Goal: Task Accomplishment & Management: Manage account settings

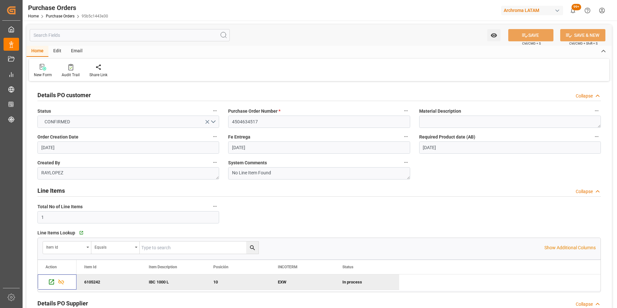
scroll to position [355, 0]
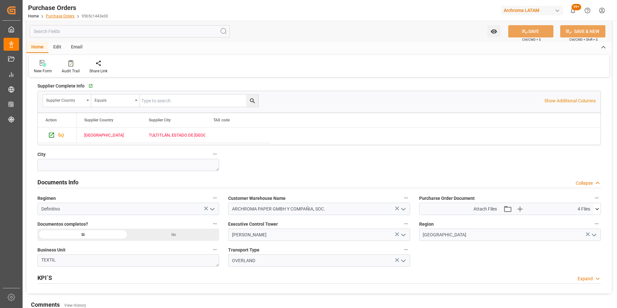
click at [62, 14] on link "Purchase Orders" at bounding box center [60, 16] width 29 height 5
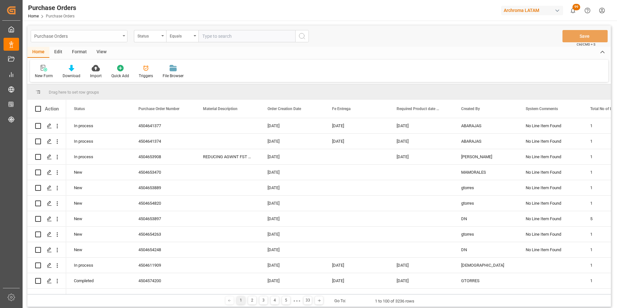
click at [122, 34] on div "Purchase Orders" at bounding box center [79, 36] width 97 height 12
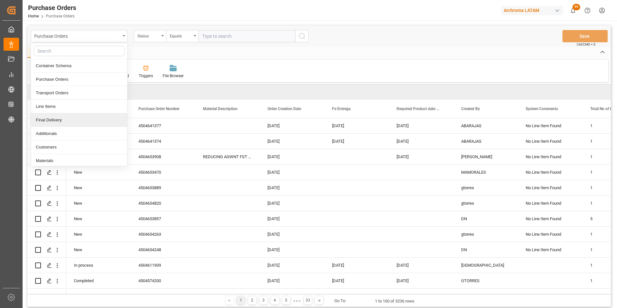
click at [80, 119] on div "Final Delivery" at bounding box center [79, 120] width 96 height 14
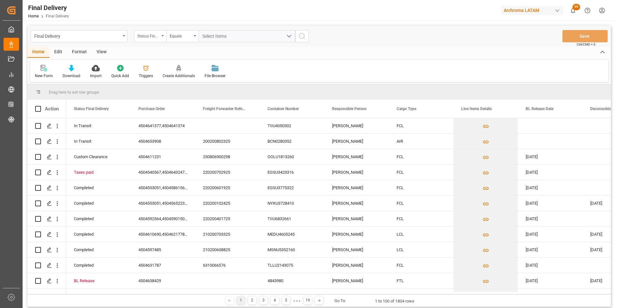
click at [153, 37] on div "Status Final Delivery" at bounding box center [148, 35] width 22 height 7
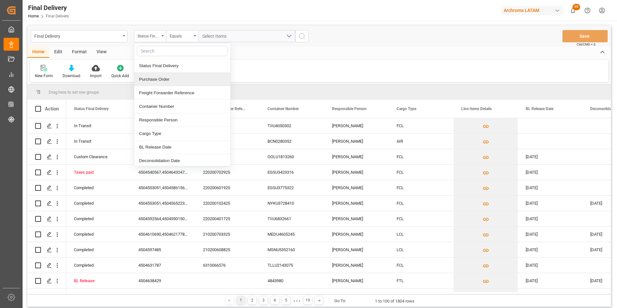
click at [161, 81] on div "Purchase Order" at bounding box center [182, 80] width 96 height 14
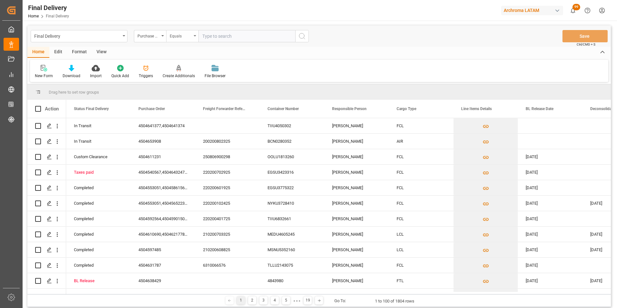
click at [177, 38] on div "Equals" at bounding box center [181, 35] width 22 height 7
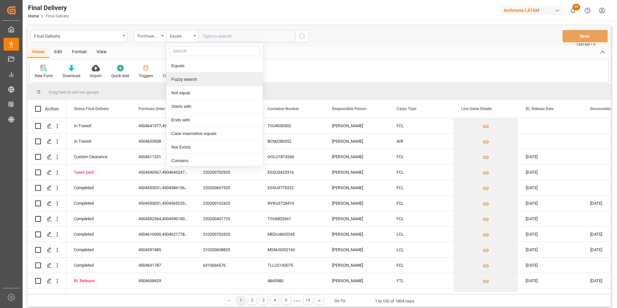
click at [194, 74] on div "Fuzzy search" at bounding box center [214, 80] width 96 height 14
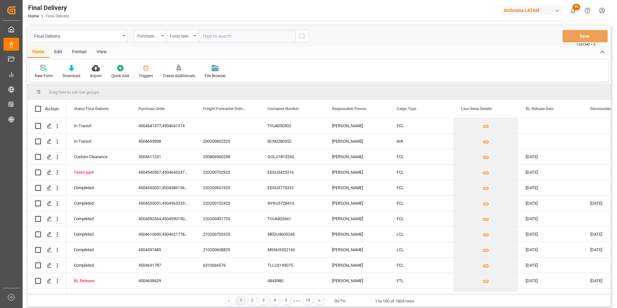
paste input "4504610703"
type input "4504610703"
click at [302, 34] on icon "search button" at bounding box center [302, 36] width 8 height 8
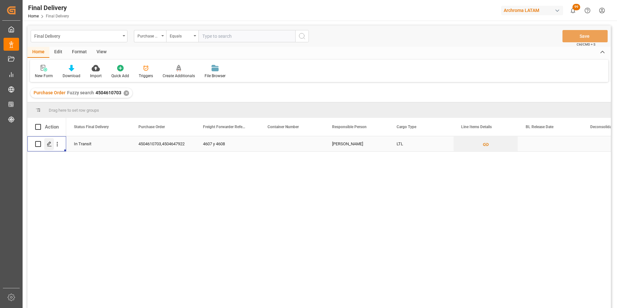
click at [47, 146] on icon "Press SPACE to select this row." at bounding box center [49, 143] width 5 height 5
click at [49, 146] on icon "Press SPACE to select this row." at bounding box center [49, 143] width 5 height 5
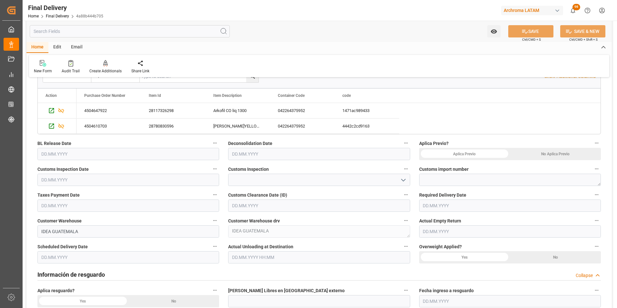
scroll to position [97, 0]
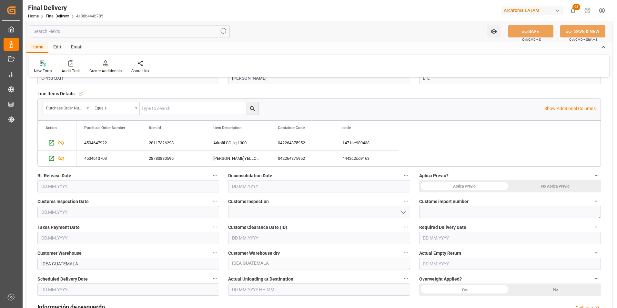
click at [253, 188] on input "text" at bounding box center [319, 186] width 182 height 12
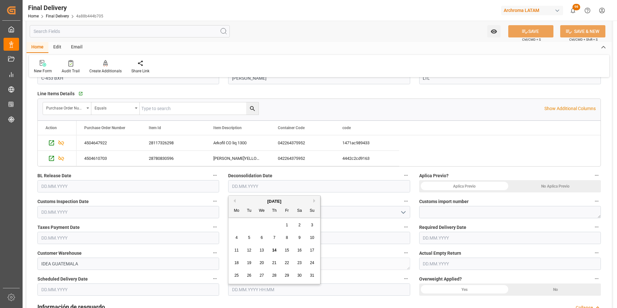
click at [275, 249] on span "14" at bounding box center [274, 250] width 4 height 5
type input "[DATE]"
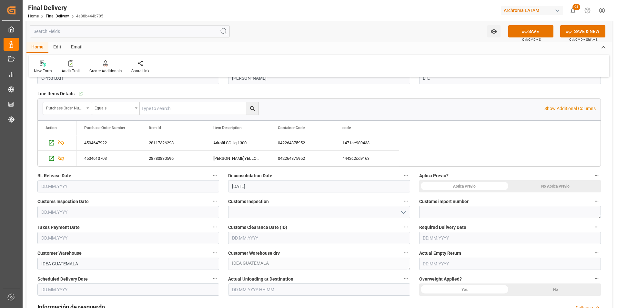
click at [435, 238] on input "text" at bounding box center [510, 238] width 182 height 12
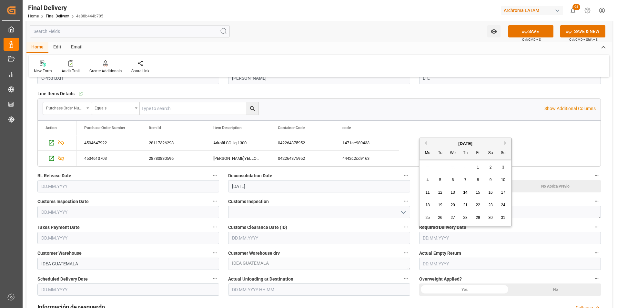
click at [466, 190] on span "14" at bounding box center [465, 192] width 4 height 5
type input "[DATE]"
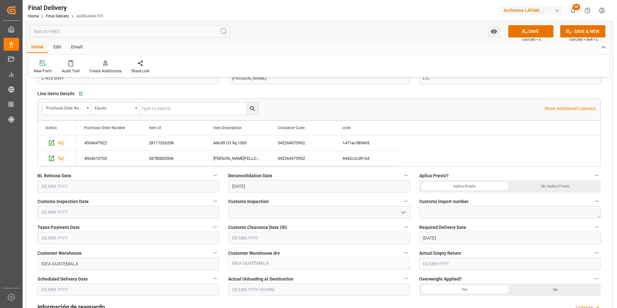
click at [434, 266] on input "text" at bounding box center [510, 263] width 182 height 12
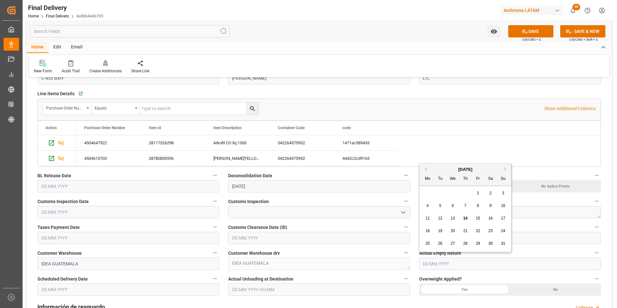
click at [467, 219] on span "14" at bounding box center [465, 218] width 4 height 5
type input "[DATE]"
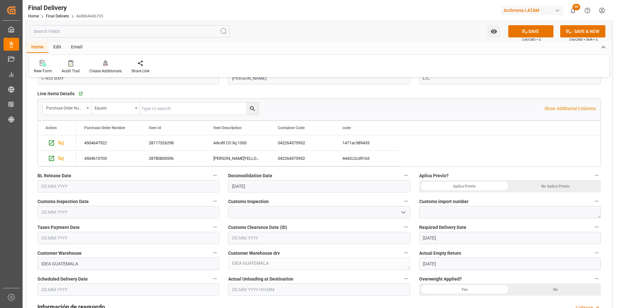
click at [546, 192] on div "No" at bounding box center [555, 186] width 91 height 12
click at [558, 188] on div "No Aplica Previo" at bounding box center [555, 186] width 91 height 12
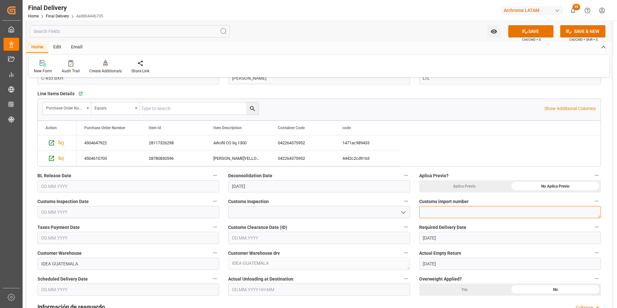
click at [454, 212] on textarea at bounding box center [510, 212] width 182 height 12
paste textarea "264-5710636"
type textarea "264-5710636"
click at [408, 210] on div at bounding box center [319, 212] width 182 height 12
click at [405, 212] on icon "open menu" at bounding box center [403, 212] width 8 height 8
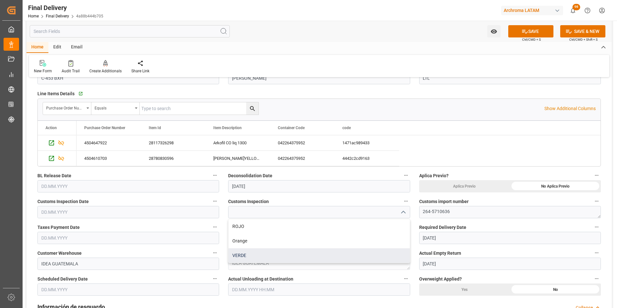
click at [296, 253] on div "VERDE" at bounding box center [318, 255] width 181 height 15
type input "VERDE"
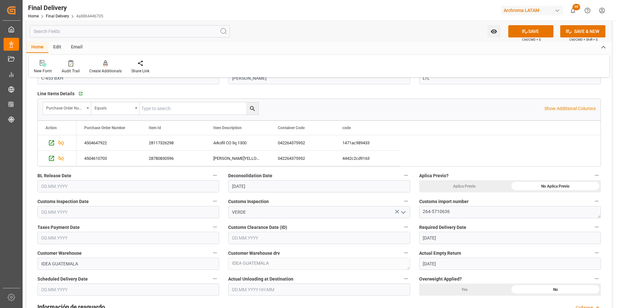
click at [48, 210] on input "text" at bounding box center [128, 212] width 182 height 12
drag, startPoint x: 142, startPoint y: 240, endPoint x: 136, endPoint y: 241, distance: 5.3
click at [142, 239] on input "text" at bounding box center [128, 238] width 182 height 12
click at [98, 180] on div "8" at bounding box center [96, 180] width 8 height 8
type input "[DATE]"
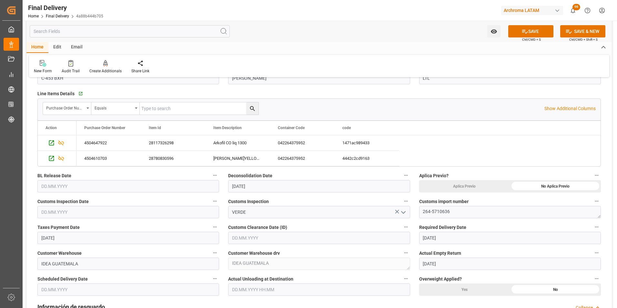
click at [55, 214] on input "text" at bounding box center [128, 212] width 182 height 12
click at [97, 155] on span "8" at bounding box center [96, 154] width 2 height 5
type input "[DATE]"
click at [52, 187] on input "text" at bounding box center [128, 186] width 182 height 12
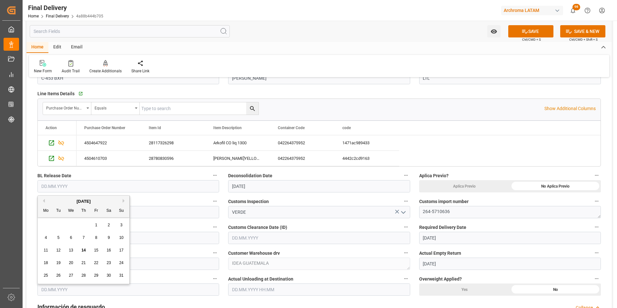
click at [82, 251] on span "14" at bounding box center [83, 250] width 4 height 5
type input "[DATE]"
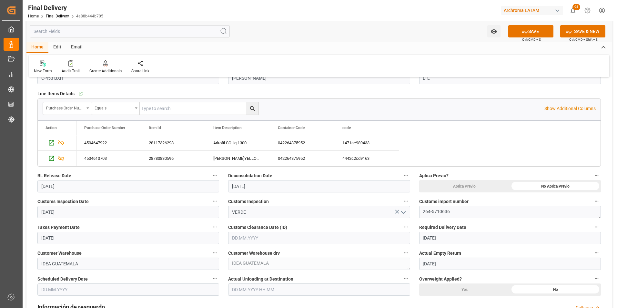
click at [248, 240] on input "text" at bounding box center [319, 238] width 182 height 12
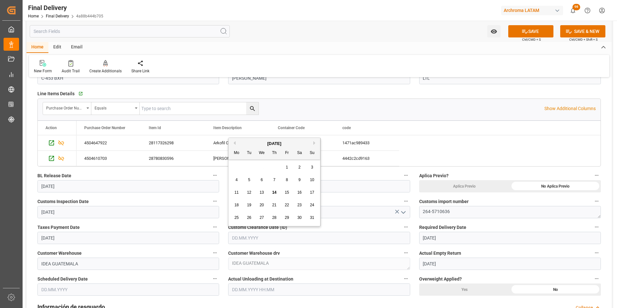
click at [284, 181] on div "8" at bounding box center [287, 180] width 8 height 8
type input "[DATE]"
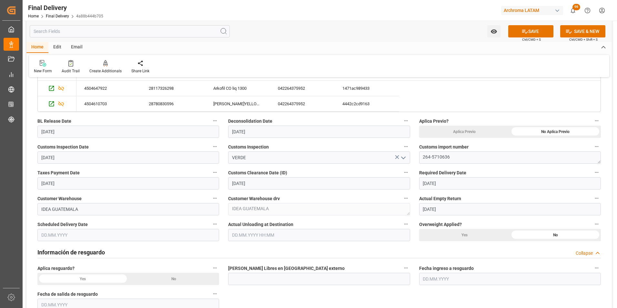
scroll to position [161, 0]
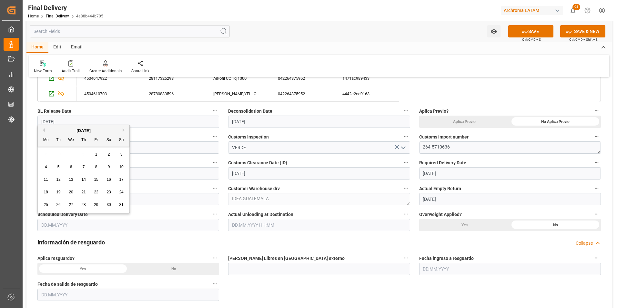
click at [49, 225] on input "text" at bounding box center [128, 225] width 182 height 12
click at [81, 178] on span "14" at bounding box center [83, 179] width 4 height 5
type input "[DATE]"
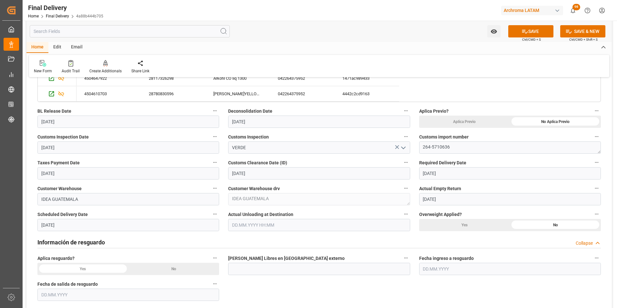
click at [262, 226] on input "text" at bounding box center [319, 225] width 182 height 12
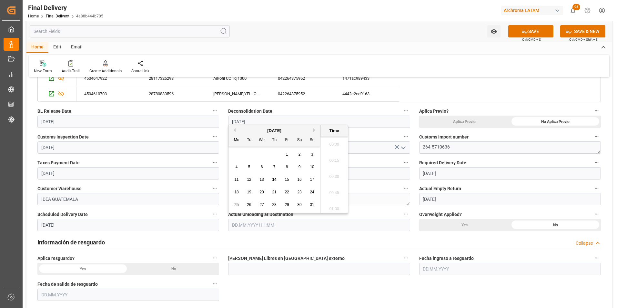
scroll to position [567, 0]
click at [276, 180] on div "14" at bounding box center [274, 180] width 8 height 8
type input "[DATE] 00:00"
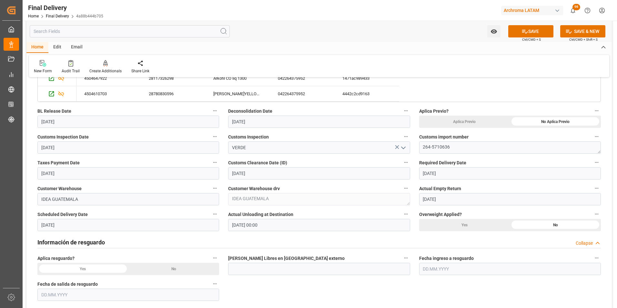
click at [410, 250] on div "Información de resguardo Collapse" at bounding box center [319, 242] width 572 height 18
click at [510, 128] on div "No" at bounding box center [555, 121] width 91 height 12
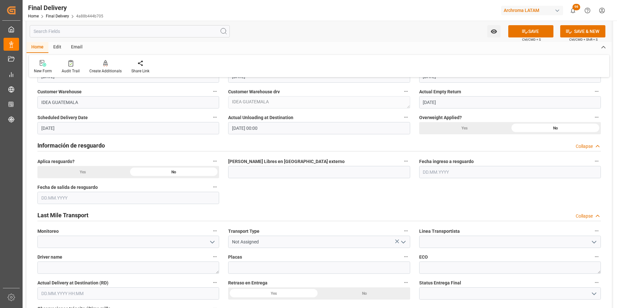
click at [403, 244] on icon "open menu" at bounding box center [403, 242] width 8 height 8
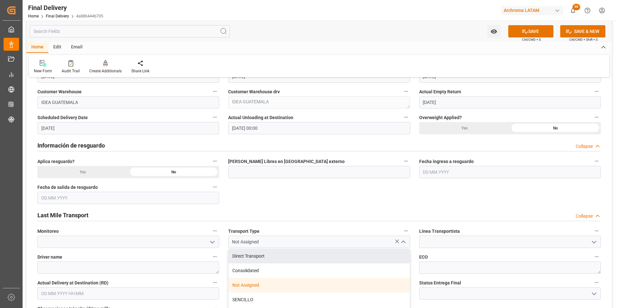
drag, startPoint x: 351, startPoint y: 259, endPoint x: 372, endPoint y: 258, distance: 20.3
click at [351, 258] on div "Direct Transport" at bounding box center [318, 256] width 181 height 15
type input "Direct Transport"
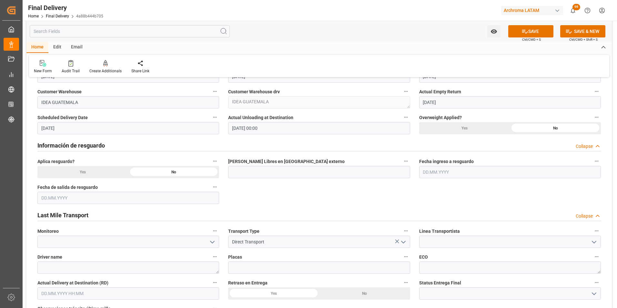
click at [593, 243] on icon "open menu" at bounding box center [594, 242] width 8 height 8
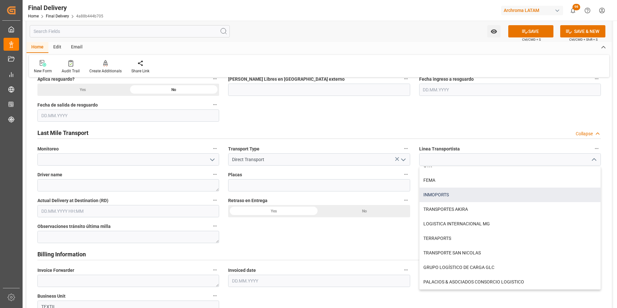
scroll to position [419, 0]
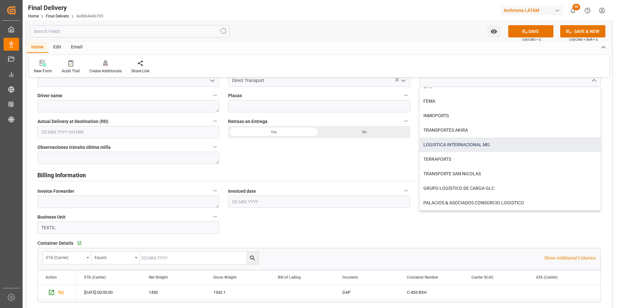
click at [459, 145] on div "LOGISTICA INTERNACIONAL MG" at bounding box center [509, 144] width 181 height 15
type input "LOGISTICA INTERNACIONAL MG"
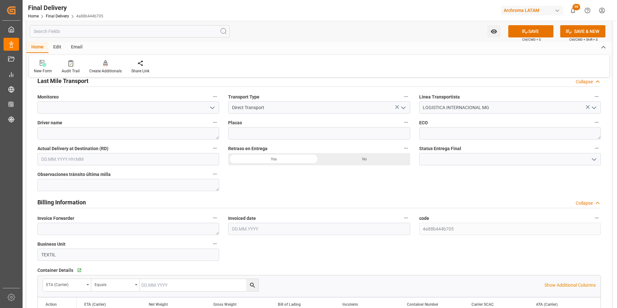
scroll to position [355, 0]
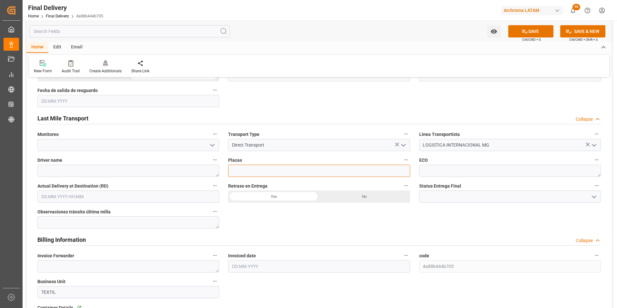
click at [302, 172] on input at bounding box center [319, 171] width 182 height 12
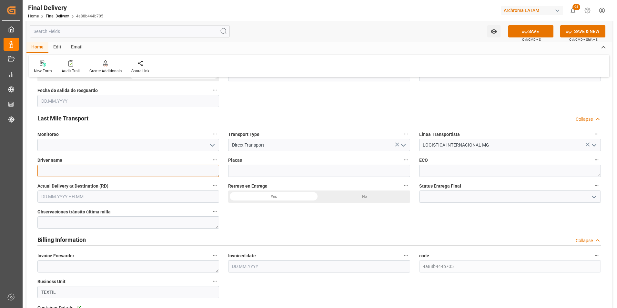
click at [108, 170] on textarea at bounding box center [128, 171] width 182 height 12
type textarea "[PERSON_NAME]"
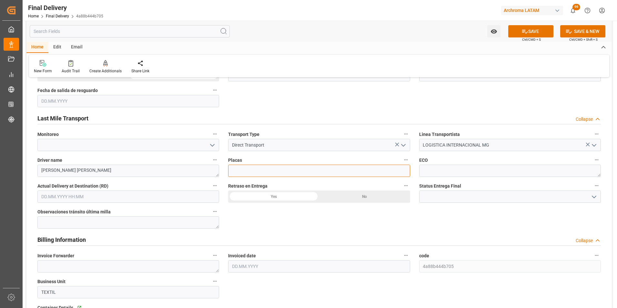
click at [278, 172] on input at bounding box center [319, 171] width 182 height 12
type input "TC-32 CPW"
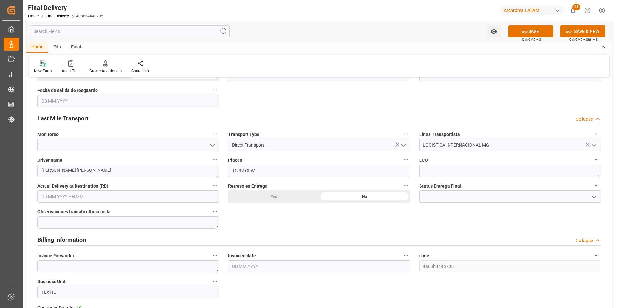
click at [65, 195] on input "text" at bounding box center [128, 196] width 182 height 12
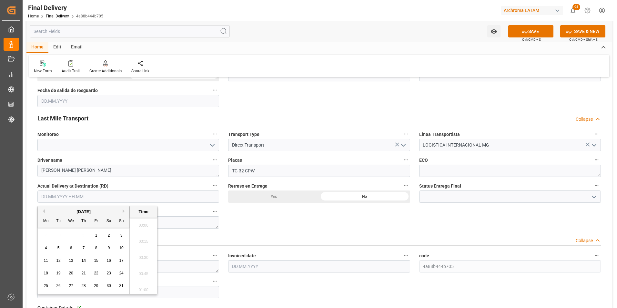
scroll to position [583, 0]
click at [83, 260] on span "14" at bounding box center [83, 260] width 4 height 5
type input "[DATE] 00:00"
click at [256, 222] on div "BL release Custom inspection Taxes payment Custom clearance Delivered Final Del…" at bounding box center [318, 163] width 585 height 871
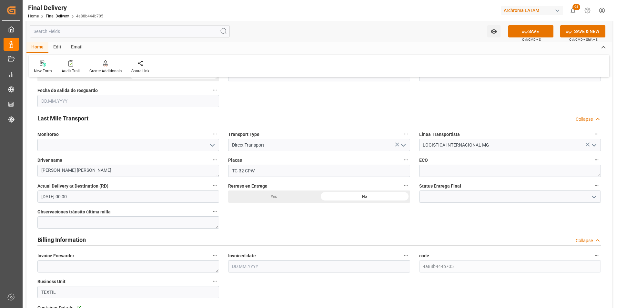
click at [591, 197] on button "open menu" at bounding box center [593, 197] width 10 height 10
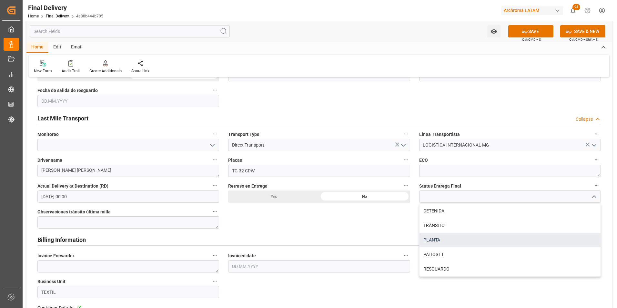
drag, startPoint x: 490, startPoint y: 239, endPoint x: 500, endPoint y: 213, distance: 28.5
click at [490, 239] on div "PLANTA" at bounding box center [509, 240] width 181 height 15
type input "PLANTA"
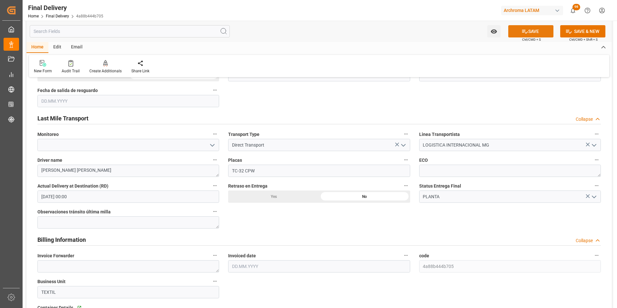
click at [520, 31] on button "SAVE" at bounding box center [530, 31] width 45 height 12
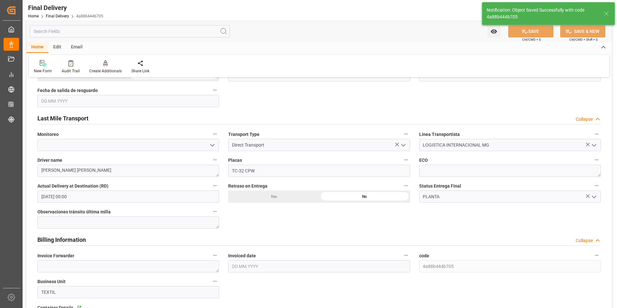
type textarea "[PERSON_NAME]"
type input "TC-32 CPW"
type textarea "1"
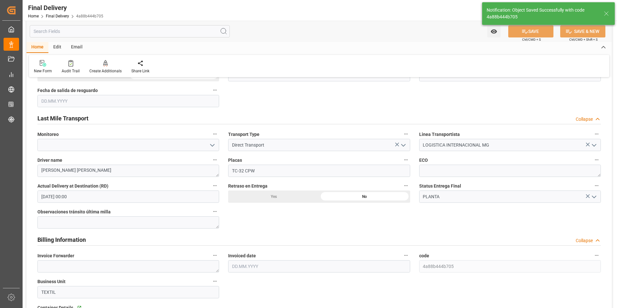
type textarea "1"
type input "Unloaded"
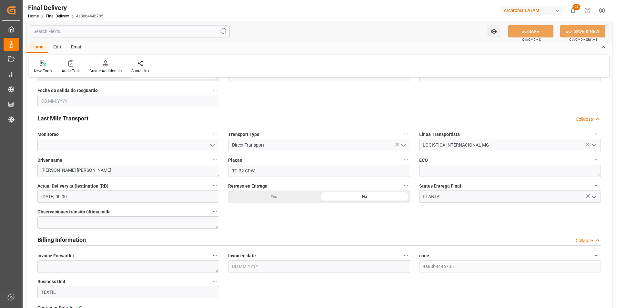
click at [248, 219] on div "BL release Custom inspection Taxes payment Custom clearance Delivered Final Del…" at bounding box center [318, 163] width 585 height 871
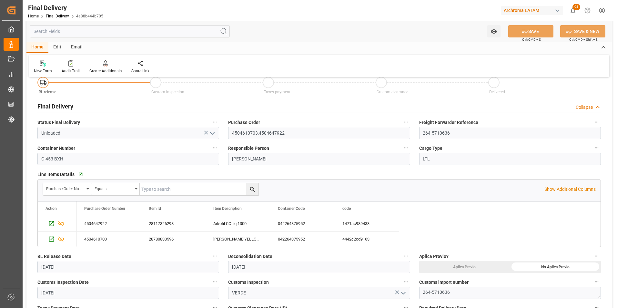
scroll to position [0, 0]
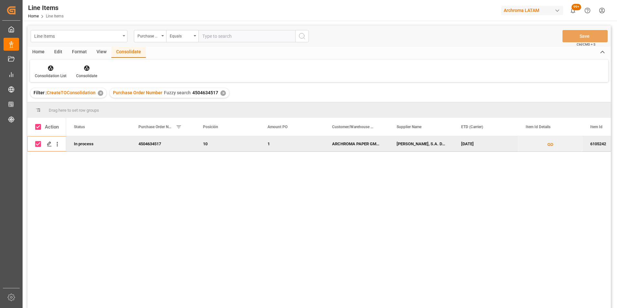
click at [118, 36] on div "Line Items" at bounding box center [77, 36] width 86 height 8
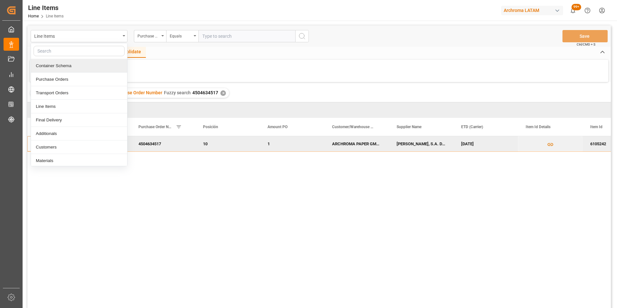
click at [75, 68] on div "Container Schema" at bounding box center [79, 66] width 96 height 14
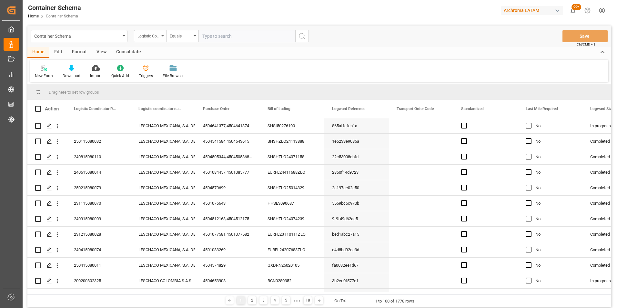
click at [148, 37] on div "Logistic Coordinator Reference Number" at bounding box center [148, 35] width 22 height 7
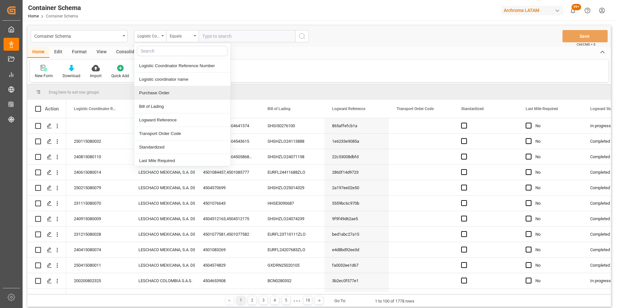
click at [165, 88] on div "Purchase Order" at bounding box center [182, 93] width 96 height 14
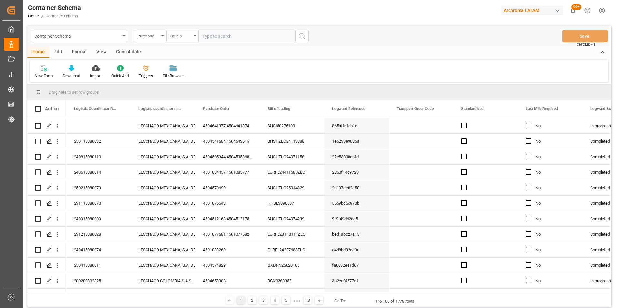
click at [173, 40] on div "Equals" at bounding box center [182, 36] width 32 height 12
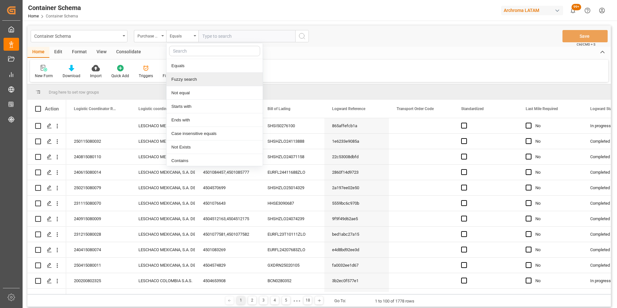
click at [194, 80] on div "Fuzzy search" at bounding box center [214, 80] width 96 height 14
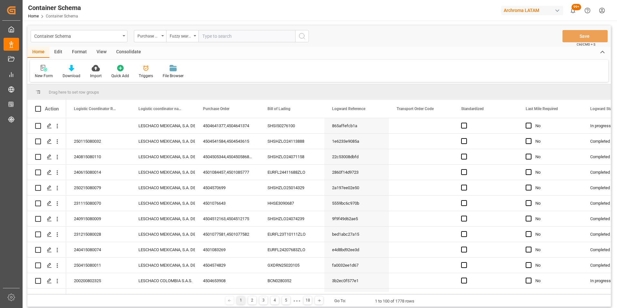
click at [223, 42] on input "text" at bounding box center [246, 36] width 97 height 12
paste input "4504610703"
type input "4504610703"
click at [303, 37] on icon "search button" at bounding box center [302, 36] width 8 height 8
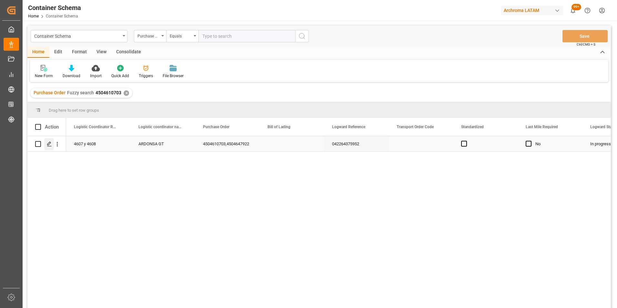
click at [47, 145] on polygon "Press SPACE to select this row." at bounding box center [48, 143] width 3 height 3
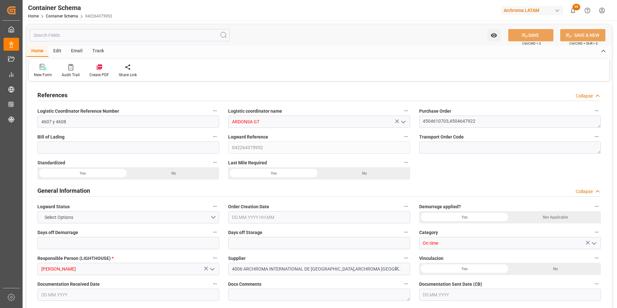
type input "0"
type input "2"
type input "1"
type input "1450"
type input "1542.1"
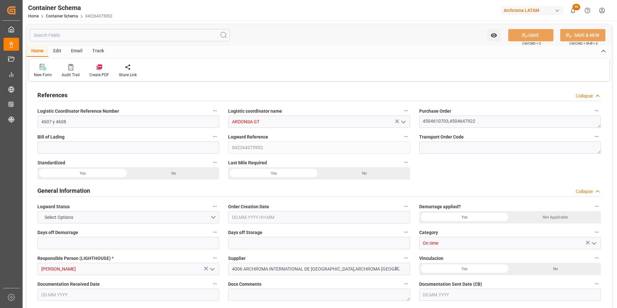
type input "MXZMF"
type input "04.08.2025 17:45"
type input "[DATE]"
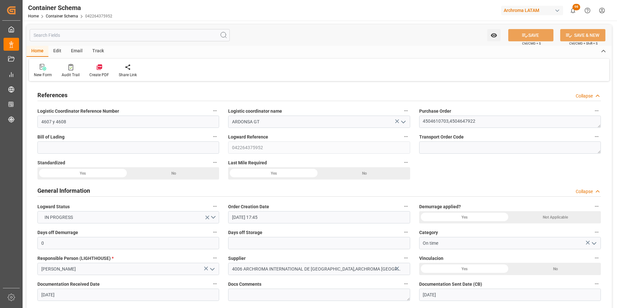
type input "[DATE]"
click at [97, 140] on label "Bill of Lading" at bounding box center [128, 136] width 182 height 9
click at [211, 140] on button "Bill of Lading" at bounding box center [215, 136] width 8 height 8
click at [98, 145] on div at bounding box center [308, 154] width 617 height 308
drag, startPoint x: 73, startPoint y: 122, endPoint x: 26, endPoint y: 119, distance: 47.5
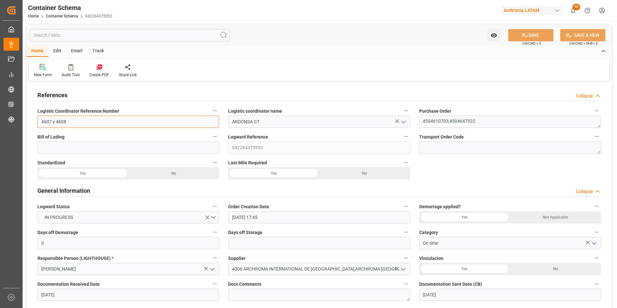
paste input "264-5710636"
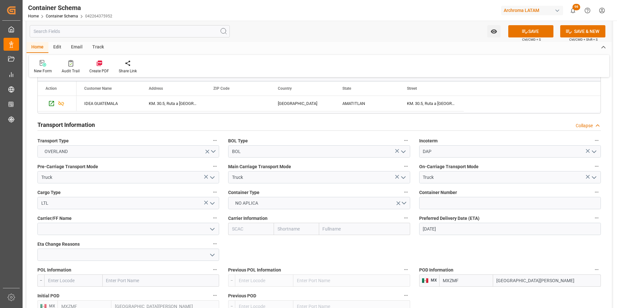
scroll to position [516, 0]
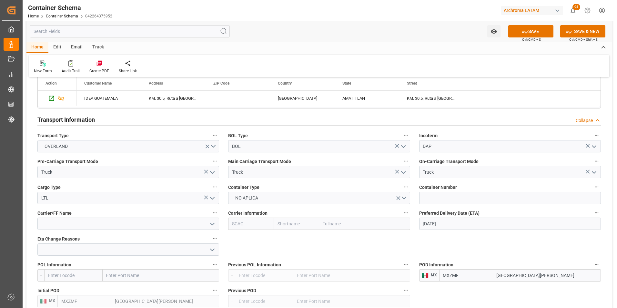
type input "264-5710636"
click at [475, 197] on input at bounding box center [510, 198] width 182 height 12
click at [445, 199] on input at bounding box center [510, 198] width 182 height 12
paste input "C-453 BXH"
type input "C-453 BXH"
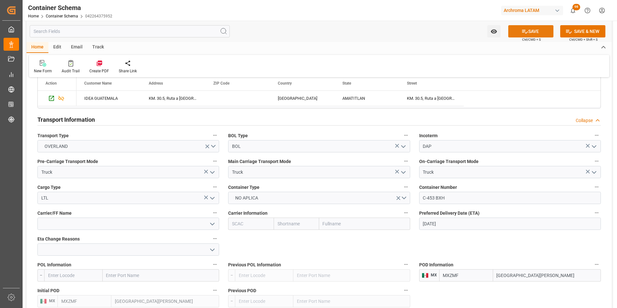
click at [527, 29] on button "SAVE" at bounding box center [530, 31] width 45 height 12
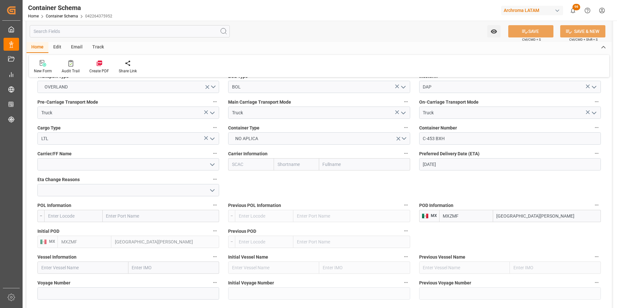
scroll to position [581, 0]
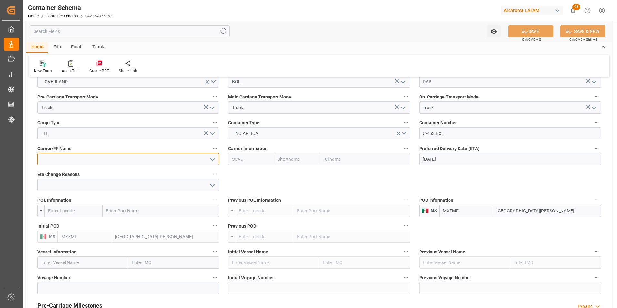
click at [135, 161] on input at bounding box center [128, 159] width 182 height 12
click at [210, 161] on icon "open menu" at bounding box center [212, 159] width 8 height 8
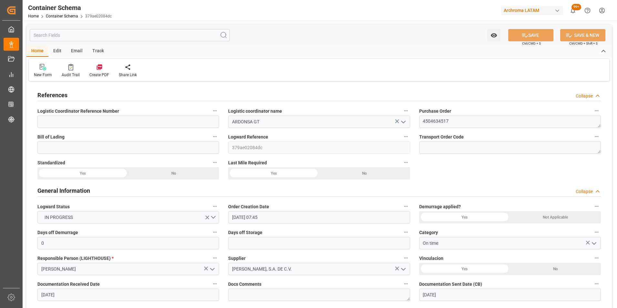
click at [575, 190] on div "General Information Collapse" at bounding box center [318, 190] width 563 height 12
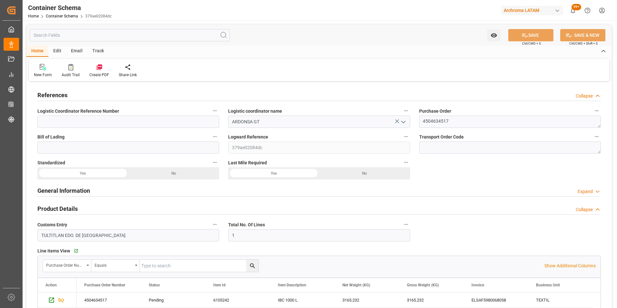
click at [580, 190] on div "Expand" at bounding box center [584, 191] width 15 height 7
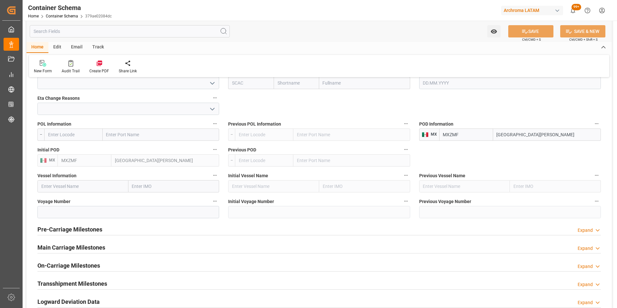
scroll to position [645, 0]
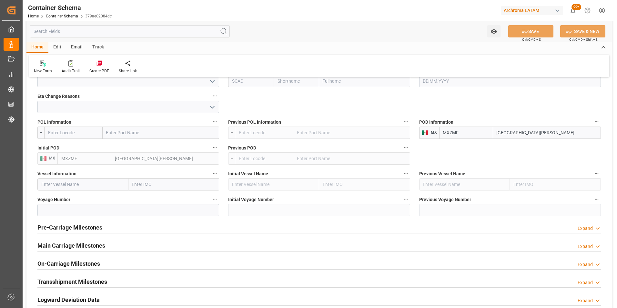
click at [582, 229] on div "Expand" at bounding box center [584, 228] width 15 height 7
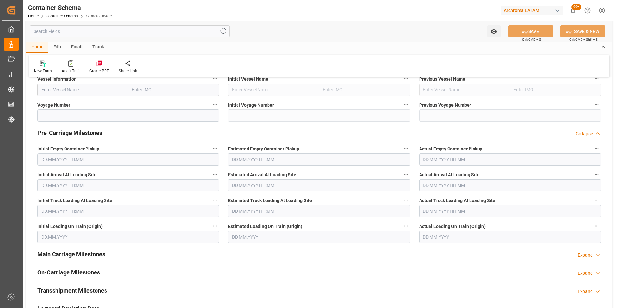
scroll to position [742, 0]
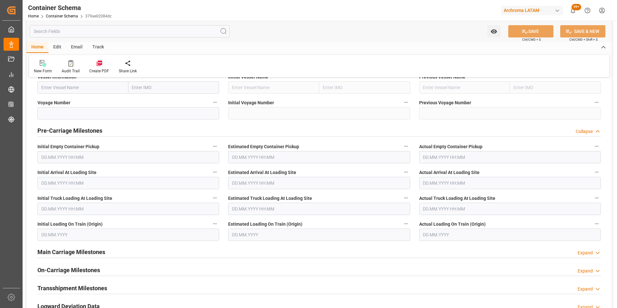
click at [584, 134] on div "Collapse" at bounding box center [583, 131] width 17 height 7
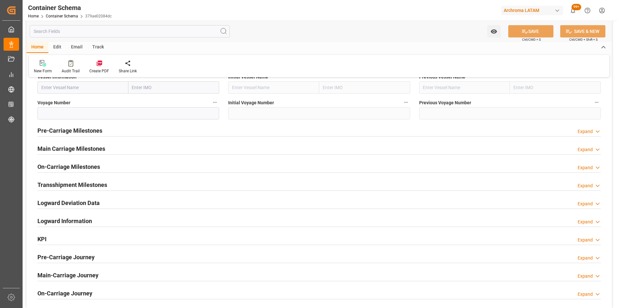
click at [591, 147] on div "Expand" at bounding box center [584, 149] width 15 height 7
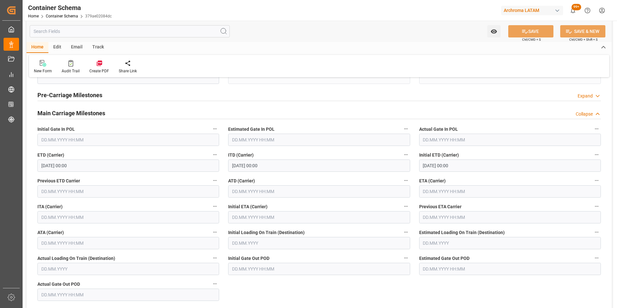
scroll to position [774, 0]
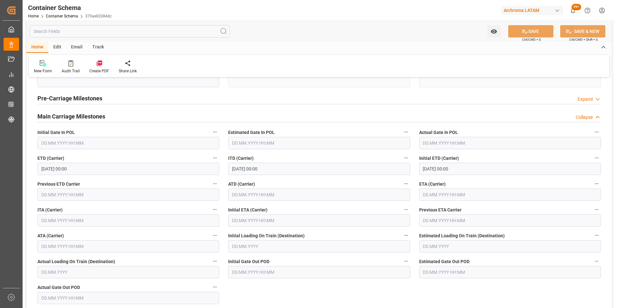
click at [589, 118] on div "Collapse" at bounding box center [583, 117] width 17 height 7
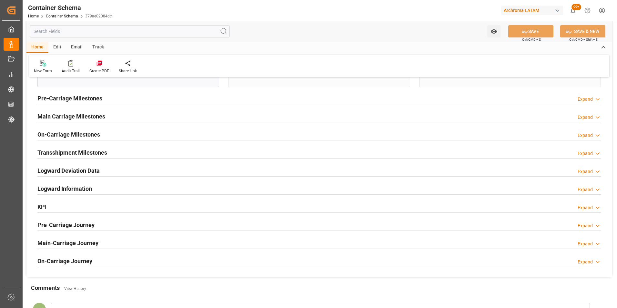
click at [585, 135] on div "Expand" at bounding box center [584, 135] width 15 height 7
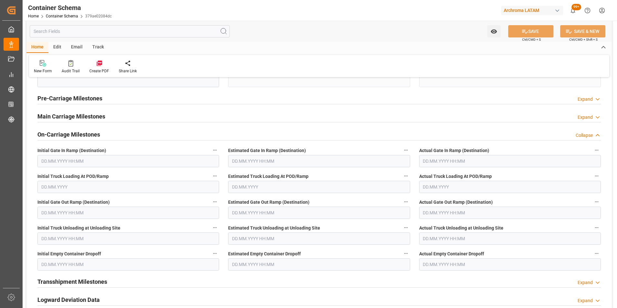
click at [590, 137] on div "Collapse" at bounding box center [583, 135] width 17 height 7
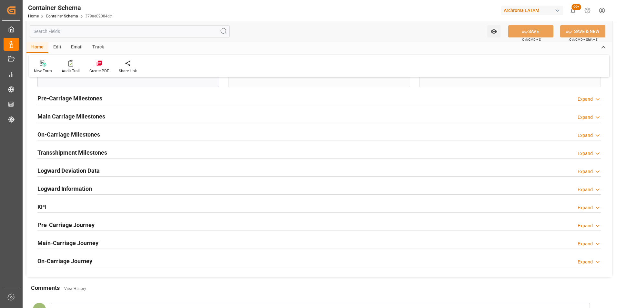
click at [588, 155] on div "Expand" at bounding box center [584, 153] width 15 height 7
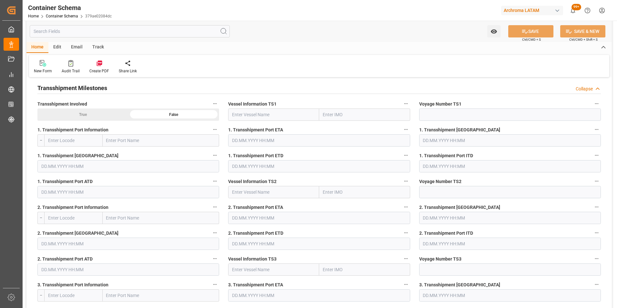
scroll to position [806, 0]
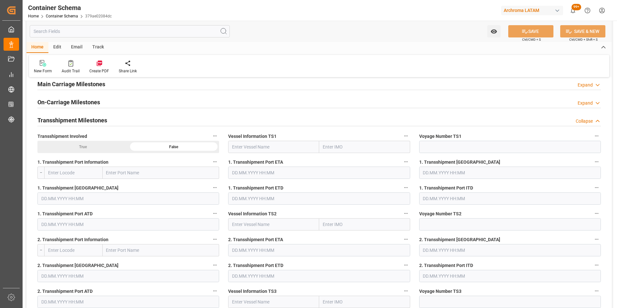
click at [590, 124] on div "Collapse" at bounding box center [583, 121] width 17 height 7
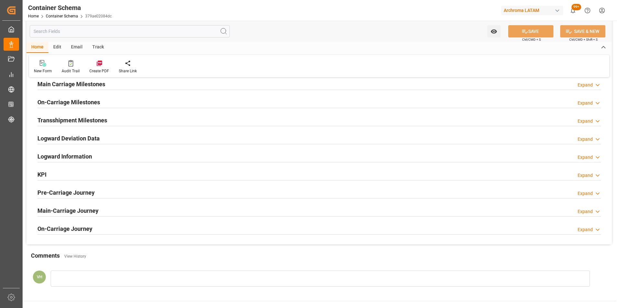
click at [591, 138] on div "Expand" at bounding box center [584, 139] width 15 height 7
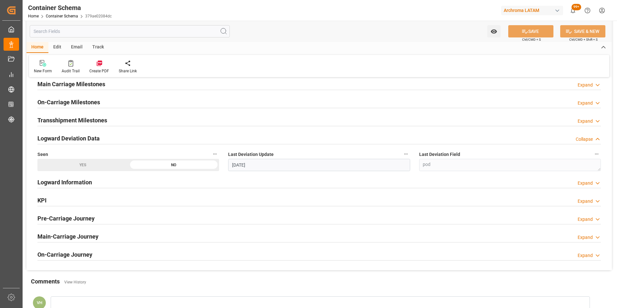
click at [591, 138] on div "Collapse" at bounding box center [583, 139] width 17 height 7
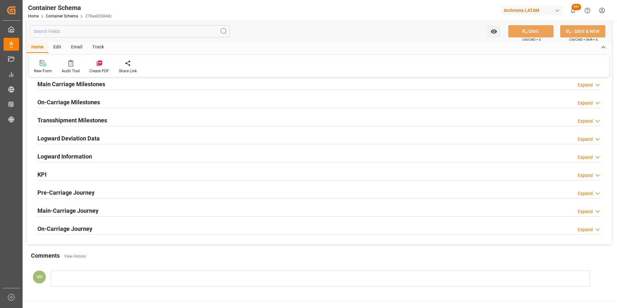
click at [591, 155] on div "Expand" at bounding box center [584, 157] width 15 height 7
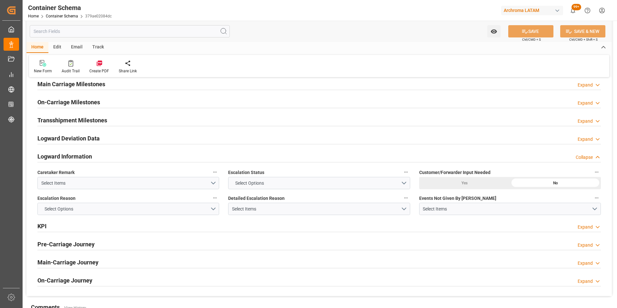
click at [591, 155] on div "Collapse" at bounding box center [583, 157] width 17 height 7
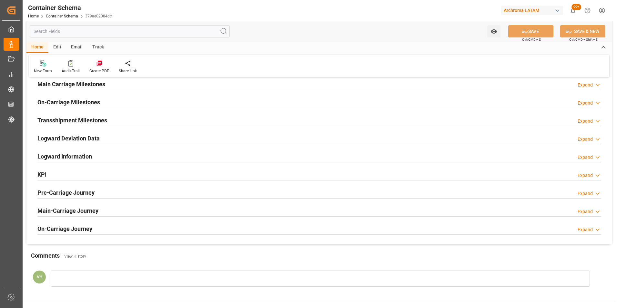
click at [587, 175] on div "Expand" at bounding box center [584, 175] width 15 height 7
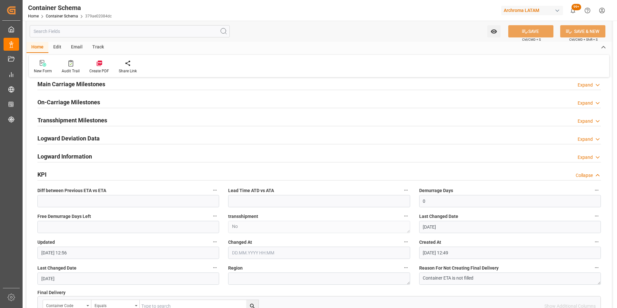
click at [587, 175] on div "Collapse" at bounding box center [583, 175] width 17 height 7
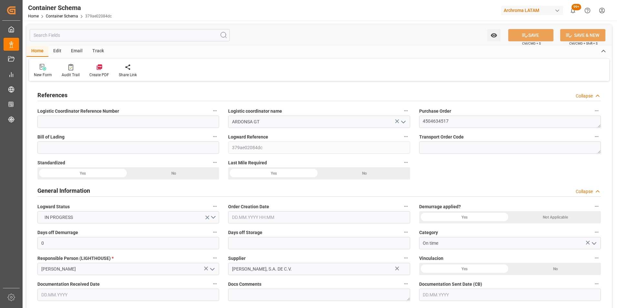
type input "0"
type input "1"
type input "56"
type input "3165.232"
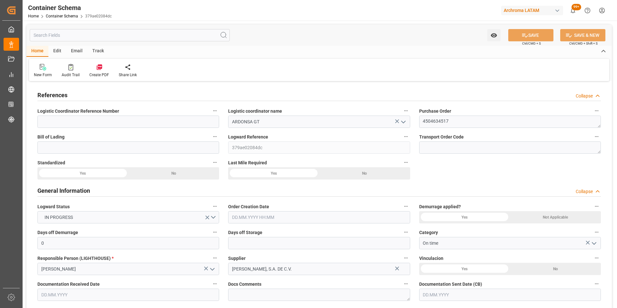
type input "MXZMF"
type input "[DATE] 07:45"
type input "[DATE]"
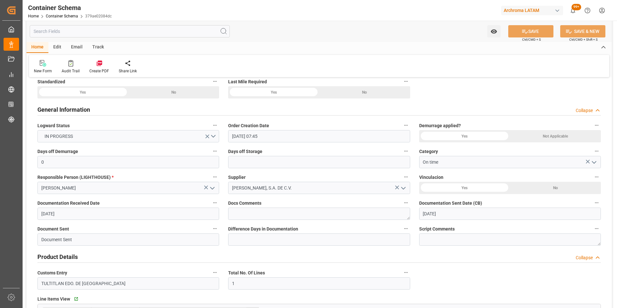
scroll to position [97, 0]
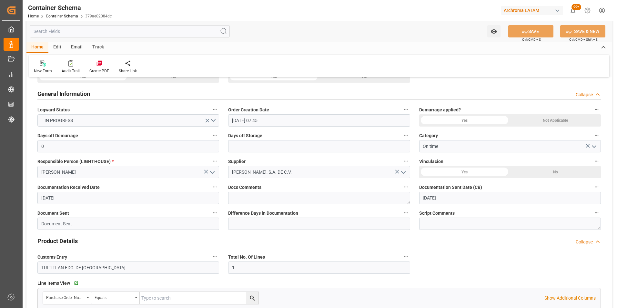
click at [585, 240] on div "Collapse" at bounding box center [583, 241] width 17 height 7
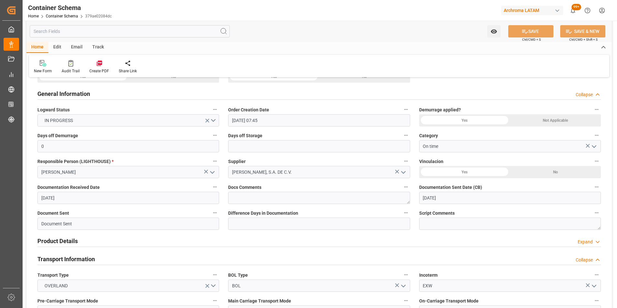
click at [585, 240] on div "Expand" at bounding box center [584, 241] width 15 height 7
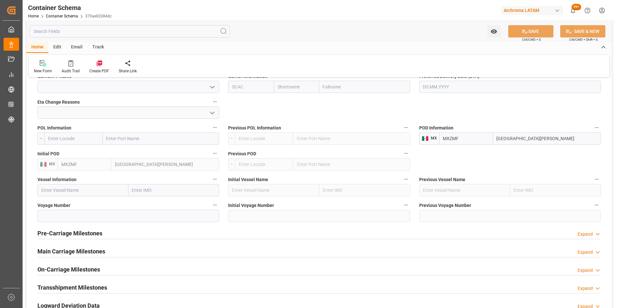
scroll to position [645, 0]
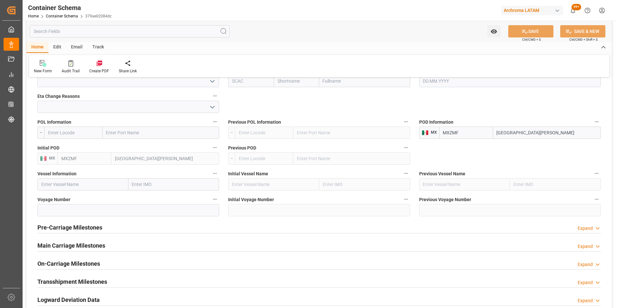
click at [583, 233] on div "Pre-Carriage Milestones Expand" at bounding box center [319, 227] width 572 height 18
click at [584, 230] on div "Expand" at bounding box center [584, 228] width 15 height 7
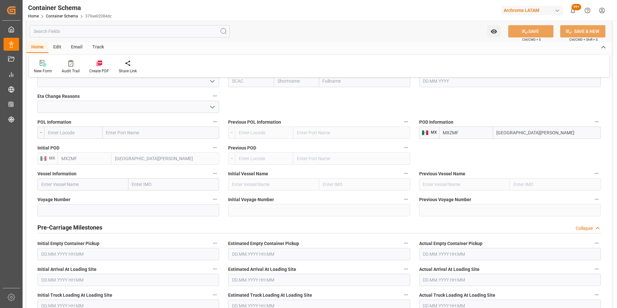
click at [584, 230] on div "Collapse" at bounding box center [583, 228] width 17 height 7
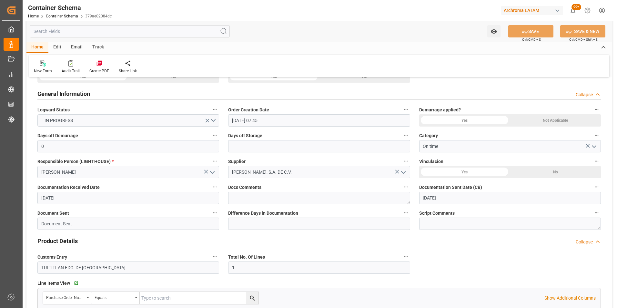
scroll to position [0, 0]
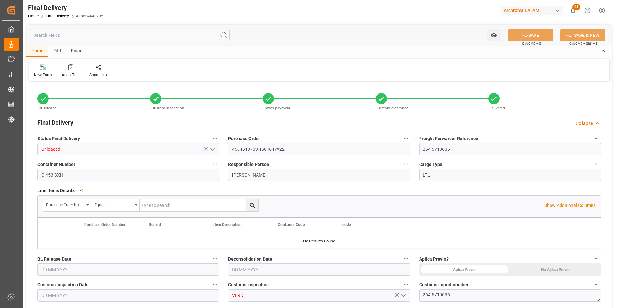
type input "[DATE]"
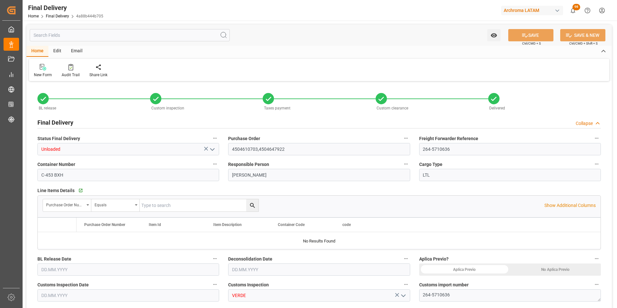
type input "[DATE]"
type input "[DATE] 00:00"
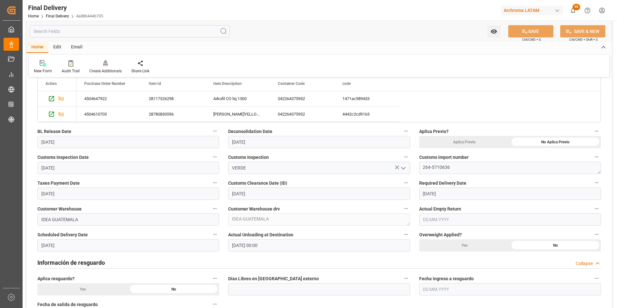
scroll to position [161, 0]
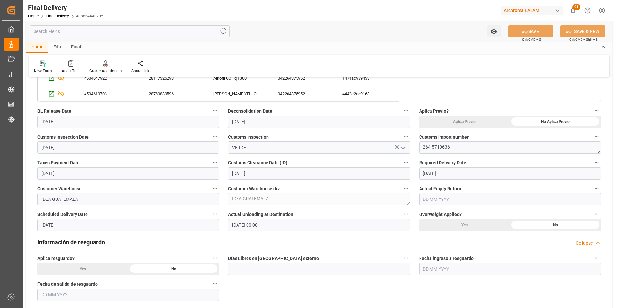
click at [431, 198] on input "text" at bounding box center [510, 199] width 182 height 12
click at [466, 264] on span "14" at bounding box center [465, 263] width 4 height 5
type input "[DATE]"
click at [538, 34] on button "SAVE" at bounding box center [530, 31] width 45 height 12
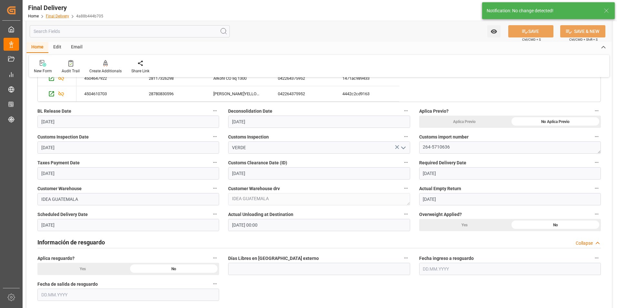
click at [55, 16] on link "Final Delivery" at bounding box center [57, 16] width 23 height 5
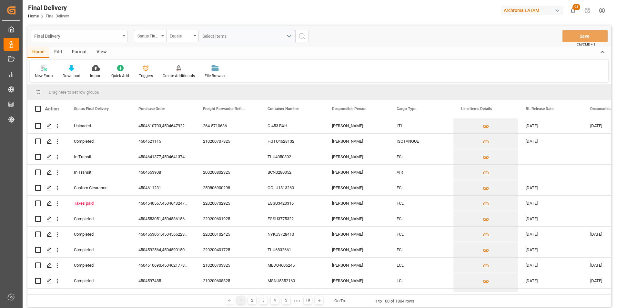
click at [122, 38] on div "Final Delivery" at bounding box center [79, 36] width 97 height 12
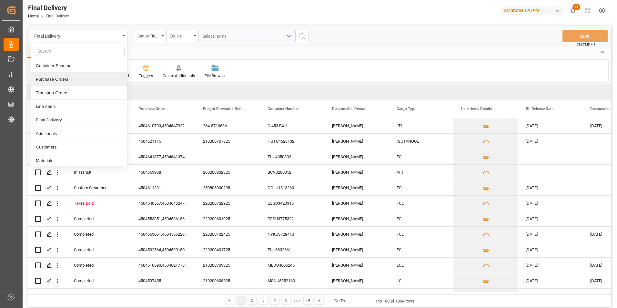
click at [77, 78] on div "Purchase Orders" at bounding box center [79, 80] width 96 height 14
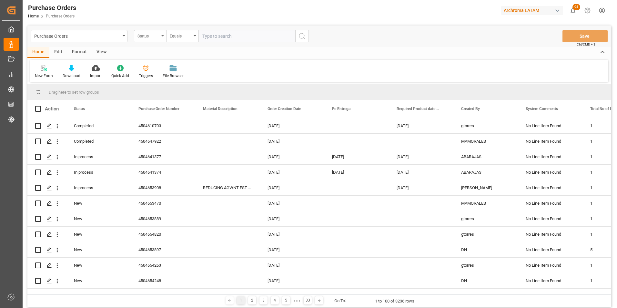
click at [162, 38] on div "Status" at bounding box center [150, 36] width 32 height 12
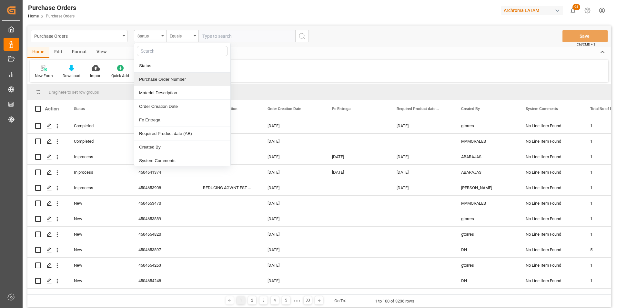
click at [174, 79] on div "Purchase Order Number" at bounding box center [182, 80] width 96 height 14
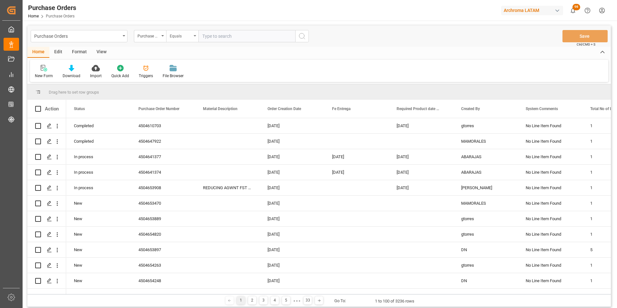
click at [183, 41] on div "Equals" at bounding box center [182, 36] width 32 height 12
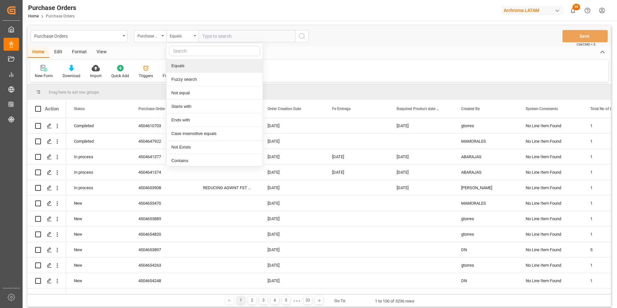
click at [195, 72] on div "Equals" at bounding box center [214, 66] width 96 height 14
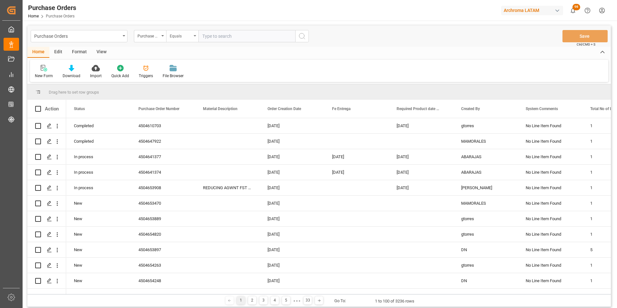
click at [194, 37] on div "Equals" at bounding box center [182, 36] width 32 height 12
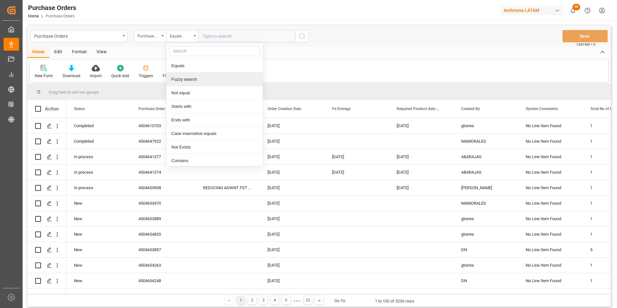
click at [196, 76] on div "Fuzzy search" at bounding box center [214, 80] width 96 height 14
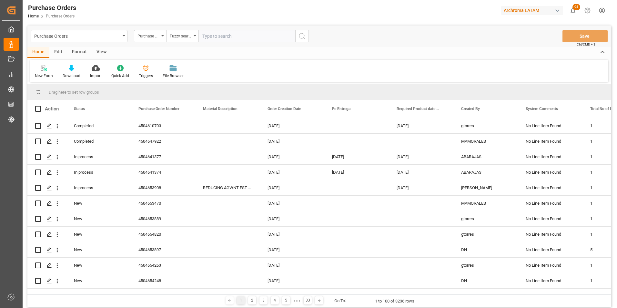
click at [214, 39] on input "text" at bounding box center [246, 36] width 97 height 12
paste input "4504641936"
type input "4504641936"
click at [307, 35] on button "search button" at bounding box center [302, 36] width 14 height 12
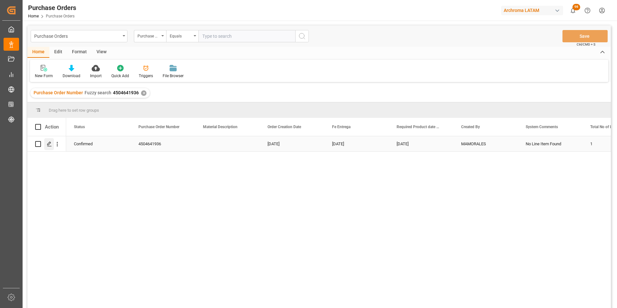
click at [50, 142] on polygon "Press SPACE to select this row." at bounding box center [48, 143] width 3 height 3
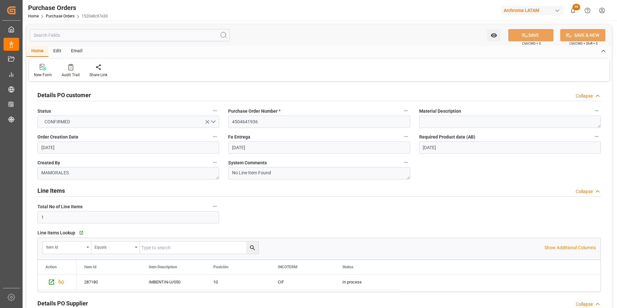
click at [371, 307] on html "Created by potrace 1.15, written by [PERSON_NAME] [DATE]-[DATE] Created by potr…" at bounding box center [308, 154] width 617 height 308
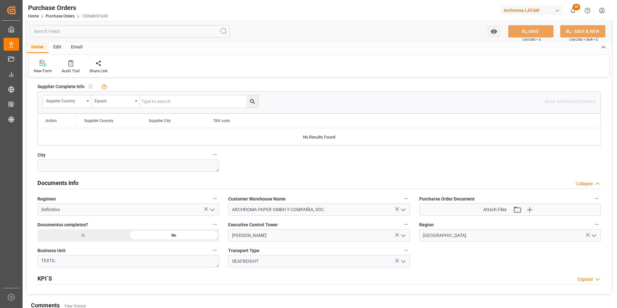
scroll to position [355, 0]
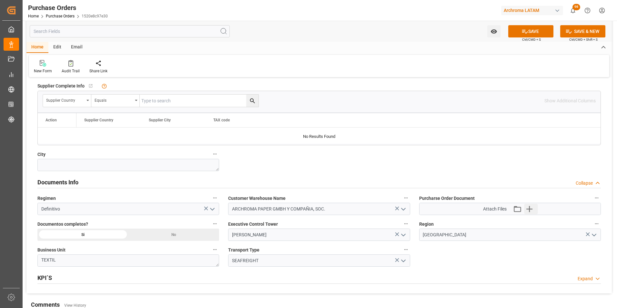
click at [535, 212] on button "Upload new file" at bounding box center [531, 209] width 14 height 10
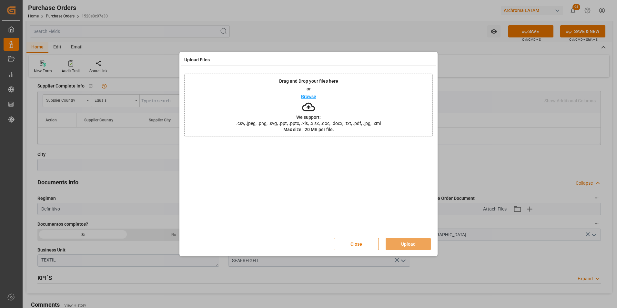
click at [354, 124] on span ".csv, .jpeg, .png, .svg, .ppt, .pptx, .xls, .xlsx, .doc, .docx, .txt, .pdf, .jp…" at bounding box center [308, 123] width 153 height 5
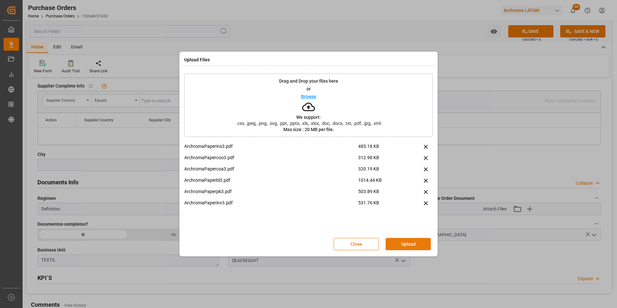
click at [403, 245] on button "Upload" at bounding box center [407, 244] width 45 height 12
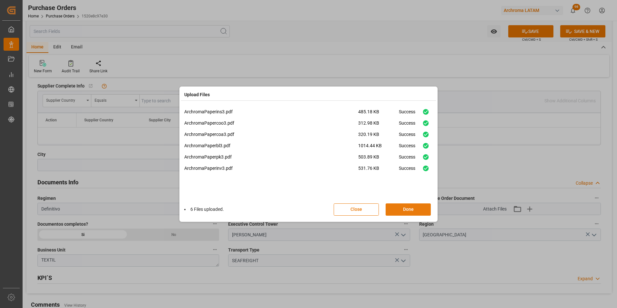
click at [418, 209] on button "Done" at bounding box center [407, 209] width 45 height 12
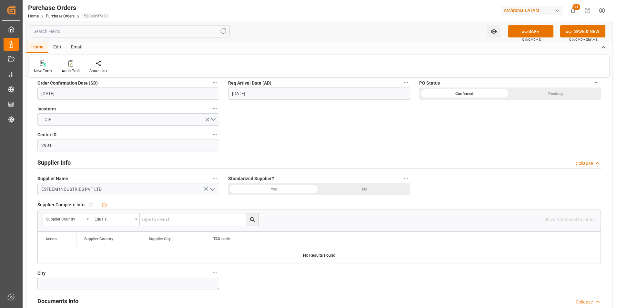
scroll to position [194, 0]
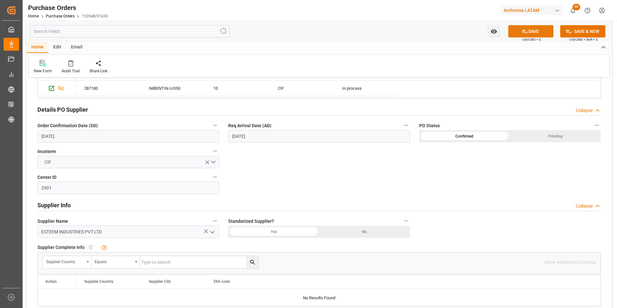
click at [520, 29] on button "SAVE" at bounding box center [530, 31] width 45 height 12
click at [77, 133] on input "[DATE]" at bounding box center [128, 136] width 182 height 12
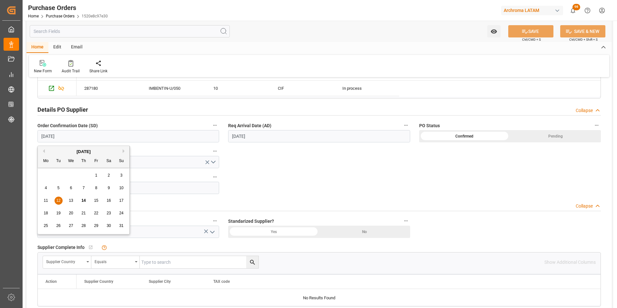
drag, startPoint x: 68, startPoint y: 200, endPoint x: 73, endPoint y: 200, distance: 4.9
click at [68, 200] on div "13" at bounding box center [71, 201] width 8 height 8
type input "[DATE]"
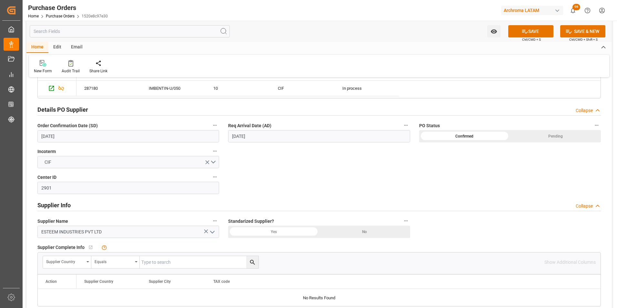
click at [255, 134] on input "[DATE]" at bounding box center [319, 136] width 182 height 12
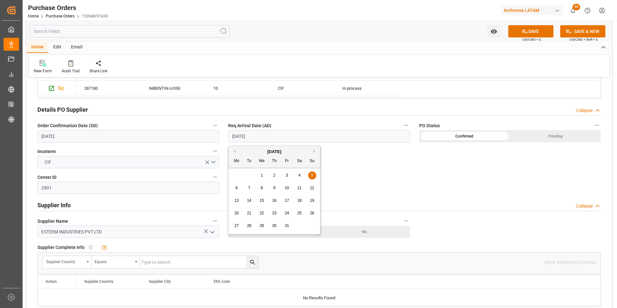
click at [234, 149] on button "Previous Month" at bounding box center [234, 151] width 4 height 4
click at [248, 224] on span "30" at bounding box center [249, 225] width 4 height 5
type input "[DATE]"
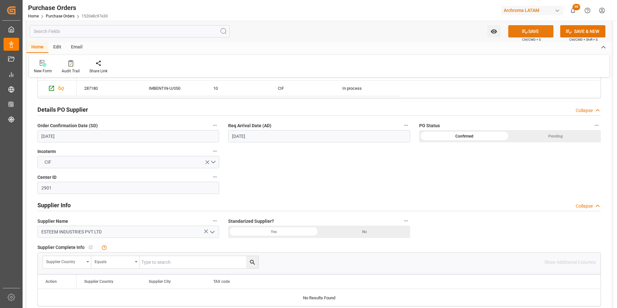
click at [516, 32] on button "SAVE" at bounding box center [530, 31] width 45 height 12
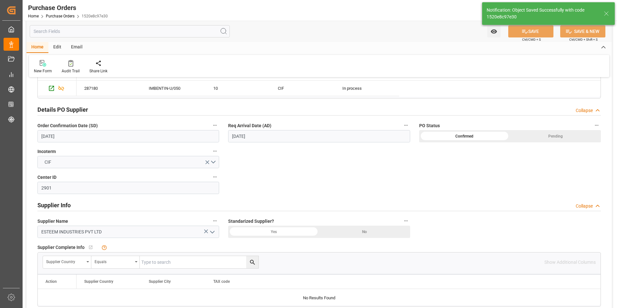
click at [79, 44] on div "Email" at bounding box center [76, 47] width 21 height 11
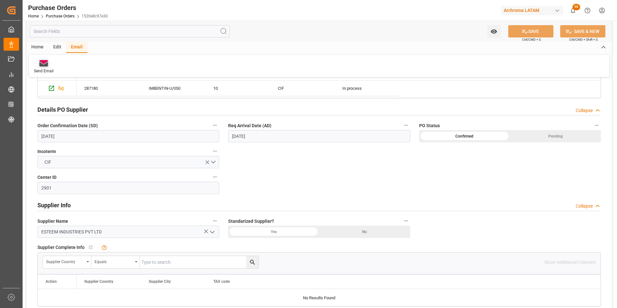
click at [51, 66] on div at bounding box center [44, 63] width 20 height 7
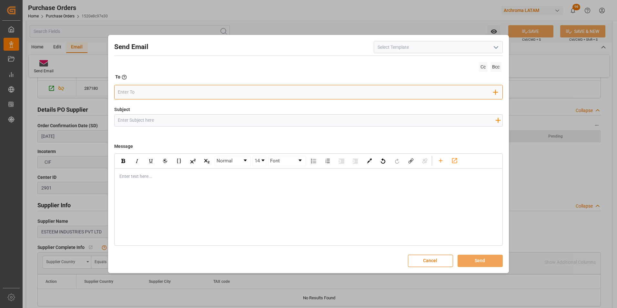
click at [230, 87] on div "Add Field to To" at bounding box center [308, 92] width 389 height 15
click at [231, 87] on input "email" at bounding box center [305, 92] width 375 height 10
type input "gloria"
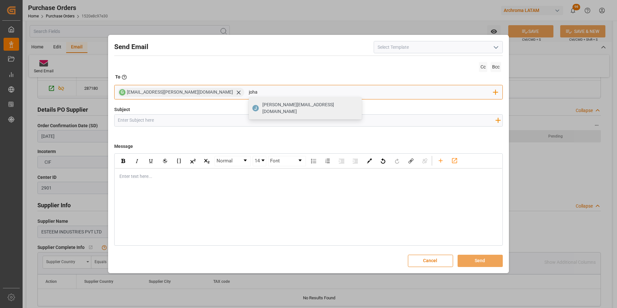
type input "[PERSON_NAME][EMAIL_ADDRESS][DOMAIN_NAME]"
click at [262, 106] on span "[PERSON_NAME][EMAIL_ADDRESS][DOMAIN_NAME]" at bounding box center [309, 108] width 95 height 14
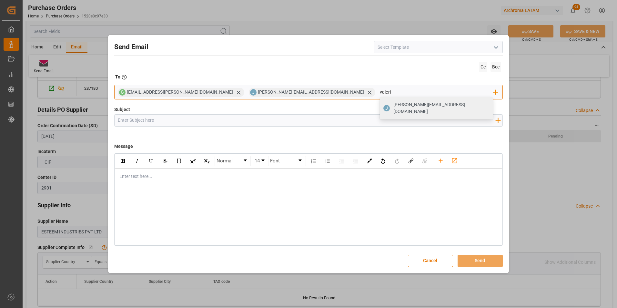
type input "valeria"
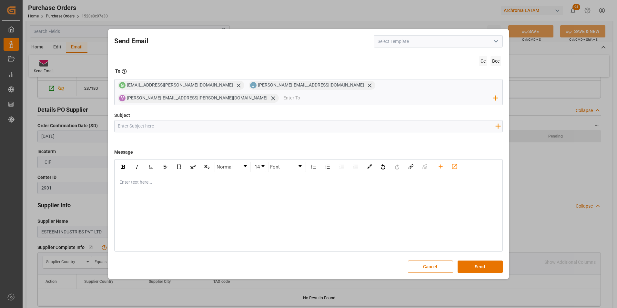
click at [288, 122] on input "Subject" at bounding box center [307, 125] width 384 height 11
click at [171, 120] on input "Subject" at bounding box center [307, 125] width 384 height 11
paste input "PE || ZARPE | PO | Contenedor | TEXTIL | Prioridad | LCL"
click at [120, 120] on input "PE || ZARPE | PO | Contenedor | TEXTIL | Prioridad | LCL" at bounding box center [307, 125] width 384 height 11
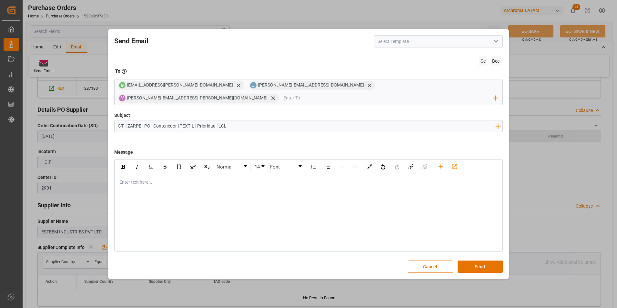
click at [149, 120] on input "GT || ZARPE | PO | Contenedor | TEXTIL | Prioridad | LCL" at bounding box center [307, 125] width 384 height 11
click at [152, 121] on input "GT || ZARPE | PO | Contenedor | TEXTIL | Prioridad | LCL" at bounding box center [307, 125] width 384 height 11
paste input "4504641936"
click at [204, 120] on input "GT || ZARPE | PO 4504641936 | Contenedor | TEXTIL | Prioridad | LCL" at bounding box center [307, 125] width 384 height 11
paste input "CMAU2467745"
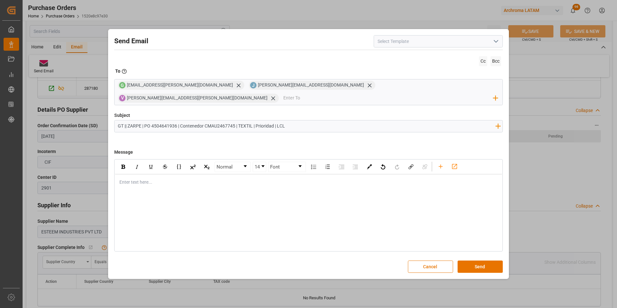
click at [287, 120] on input "GT || ZARPE | PO 4504641936 | Contenedor CMAU2467745 | TEXTIL | Prioridad | LCL" at bounding box center [307, 125] width 384 height 11
drag, startPoint x: 272, startPoint y: 121, endPoint x: 257, endPoint y: 121, distance: 14.5
click at [257, 121] on input "GT || ZARPE | PO 4504641936 | Contenedor CMAU2467745 | TEXTIL | Prioridad | LCL" at bounding box center [307, 125] width 384 height 11
click at [263, 120] on input "GT || ZARPE | PO 4504641936 | Contenedor CMAU2467745 | TEXTIL | LCL" at bounding box center [307, 125] width 384 height 11
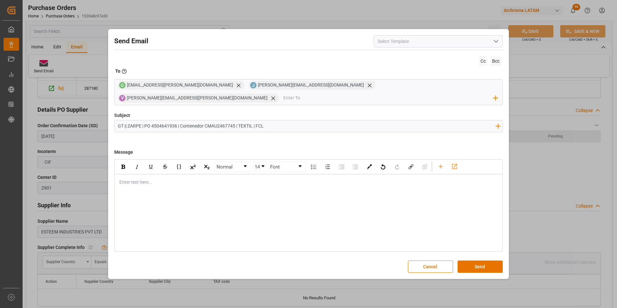
type input "GT || ZARPE | PO 4504641936 | Contenedor CMAU2467745 | TEXTIL | FCL"
click at [134, 179] on div "rdw-editor" at bounding box center [309, 182] width 378 height 7
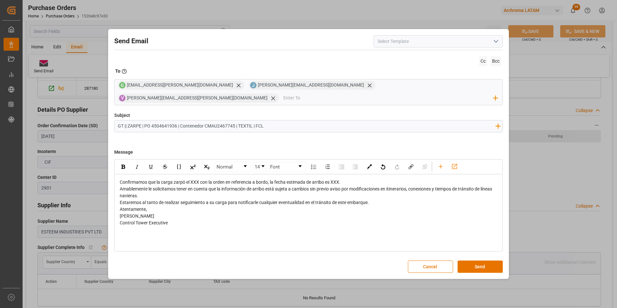
click at [362, 179] on div "Confirmamos que la carga zarpó el XXX con la orden en referencia a bordo, la fe…" at bounding box center [309, 182] width 378 height 7
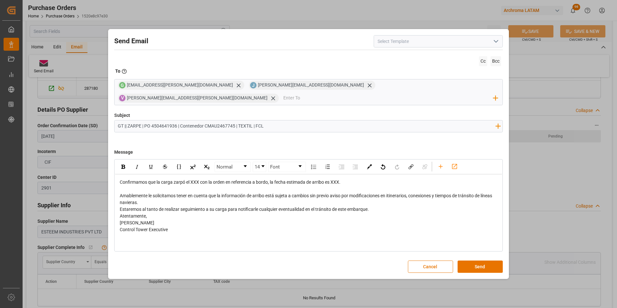
click at [205, 195] on div "Amablemente le solicitamos tener en cuenta que la información de arribo está su…" at bounding box center [309, 199] width 378 height 14
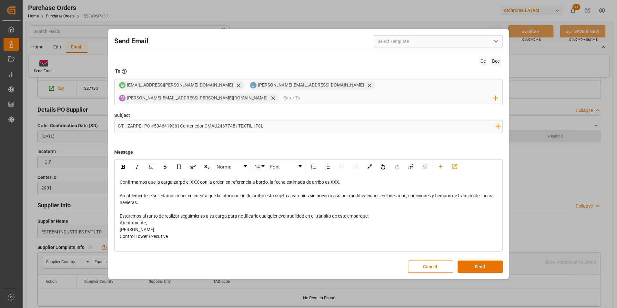
click at [376, 213] on div "Estaremos al tanto de realizar seguimiento a su carga para notificarle cualquie…" at bounding box center [309, 216] width 378 height 7
click at [178, 233] on div "Atentamente," at bounding box center [309, 236] width 378 height 7
click at [192, 179] on span "Confirmamos que la carga zarpó el XXX con la orden en referencia a bordo, la fe…" at bounding box center [230, 181] width 221 height 5
click at [345, 179] on span "Confirmamos que la carga zarpó el [DATE] con la orden en referencia a bordo, la…" at bounding box center [232, 181] width 225 height 5
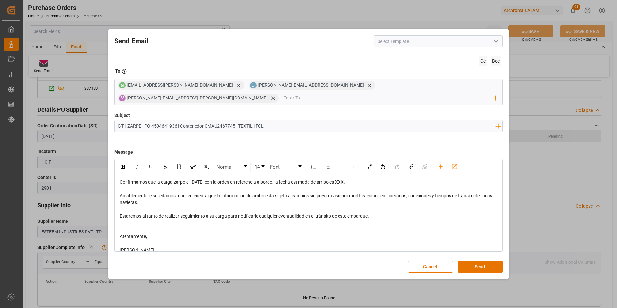
click at [345, 179] on span "Confirmamos que la carga zarpó el [DATE] con la orden en referencia a bordo, la…" at bounding box center [232, 181] width 225 height 5
click at [382, 179] on div "Confirmamos que la carga zarpó el [DATE] con la orden en referencia a bordo, la…" at bounding box center [309, 182] width 378 height 7
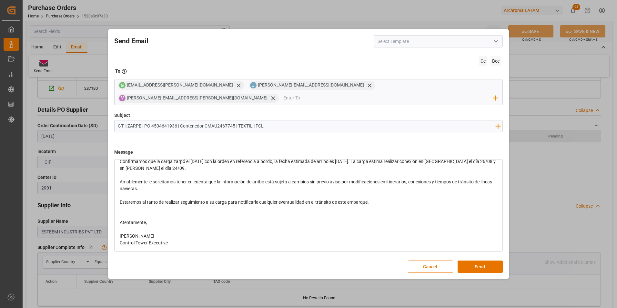
scroll to position [0, 0]
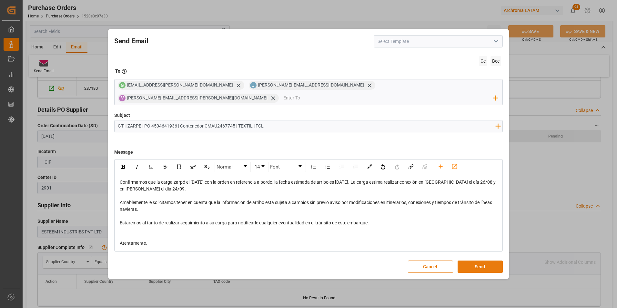
click at [480, 260] on button "Send" at bounding box center [479, 266] width 45 height 12
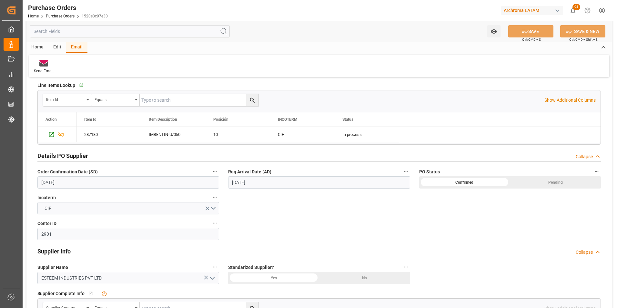
scroll to position [18, 0]
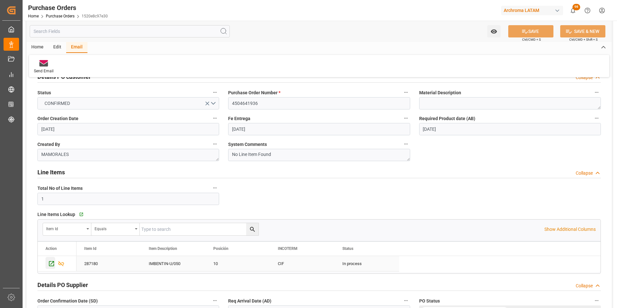
click at [53, 264] on icon "Press SPACE to select this row." at bounding box center [51, 263] width 7 height 7
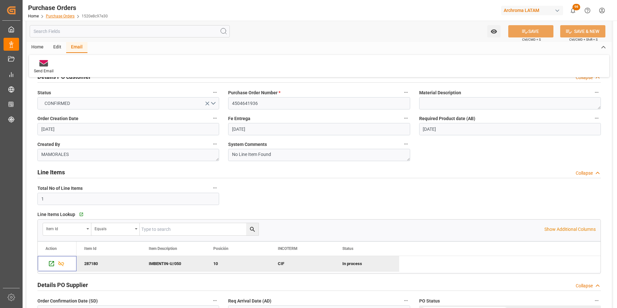
click at [69, 17] on link "Purchase Orders" at bounding box center [60, 16] width 29 height 5
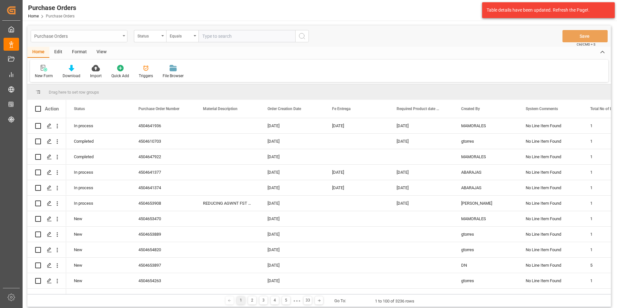
click at [121, 37] on div "Purchase Orders" at bounding box center [79, 36] width 97 height 12
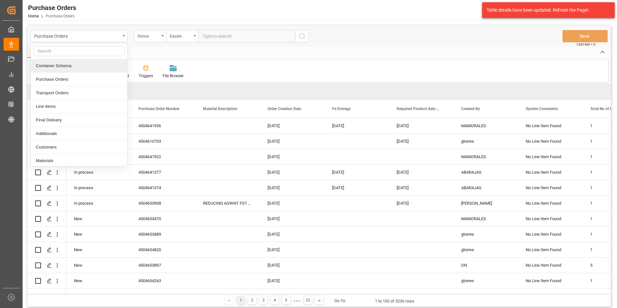
click at [80, 70] on div "Container Schema" at bounding box center [79, 66] width 96 height 14
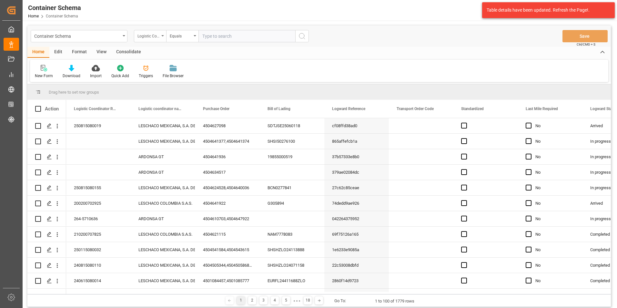
click at [157, 39] on div "Logistic Coordinator Reference Number" at bounding box center [150, 36] width 32 height 12
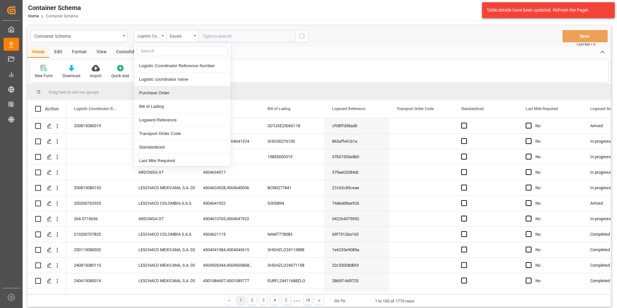
click at [160, 94] on div "Purchase Order" at bounding box center [182, 93] width 96 height 14
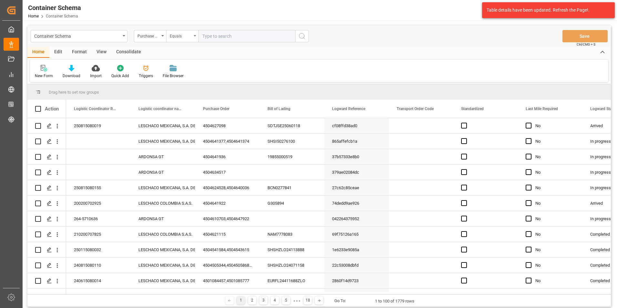
click at [174, 36] on div "Equals" at bounding box center [181, 35] width 22 height 7
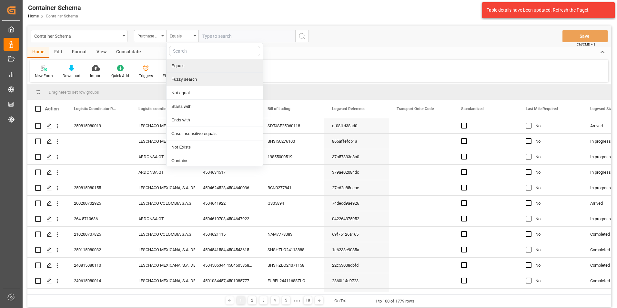
click at [188, 78] on div "Fuzzy search" at bounding box center [214, 80] width 96 height 14
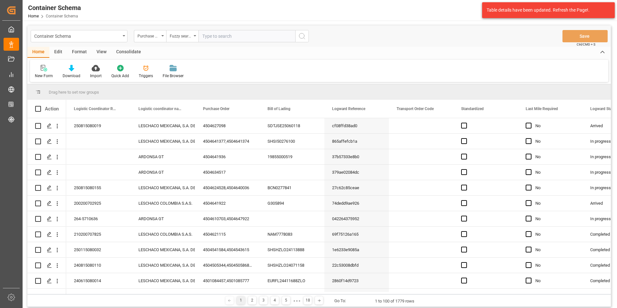
paste input "4504647961"
type input "4504647961"
click at [301, 35] on icon "search button" at bounding box center [302, 36] width 8 height 8
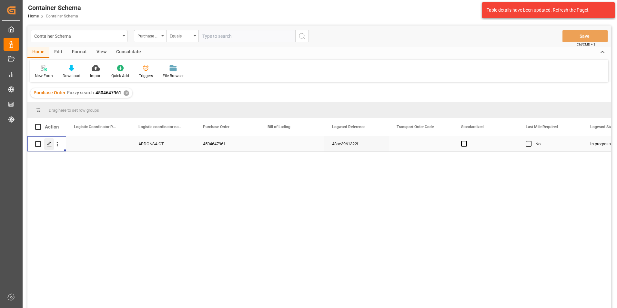
click at [51, 145] on icon "Press SPACE to select this row." at bounding box center [49, 143] width 5 height 5
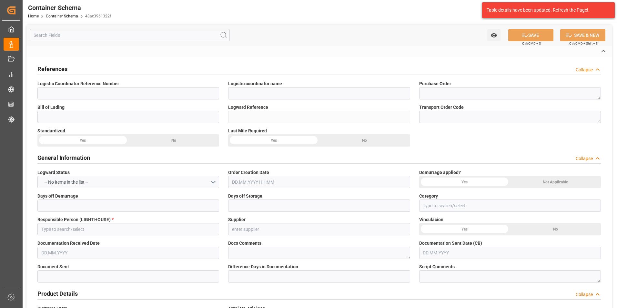
type input "ARDONSA GT"
type textarea "4504647961"
type input "48ac3961322f"
type input "On time"
type input "[PERSON_NAME]"
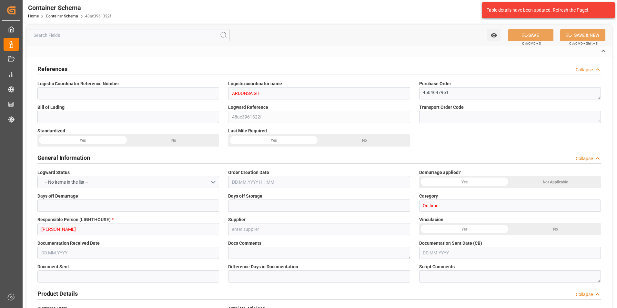
type input "THOR QUIMICOS DE MEXICO SA DE CV"
type input "Pending"
type input "[GEOGRAPHIC_DATA]"
type input "TEXTIL"
type textarea "PIEZAS"
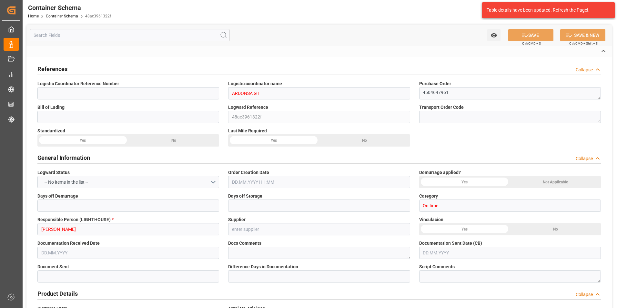
type input "3 PIEZAS"
type input "ARCHROMA PAPER GMBH Y COMPAÑIA, SOC."
type textarea "KM 16.5, Carretera a [GEOGRAPHIC_DATA][PERSON_NAME] , Cruce [PERSON_NAME] Fraij…"
type input "BOL"
type input "EXW"
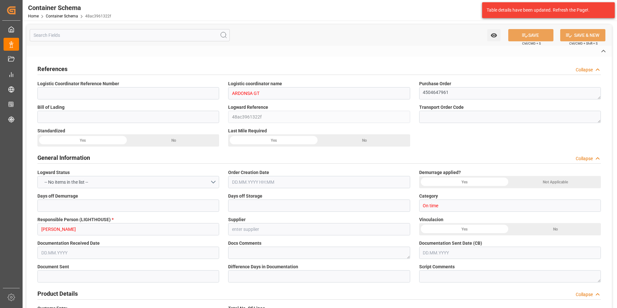
type input "Truck"
type input "LTL"
type input "[GEOGRAPHIC_DATA]"
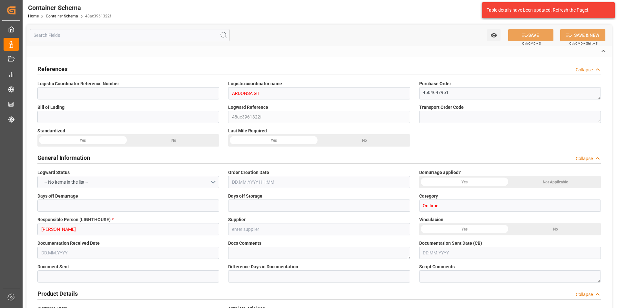
type input "[GEOGRAPHIC_DATA]"
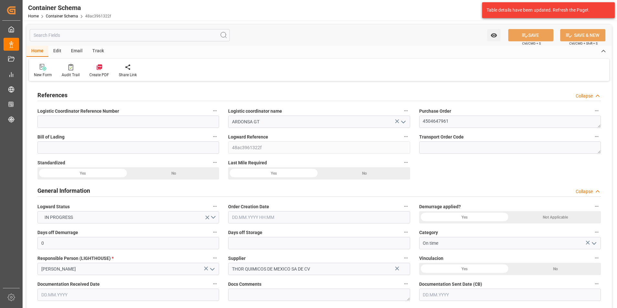
type input "0"
type input "1"
type input "3"
type input "90"
type input "112.9"
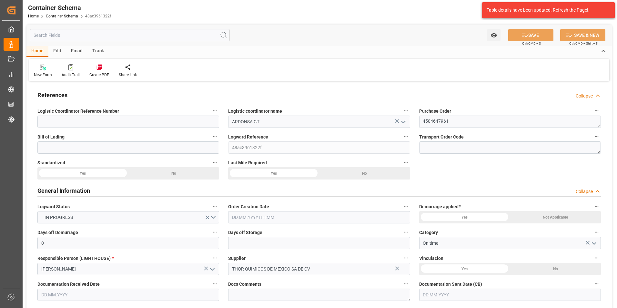
type input "MXZMF"
type input "[DATE] 11:30"
type input "[DATE]"
click at [174, 121] on input at bounding box center [128, 121] width 182 height 12
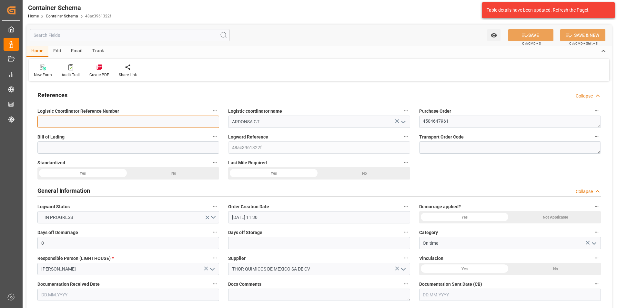
click at [185, 124] on input at bounding box center [128, 121] width 182 height 12
paste input "LORE 5. Ipsum do Sitametcon 3. Adipis elitsedd/eiusmo temporin 8. Utlabo etdolo…"
type input "LORE 5. Ipsum do Sitametcon 3. Adipis elitsedd/eiusmo temporin 8. Utlabo etdolo…"
click at [116, 121] on input at bounding box center [128, 121] width 182 height 12
paste input "264-5710624"
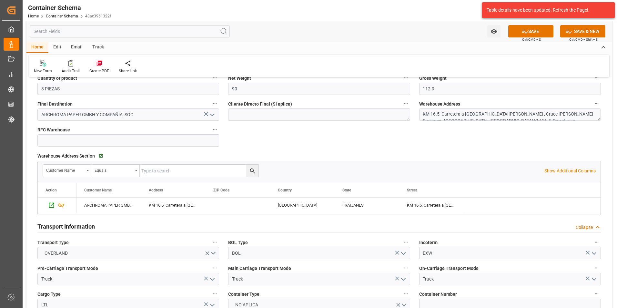
scroll to position [419, 0]
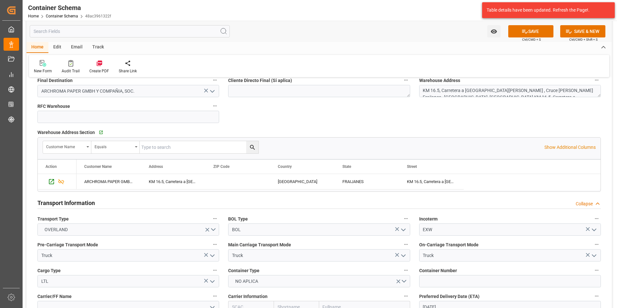
type input "264-5710624"
click at [447, 280] on input at bounding box center [510, 281] width 182 height 12
click at [447, 277] on input at bounding box center [510, 281] width 182 height 12
paste input "C-453 BXH"
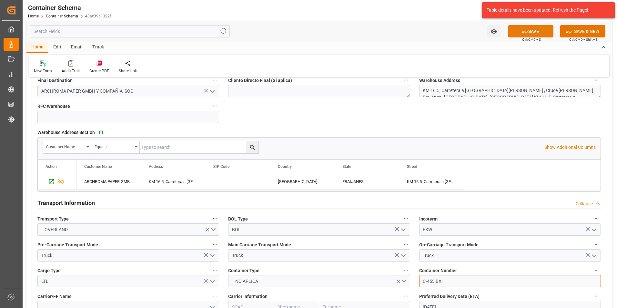
type input "C-453 BXH"
click at [526, 30] on icon at bounding box center [524, 31] width 7 height 7
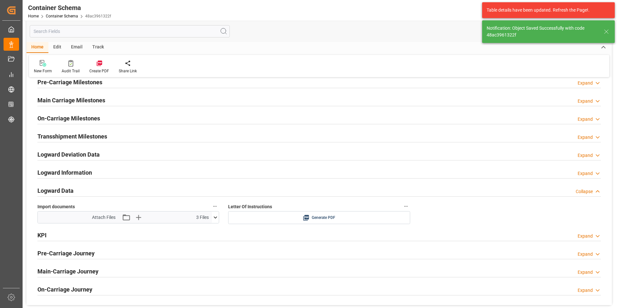
scroll to position [774, 0]
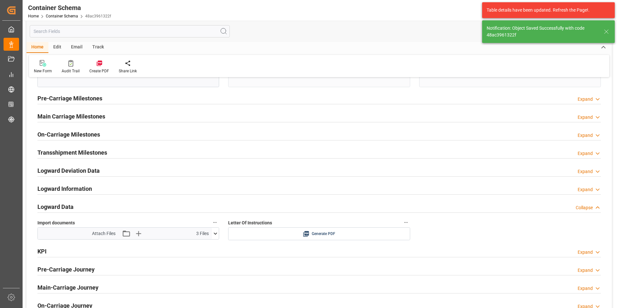
click at [76, 207] on div "Logward Data Collapse" at bounding box center [318, 206] width 563 height 12
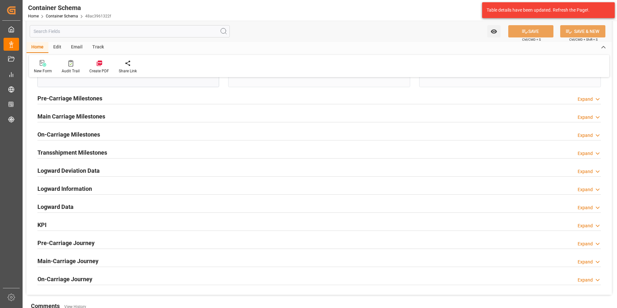
click at [74, 205] on div "Logward Data Expand" at bounding box center [318, 206] width 563 height 12
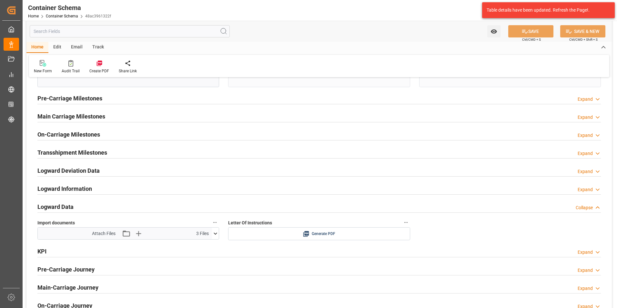
click at [78, 191] on h2 "Logward Information" at bounding box center [64, 188] width 55 height 9
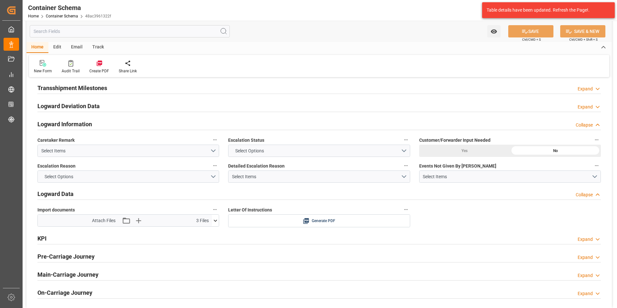
scroll to position [806, 0]
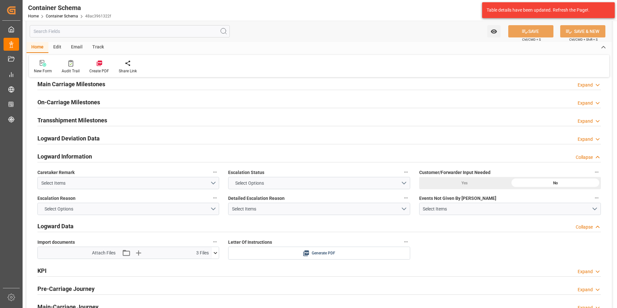
click at [80, 159] on h2 "Logward Information" at bounding box center [64, 156] width 55 height 9
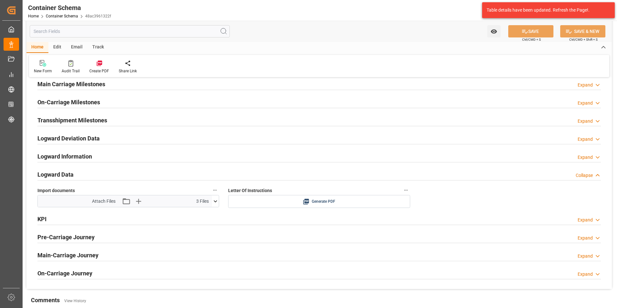
click at [83, 137] on h2 "Logward Deviation Data" at bounding box center [68, 138] width 62 height 9
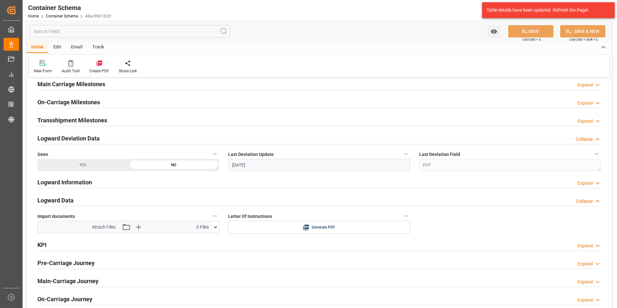
click at [83, 131] on div "Logward Deviation Data Collapse" at bounding box center [319, 138] width 572 height 18
click at [85, 133] on div "Logward Deviation Data" at bounding box center [68, 138] width 62 height 12
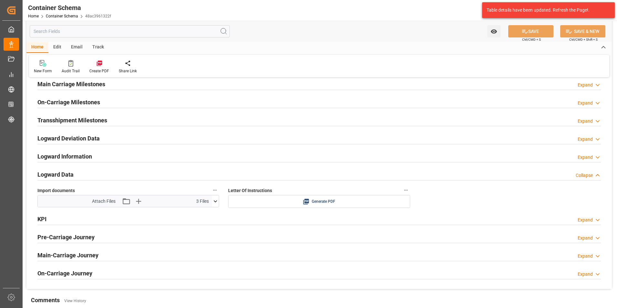
click at [68, 244] on div "Pre-Carriage Journey Expand" at bounding box center [319, 237] width 572 height 18
click at [61, 220] on div "KPI Expand" at bounding box center [318, 218] width 563 height 12
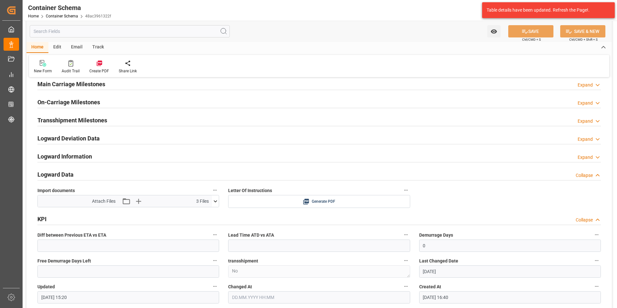
scroll to position [935, 0]
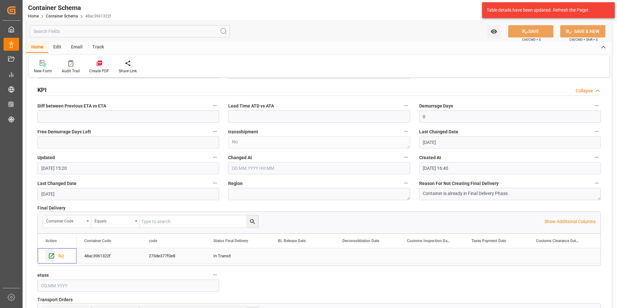
click at [52, 255] on icon "Press SPACE to select this row." at bounding box center [51, 255] width 5 height 5
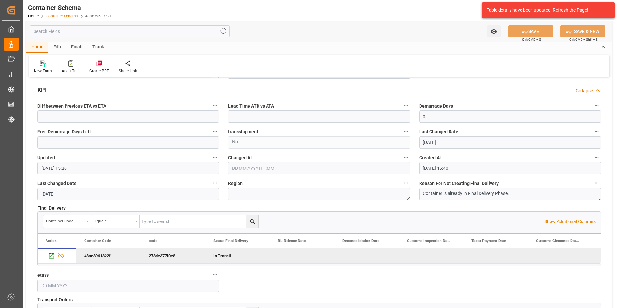
click at [67, 15] on link "Container Schema" at bounding box center [62, 16] width 32 height 5
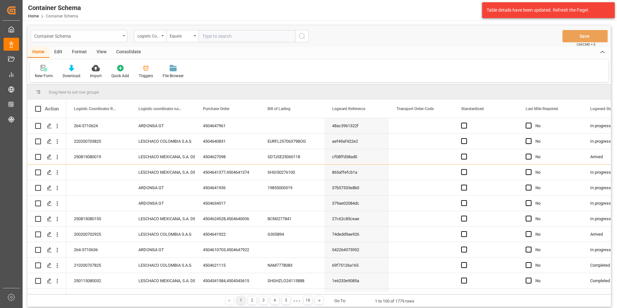
click at [110, 37] on div "Container Schema" at bounding box center [77, 36] width 86 height 8
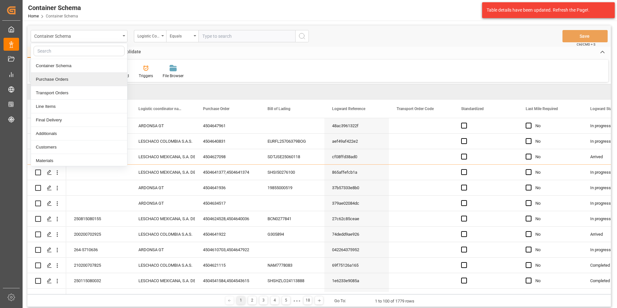
click at [91, 77] on div "Purchase Orders" at bounding box center [79, 80] width 96 height 14
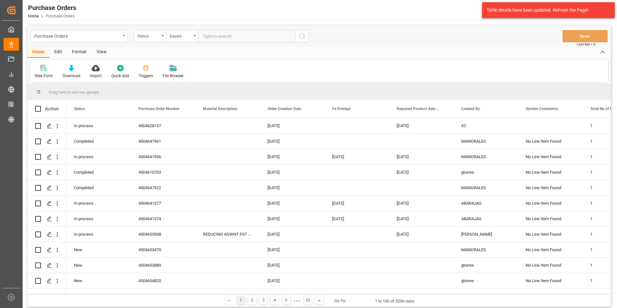
click at [158, 41] on div "Status" at bounding box center [150, 36] width 32 height 12
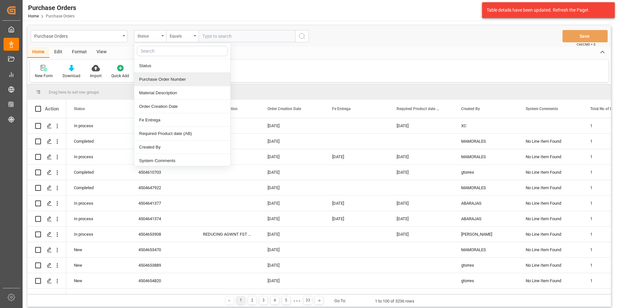
click at [163, 83] on div "Purchase Order Number" at bounding box center [182, 80] width 96 height 14
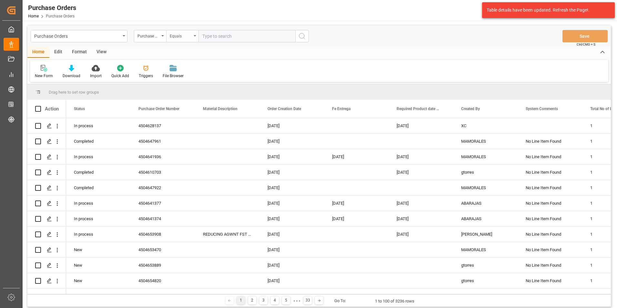
click at [184, 37] on div "Equals" at bounding box center [181, 35] width 22 height 7
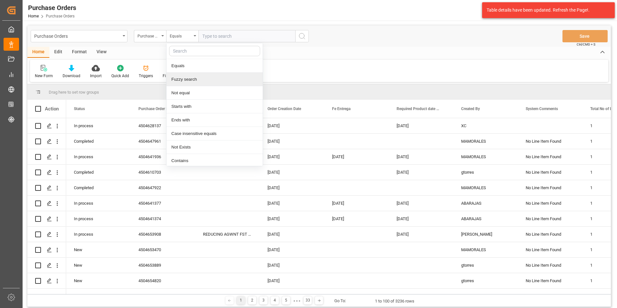
click at [193, 76] on div "Fuzzy search" at bounding box center [214, 80] width 96 height 14
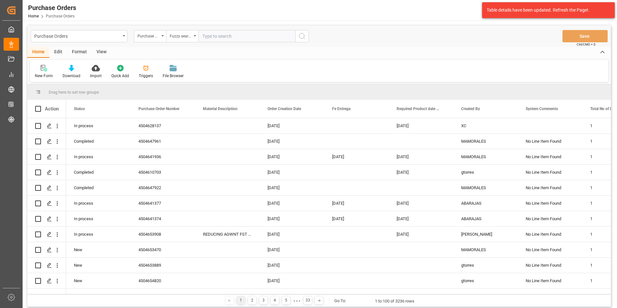
paste input "4504639614"
type input "4504639614"
click at [304, 37] on icon "search button" at bounding box center [302, 36] width 8 height 8
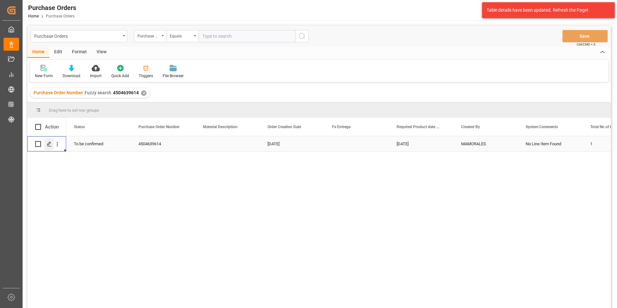
click at [51, 144] on icon "Press SPACE to select this row." at bounding box center [49, 143] width 5 height 5
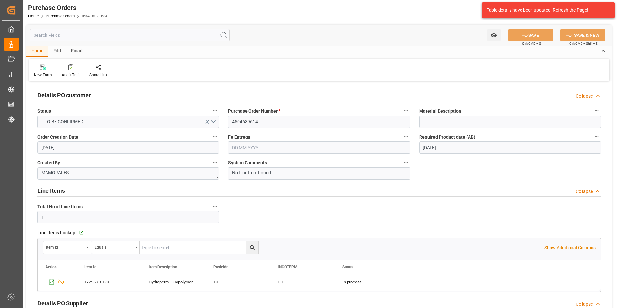
click at [306, 146] on input "text" at bounding box center [319, 147] width 182 height 12
click at [233, 184] on div "28 29 30 31 1 2 3" at bounding box center [274, 186] width 88 height 13
click at [237, 223] on span "18" at bounding box center [236, 224] width 4 height 5
type input "18.08.2025"
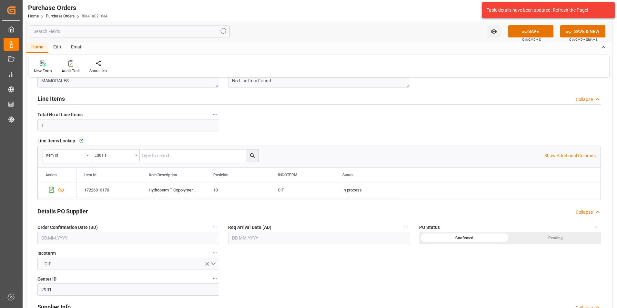
scroll to position [129, 0]
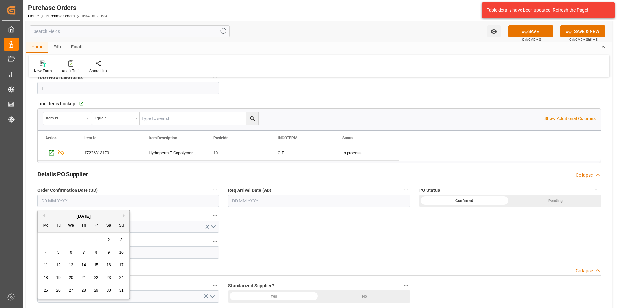
drag, startPoint x: 67, startPoint y: 201, endPoint x: 85, endPoint y: 200, distance: 17.1
click at [67, 201] on input "text" at bounding box center [128, 200] width 182 height 12
click at [116, 289] on div "25 26 27 28 29 30 31" at bounding box center [84, 290] width 88 height 13
click at [122, 287] on div "31" at bounding box center [121, 290] width 8 height 8
type input "31.08.2025"
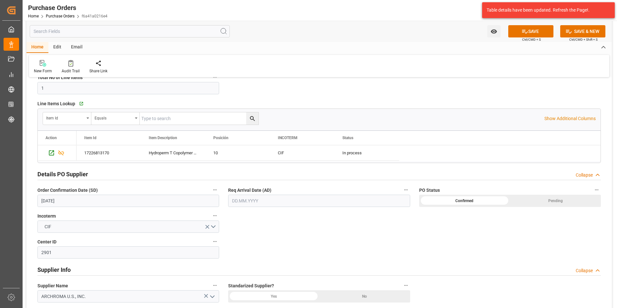
click at [254, 204] on input "text" at bounding box center [319, 200] width 182 height 12
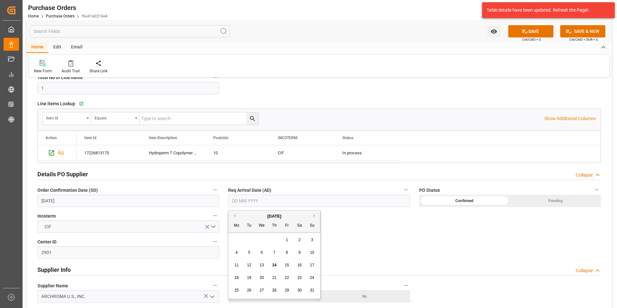
click at [237, 235] on div "28 29 30 31 1 2 3" at bounding box center [274, 240] width 88 height 13
click at [315, 217] on button "Next Month" at bounding box center [315, 216] width 4 height 4
click at [290, 239] on div "5" at bounding box center [287, 240] width 8 height 8
type input "05.09.2025"
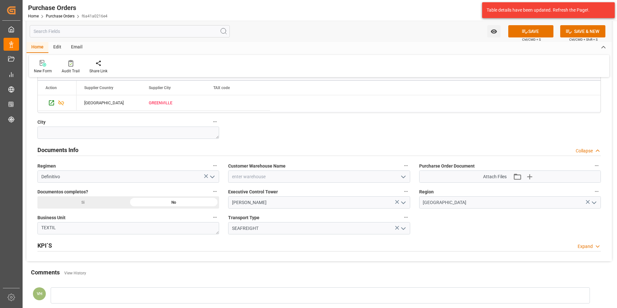
scroll to position [387, 0]
click at [406, 177] on icon "open menu" at bounding box center [403, 177] width 8 height 8
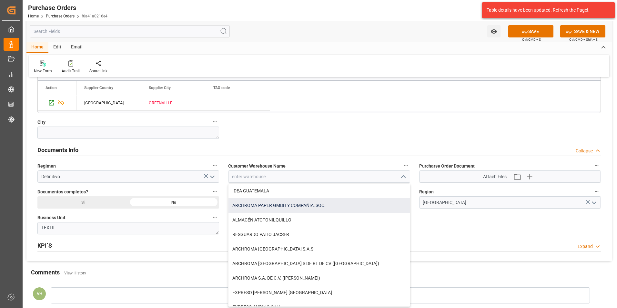
click at [320, 210] on div "ARCHROMA PAPER GMBH Y COMPAÑIA, SOC." at bounding box center [318, 205] width 181 height 15
type input "ARCHROMA PAPER GMBH Y COMPAÑIA, SOC."
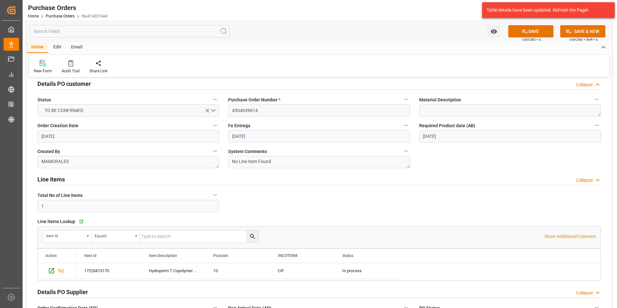
scroll to position [0, 0]
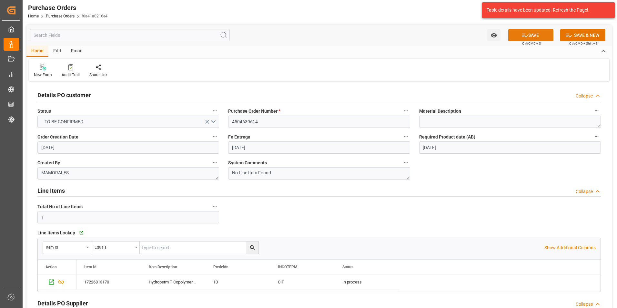
click at [523, 35] on icon at bounding box center [524, 35] width 7 height 7
click at [65, 16] on link "Purchase Orders" at bounding box center [60, 16] width 29 height 5
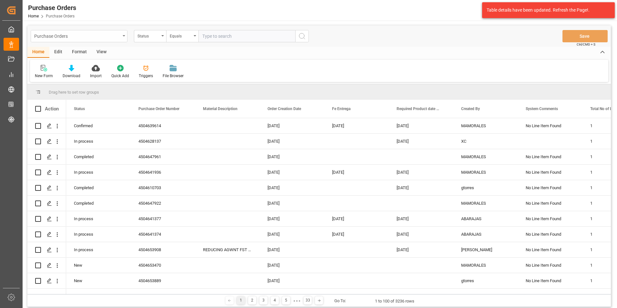
click at [124, 37] on div "Purchase Orders" at bounding box center [79, 36] width 97 height 12
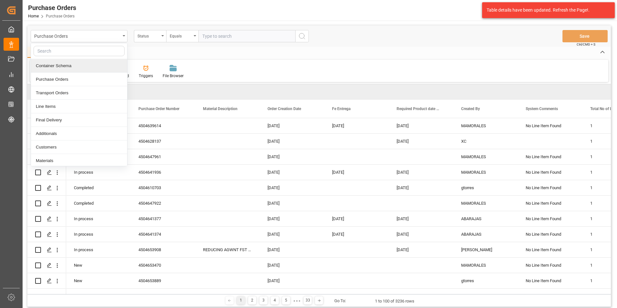
click at [75, 69] on div "Container Schema" at bounding box center [79, 66] width 96 height 14
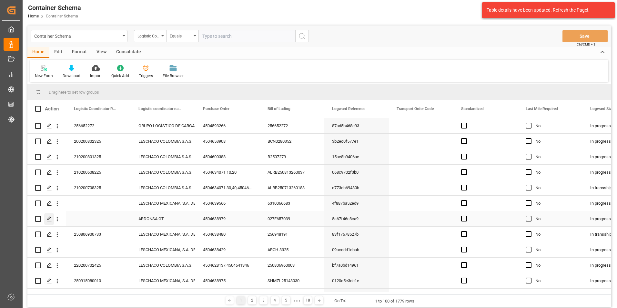
click at [48, 221] on icon "Press SPACE to select this row." at bounding box center [49, 218] width 5 height 5
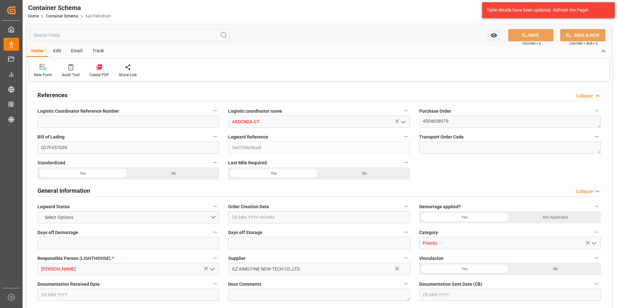
type input "0"
type input "1"
type input "34"
type input "24480"
type input "25840"
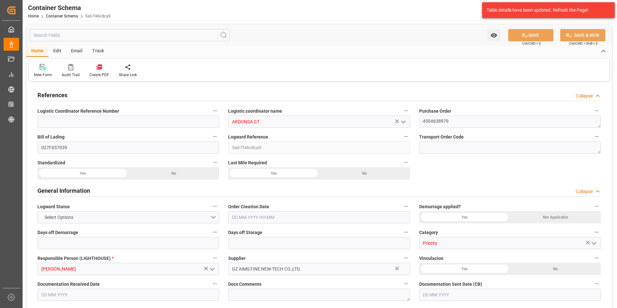
type input "Wan Hai Lines"
type input "CNSGH"
type input "CNSHA"
type input "GTPRQ"
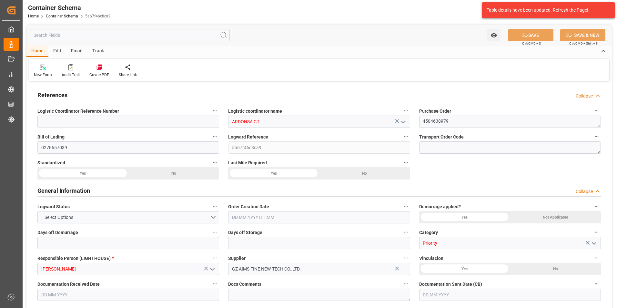
type input "GTPRQ"
type input "9496604"
type input "04.08.2025 10:45"
type input "03.08.2025"
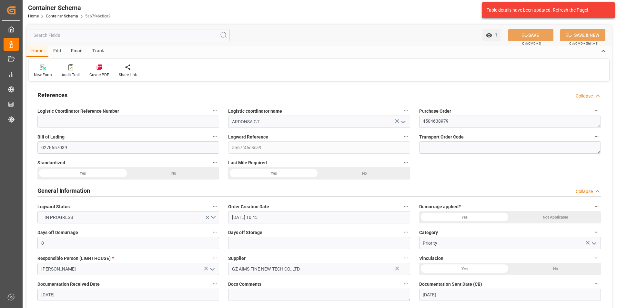
type input "04.08.2025"
type input "27.08.2025"
type input "26.07.2025 15:13"
type input "29.07.2025 00:00"
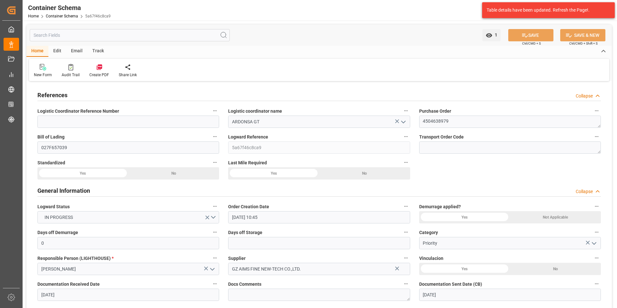
type input "29.07.2025 00:00"
type input "28.07.2025 00:00"
type input "27.08.2025 00:00"
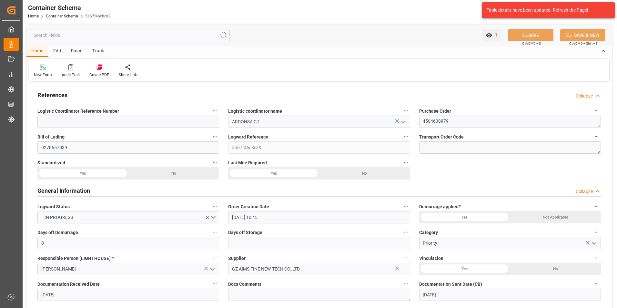
click at [75, 53] on div "Email" at bounding box center [76, 51] width 21 height 11
drag, startPoint x: 46, startPoint y: 70, endPoint x: 58, endPoint y: 73, distance: 12.5
click at [46, 70] on icon at bounding box center [43, 68] width 9 height 5
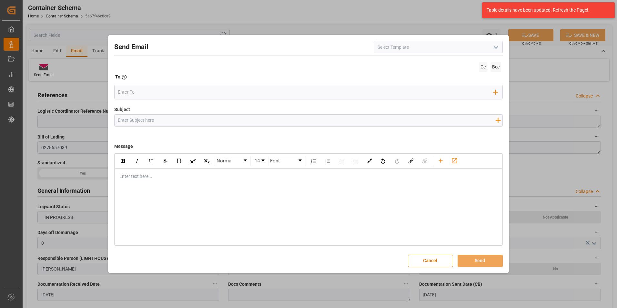
click at [495, 45] on icon "open menu" at bounding box center [496, 48] width 8 height 8
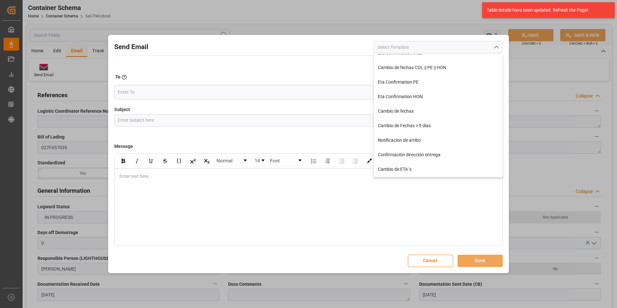
scroll to position [97, 0]
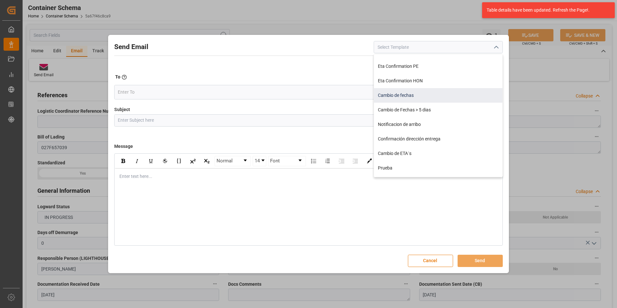
click at [436, 98] on div "Cambio de fechas" at bounding box center [438, 95] width 128 height 15
type input "Cambio de fechas"
type input "{{customsEntry}}|| Cambio de ETA {{estimatedArrivalPod}} | PO {{purchaseOrder}}…"
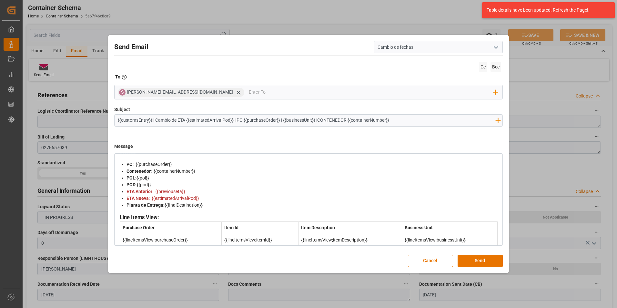
scroll to position [17, 0]
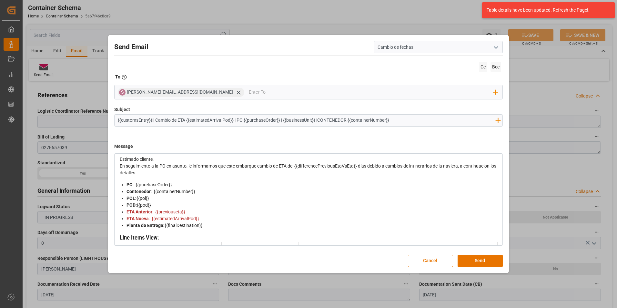
click at [432, 261] on button "Cancel" at bounding box center [430, 260] width 45 height 12
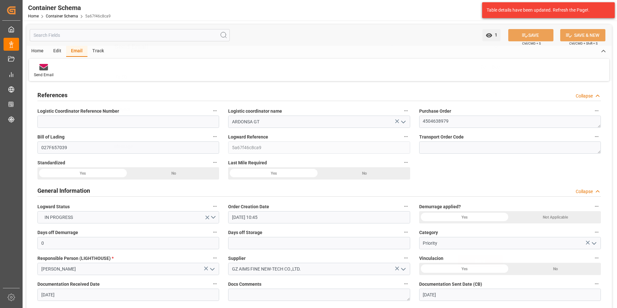
scroll to position [0, 0]
click at [38, 67] on div at bounding box center [44, 67] width 20 height 7
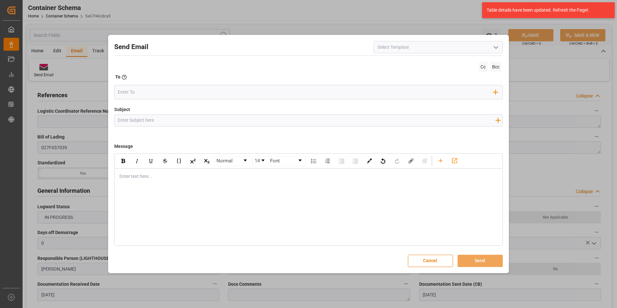
click at [493, 49] on icon "open menu" at bounding box center [496, 48] width 8 height 8
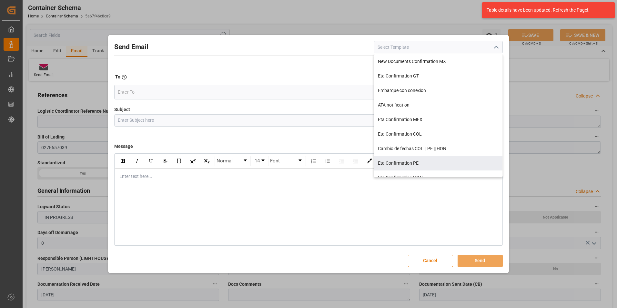
click at [447, 258] on button "Cancel" at bounding box center [430, 260] width 45 height 12
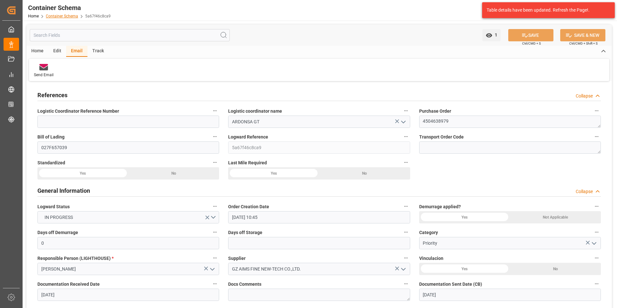
click at [66, 17] on link "Container Schema" at bounding box center [62, 16] width 32 height 5
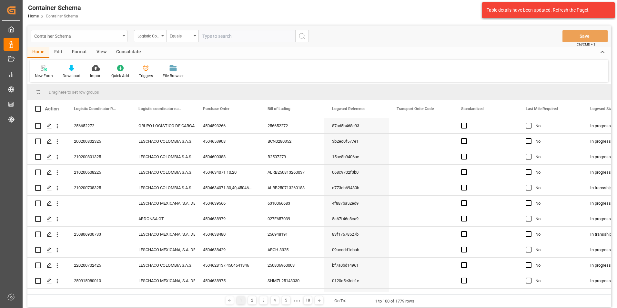
click at [115, 38] on div "Container Schema" at bounding box center [77, 36] width 86 height 8
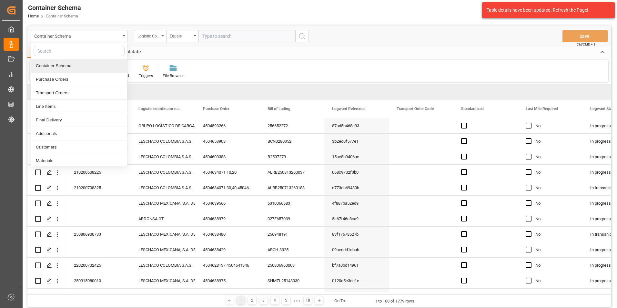
click at [148, 36] on div "Logistic Coordinator Reference Number" at bounding box center [148, 35] width 22 height 7
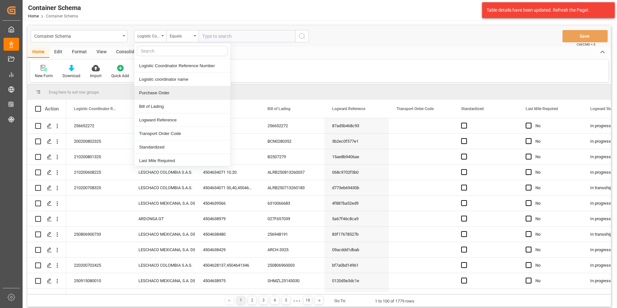
click at [167, 94] on div "Purchase Order" at bounding box center [182, 93] width 96 height 14
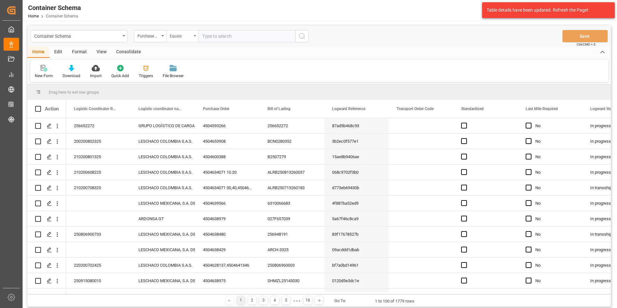
click at [178, 35] on div "Equals" at bounding box center [181, 35] width 22 height 7
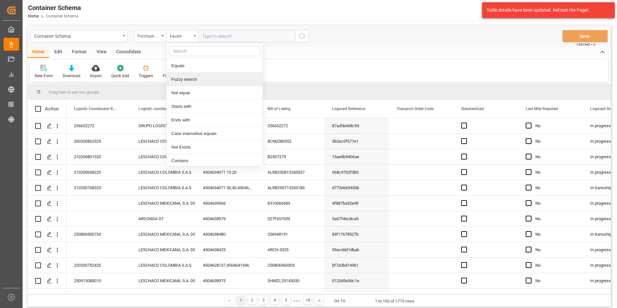
click at [190, 82] on div "Fuzzy search" at bounding box center [214, 80] width 96 height 14
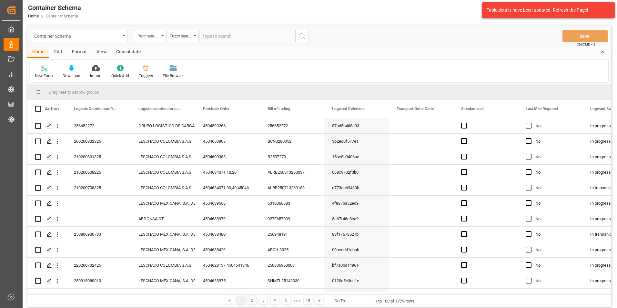
paste input "4504641919"
type input "4504641919"
click at [301, 36] on icon "search button" at bounding box center [302, 36] width 8 height 8
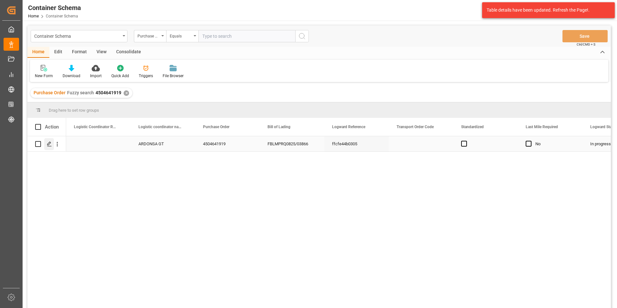
click at [49, 146] on line "Press SPACE to select this row." at bounding box center [49, 146] width 4 height 0
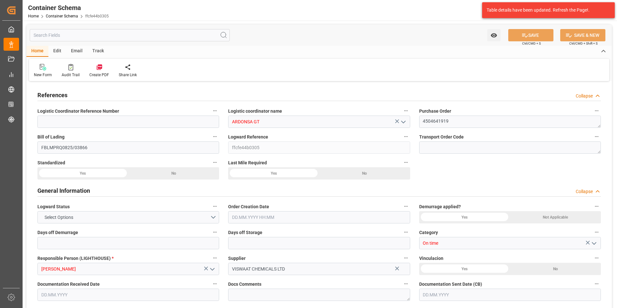
type input "0"
type input "1"
type input "5"
type input "4600"
type input "4864"
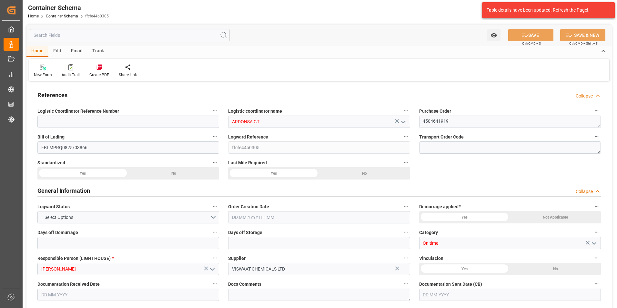
type input "Hapag Lloyd"
type input "Hapag Lloyd Aktiengesellschaft"
type input "INNSA"
type input "GTPRQ"
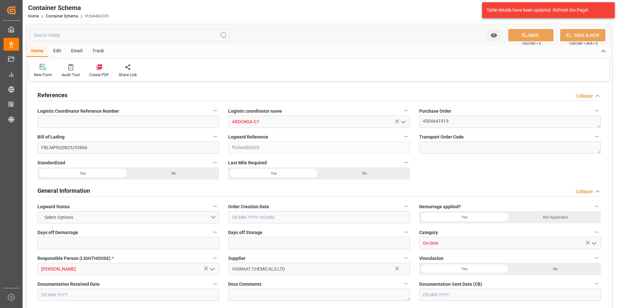
type input "9294850"
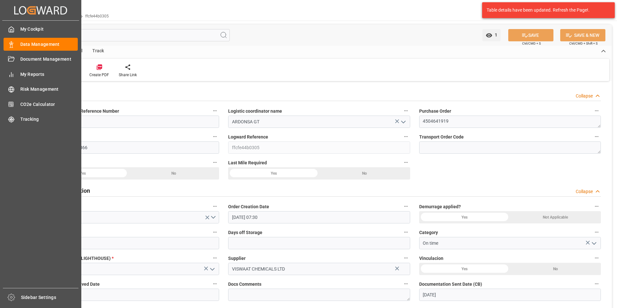
type input "05.08.2025 07:30"
type input "05.08.2025"
type input "15.10.2025"
type input "05.08.2025 00:00"
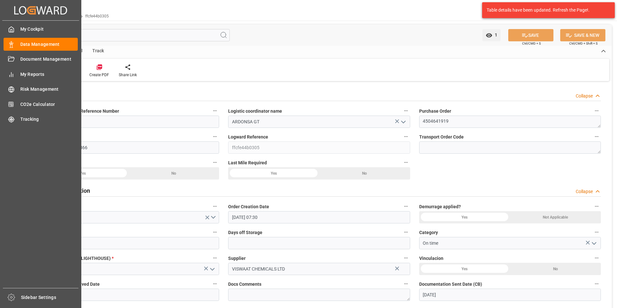
type input "08.08.2025 01:00"
type input "07.08.2025 00:00"
type input "15.10.2025 04:00"
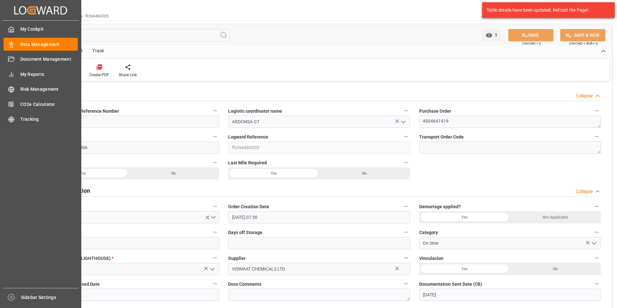
type input "15.10.2025 04:00"
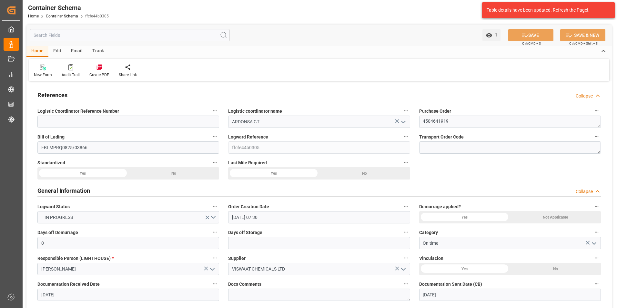
click at [78, 51] on div "Email" at bounding box center [76, 51] width 21 height 11
click at [52, 65] on div at bounding box center [44, 67] width 20 height 7
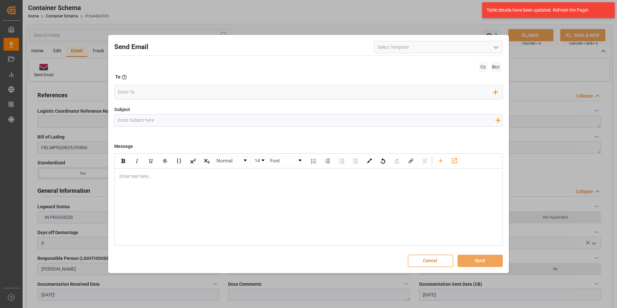
click at [495, 46] on icon "open menu" at bounding box center [496, 48] width 8 height 8
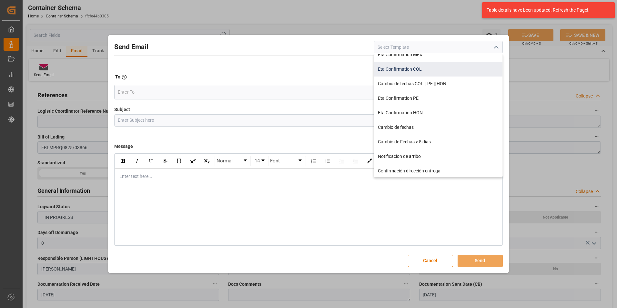
scroll to position [97, 0]
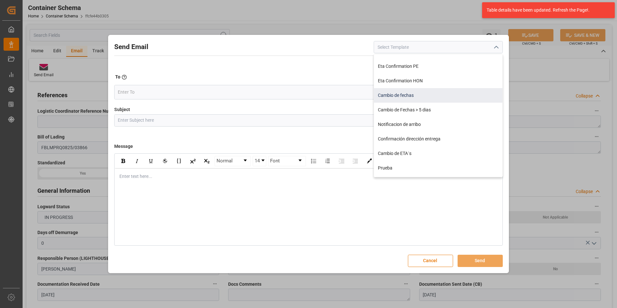
click at [408, 97] on div "Cambio de fechas" at bounding box center [438, 95] width 128 height 15
type input "Cambio de fechas"
type input "{{customsEntry}}|| Cambio de ETA {{estimatedArrivalPod}} | PO {{purchaseOrder}}…"
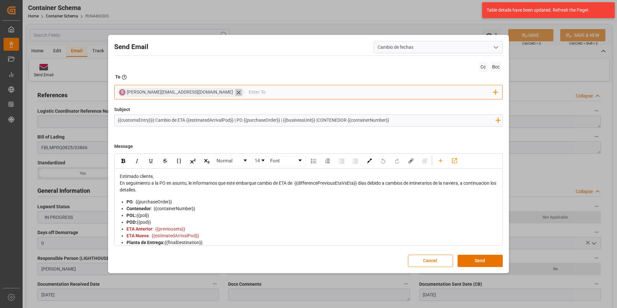
click at [235, 92] on icon at bounding box center [238, 92] width 7 height 7
click at [193, 95] on input "email" at bounding box center [305, 92] width 375 height 10
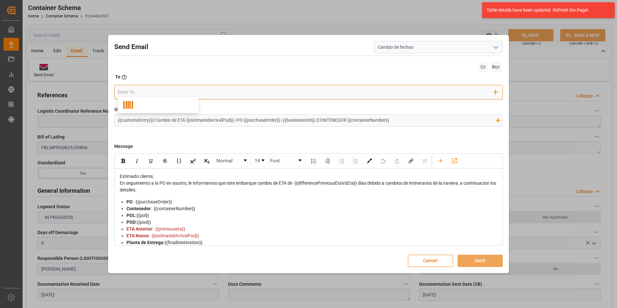
paste input "4504641919"
type input "4504641919"
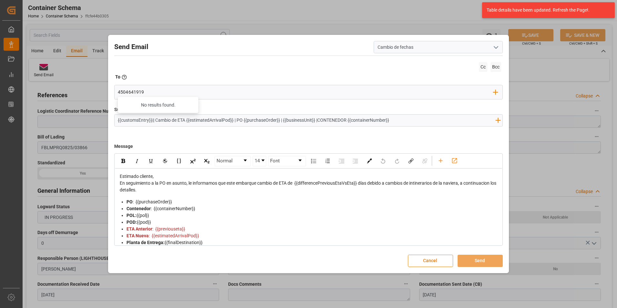
click at [429, 260] on button "Cancel" at bounding box center [430, 260] width 45 height 12
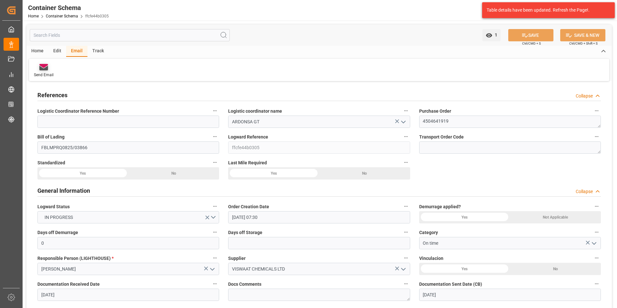
click at [53, 66] on div at bounding box center [44, 67] width 20 height 7
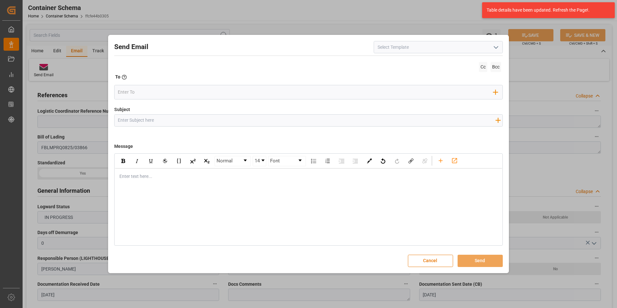
click at [491, 50] on div at bounding box center [438, 47] width 129 height 12
click at [496, 48] on icon "open menu" at bounding box center [496, 48] width 8 height 8
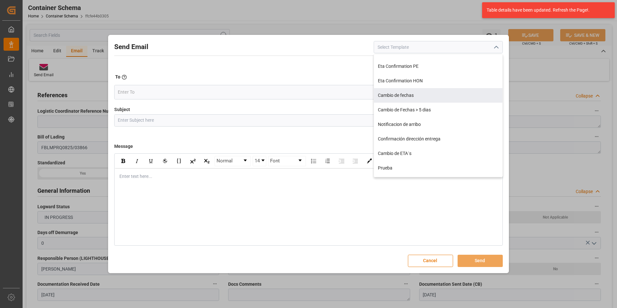
click at [405, 97] on div "Cambio de fechas" at bounding box center [438, 95] width 128 height 15
type input "Cambio de fechas"
type input "{{customsEntry}}|| Cambio de ETA {{estimatedArrivalPod}} | PO {{purchaseOrder}}…"
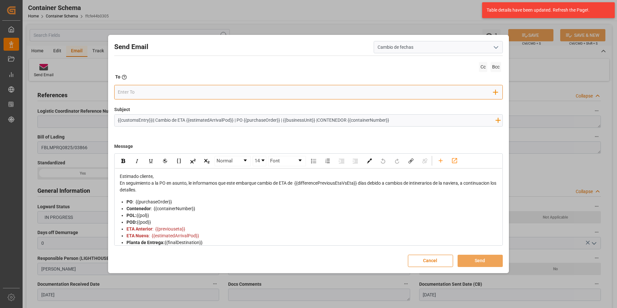
click at [208, 95] on input "email" at bounding box center [305, 92] width 375 height 10
paste input "4504641919"
type input "4"
type input "valer"
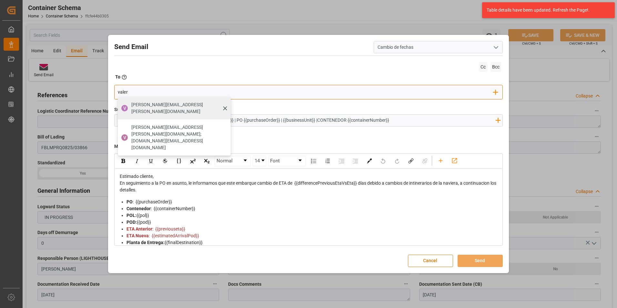
click at [155, 104] on span "[PERSON_NAME][EMAIL_ADDRESS][PERSON_NAME][DOMAIN_NAME]" at bounding box center [178, 108] width 95 height 14
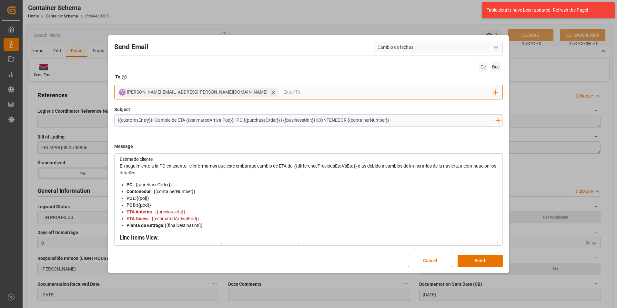
scroll to position [0, 0]
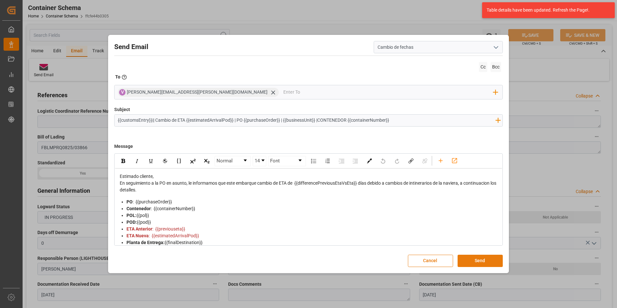
click at [487, 258] on button "Send" at bounding box center [479, 260] width 45 height 12
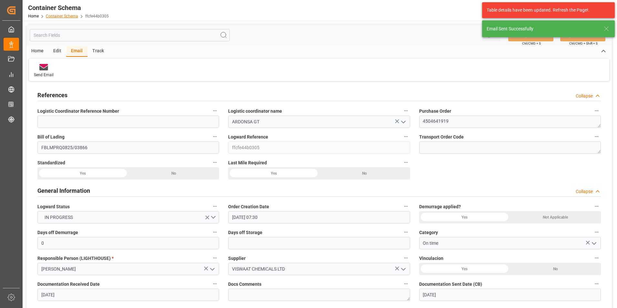
click at [63, 15] on link "Container Schema" at bounding box center [62, 16] width 32 height 5
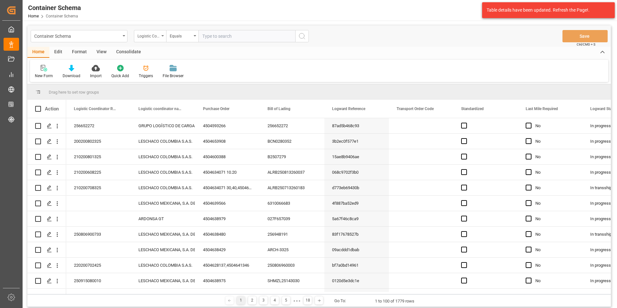
click at [156, 35] on div "Logistic Coordinator Reference Number" at bounding box center [148, 35] width 22 height 7
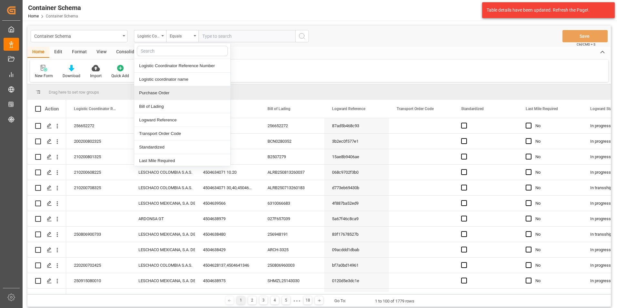
click at [162, 92] on div "Purchase Order" at bounding box center [182, 93] width 96 height 14
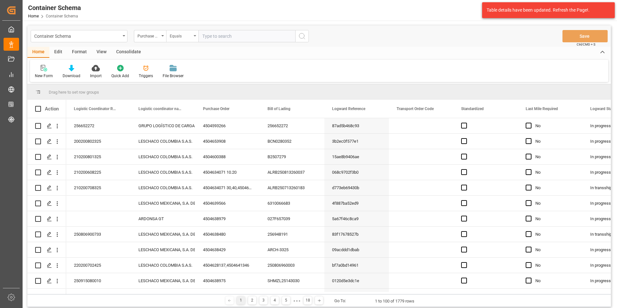
click at [178, 38] on div "Equals" at bounding box center [181, 35] width 22 height 7
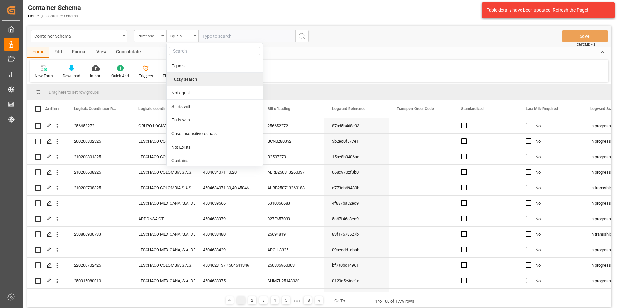
click at [184, 78] on div "Fuzzy search" at bounding box center [214, 80] width 96 height 14
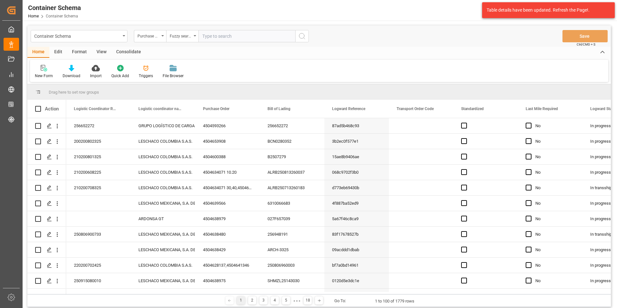
paste input "4504641919"
type input "4504641919"
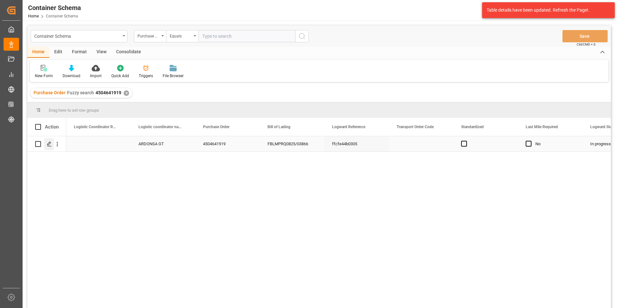
click at [50, 145] on icon "Press SPACE to select this row." at bounding box center [49, 143] width 5 height 5
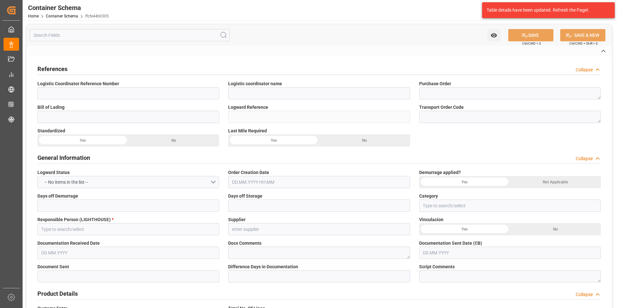
type input "ARDONSA GT"
type textarea "4504641919"
type input "FBLMPRQ0825/03866"
type input "ffcfe44b0305"
type input "On time"
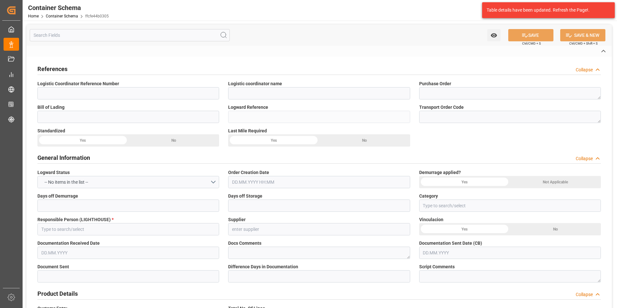
type input "[PERSON_NAME]"
type input "VISWAAT CHEMICALS LTD"
type input "Document Sent"
type input "PUERTO QUETZAL"
type input "TEXTIL"
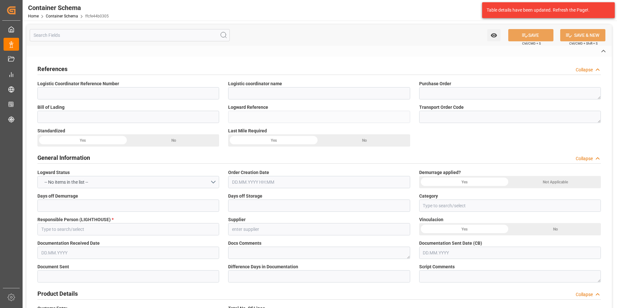
type textarea "PALLET"
type input "5 PALLET"
type input "ARCHROMA PAPER GMBH Y COMPAÑIA, SOC."
type textarea "KM 16.5, Carretera a [GEOGRAPHIC_DATA] , [PERSON_NAME] Fraijanes, [GEOGRAPHIC_D…"
type input "HOUSE"
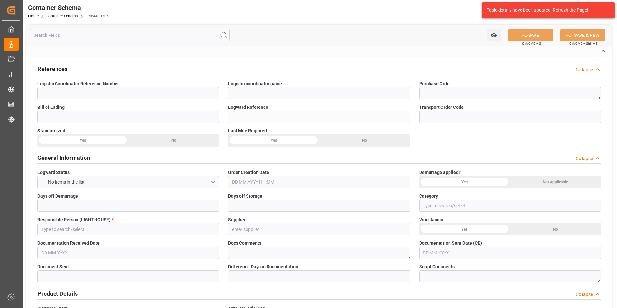
type input "CIF"
type input "Truck"
type input "Sea Ship"
type input "Truck"
type input "LCL"
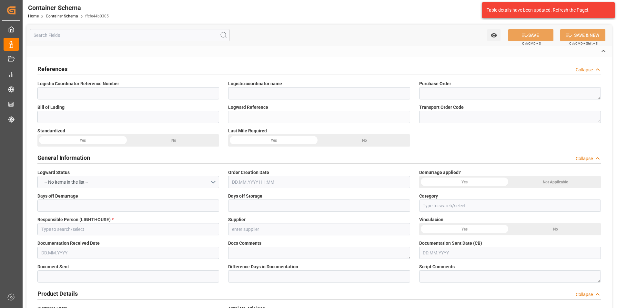
type input "HAMU4512437"
type input "HLCU"
type input "Jawaharlal Nehru (Nhava Sheva)"
type input "Puerto Quetzal"
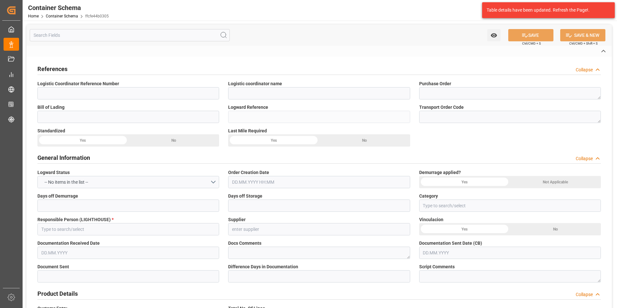
type input "WAN HAI 502"
type input "E136"
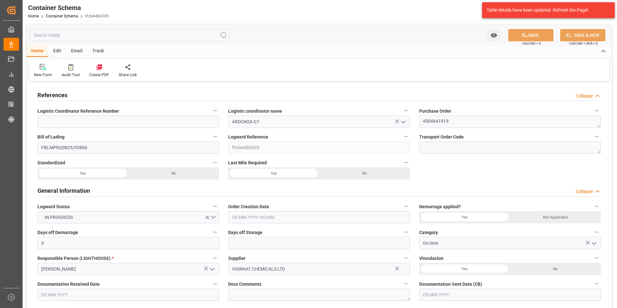
type input "0"
type input "1"
type input "5"
type input "4600"
type input "4864"
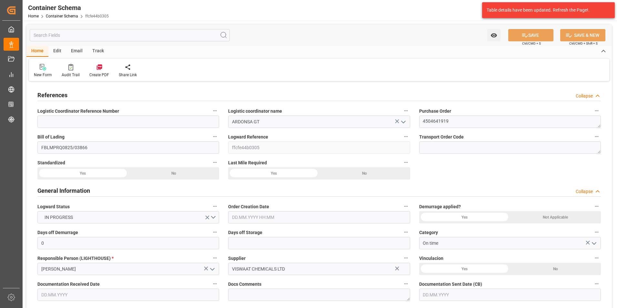
type input "Hapag Lloyd"
type input "Hapag Lloyd Aktiengesellschaft"
type input "INNSA"
type input "GTPRQ"
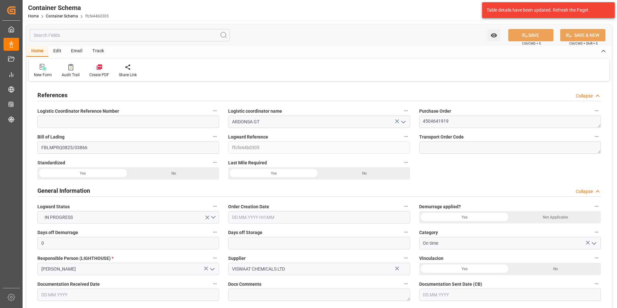
type input "9294850"
type input "05.08.2025 07:30"
type input "05.08.2025"
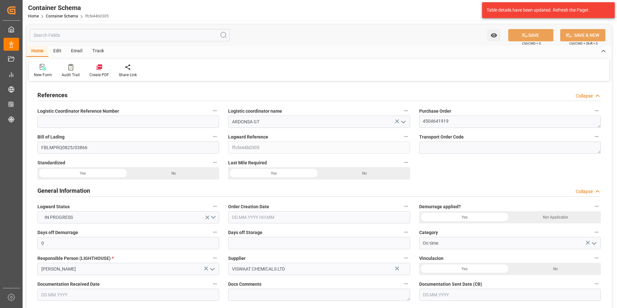
type input "15.10.2025"
type input "05.08.2025 00:00"
type input "08.08.2025 01:00"
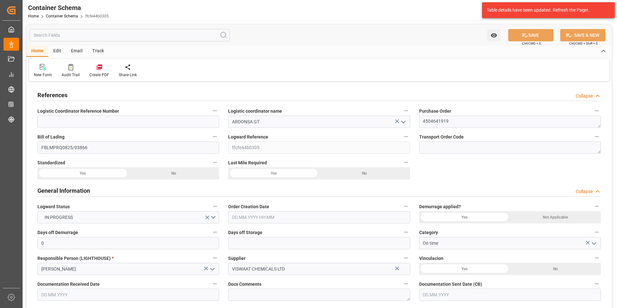
type input "07.08.2025 00:00"
type input "15.10.2025 04:00"
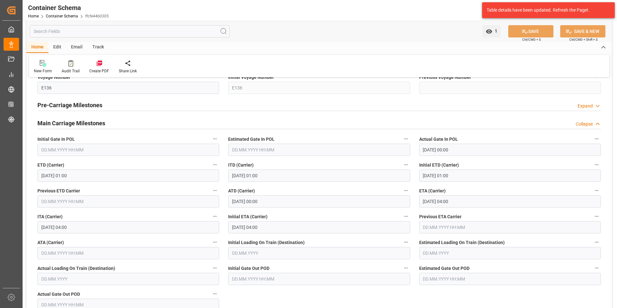
scroll to position [774, 0]
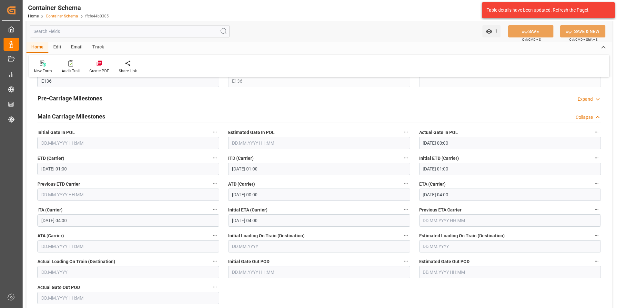
click at [66, 17] on link "Container Schema" at bounding box center [62, 16] width 32 height 5
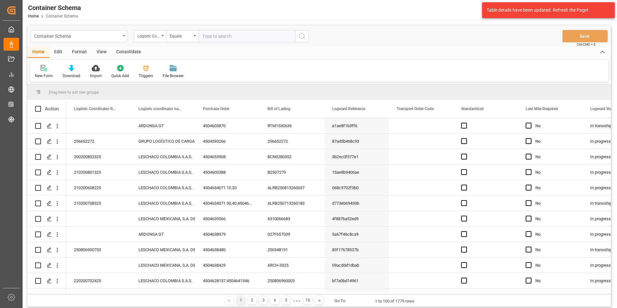
click at [121, 36] on div "Container Schema" at bounding box center [79, 36] width 97 height 12
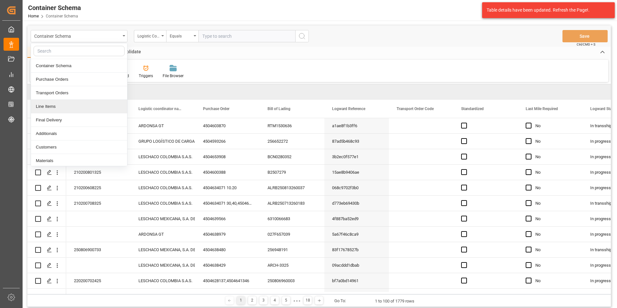
click at [59, 103] on div "Line Items" at bounding box center [79, 107] width 96 height 14
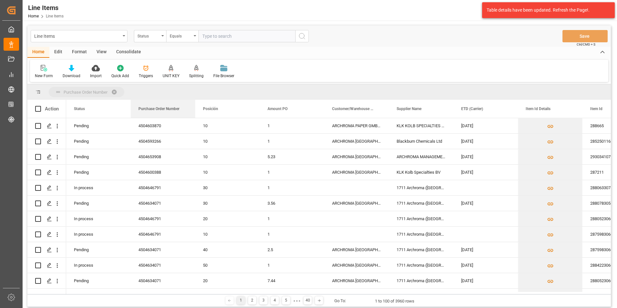
drag, startPoint x: 158, startPoint y: 103, endPoint x: 130, endPoint y: 89, distance: 30.9
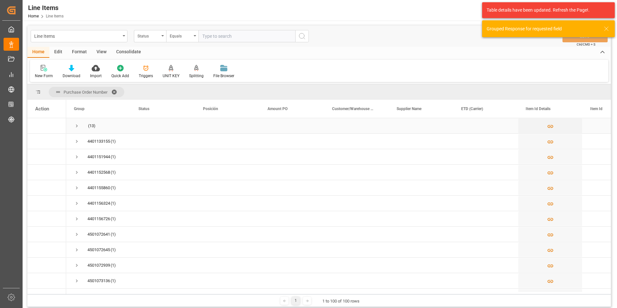
click at [75, 125] on span "Press SPACE to select this row." at bounding box center [77, 126] width 6 height 6
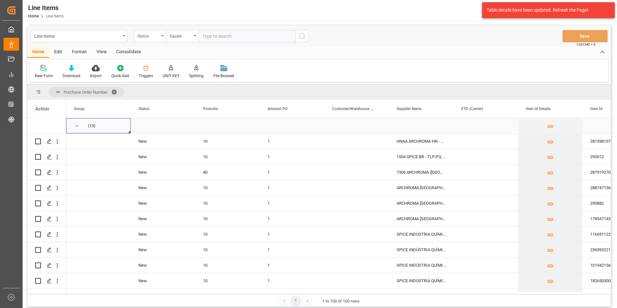
click at [75, 123] on span "Press SPACE to select this row." at bounding box center [77, 126] width 6 height 6
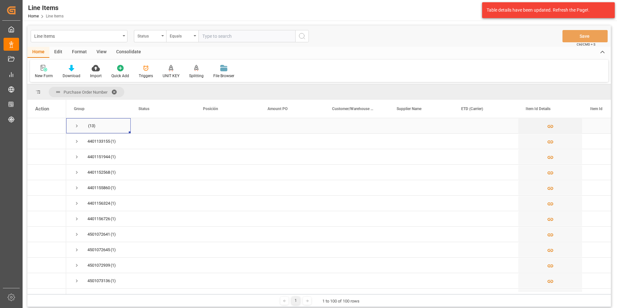
click at [76, 124] on span "Press SPACE to select this row." at bounding box center [77, 126] width 6 height 6
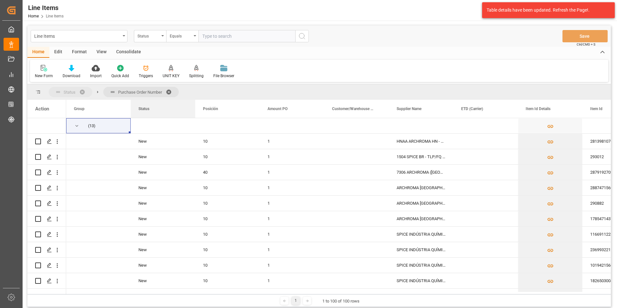
drag, startPoint x: 149, startPoint y: 110, endPoint x: 150, endPoint y: 97, distance: 12.6
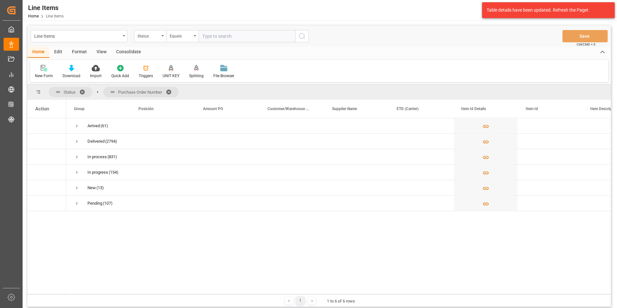
click at [82, 90] on span at bounding box center [84, 92] width 10 height 6
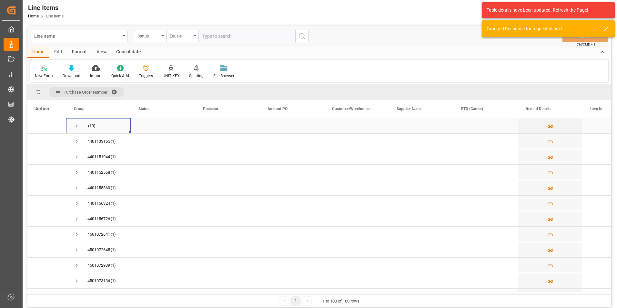
click at [74, 128] on span "Press SPACE to select this row." at bounding box center [77, 126] width 6 height 6
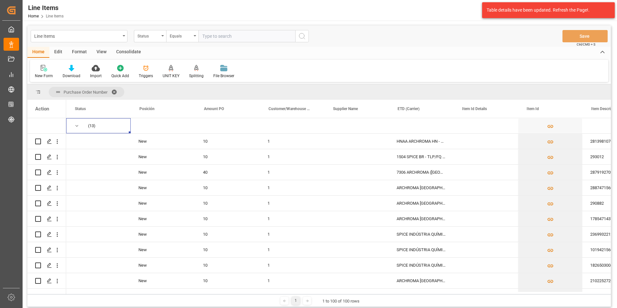
scroll to position [0, 570]
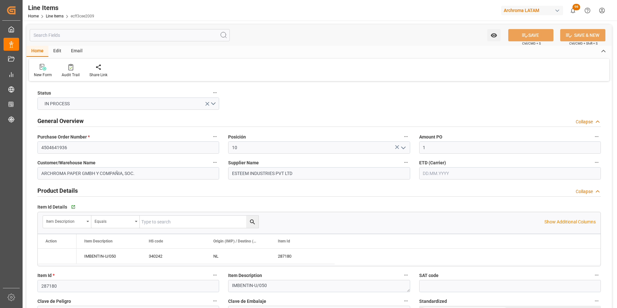
type input "[DATE] 14:51"
type input "[DATE] 19:52"
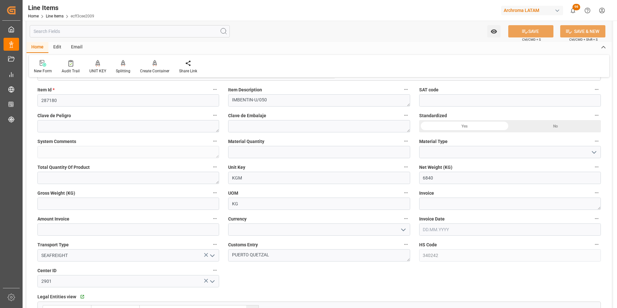
scroll to position [194, 0]
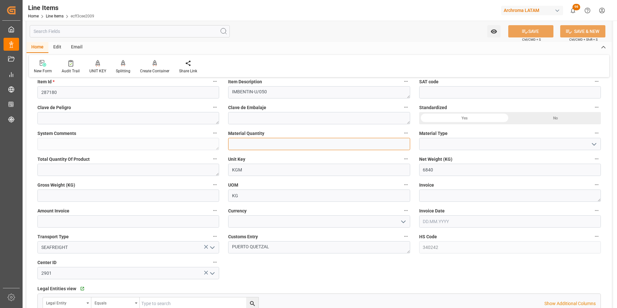
drag, startPoint x: 246, startPoint y: 143, endPoint x: 226, endPoint y: 138, distance: 21.0
click at [246, 143] on input "text" at bounding box center [319, 144] width 182 height 12
click at [284, 141] on input "text" at bounding box center [319, 144] width 182 height 12
type input "9"
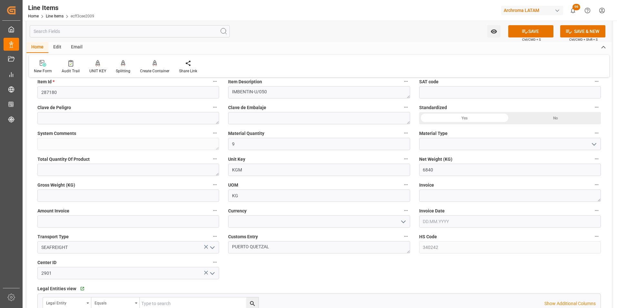
click at [592, 143] on icon "open menu" at bounding box center [594, 144] width 8 height 8
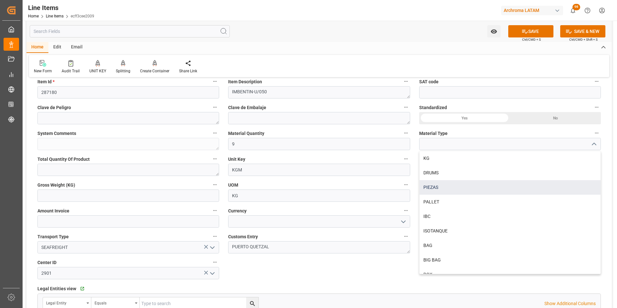
click at [509, 193] on div "PIEZAS" at bounding box center [509, 187] width 181 height 15
type input "PIEZAS"
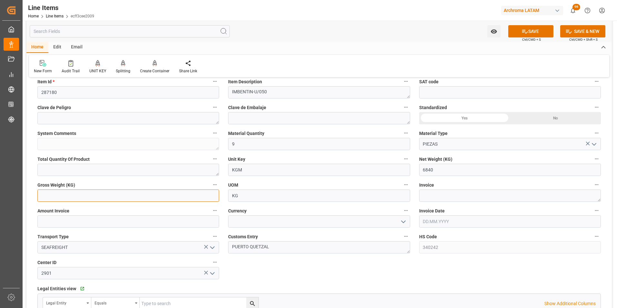
click at [72, 191] on input "text" at bounding box center [128, 195] width 182 height 12
type input "7344"
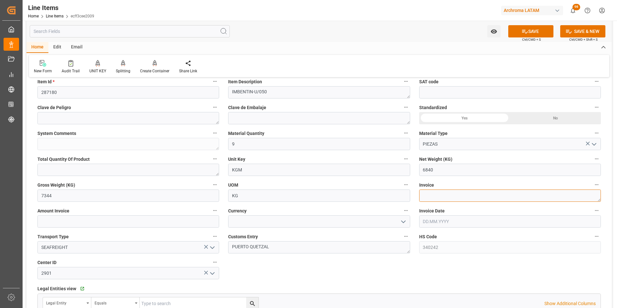
click at [445, 194] on textarea at bounding box center [510, 195] width 182 height 12
click at [441, 199] on textarea at bounding box center [510, 195] width 182 height 12
type textarea "EM/2526/EXP/141"
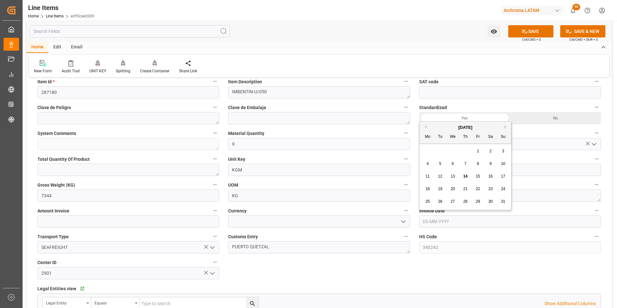
click at [446, 226] on input "text" at bounding box center [510, 221] width 182 height 12
click at [430, 145] on div "28 29 30 31 1 2 3" at bounding box center [465, 151] width 88 height 13
click at [454, 164] on div "6" at bounding box center [453, 164] width 8 height 8
type input "[DATE]"
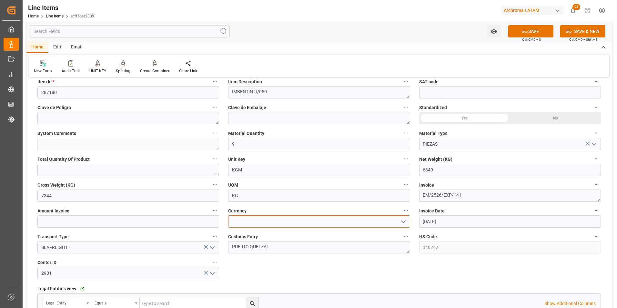
click at [396, 219] on input at bounding box center [319, 221] width 182 height 12
click at [403, 222] on polyline "open menu" at bounding box center [403, 222] width 4 height 2
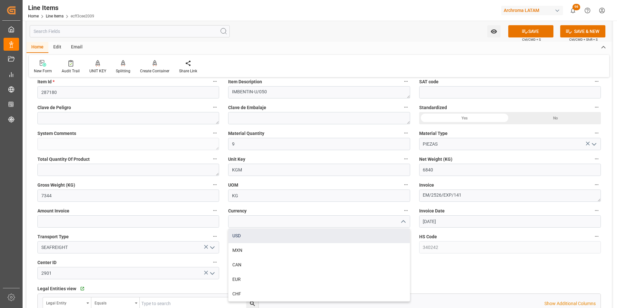
click at [234, 235] on div "USD" at bounding box center [318, 235] width 181 height 15
type input "USD"
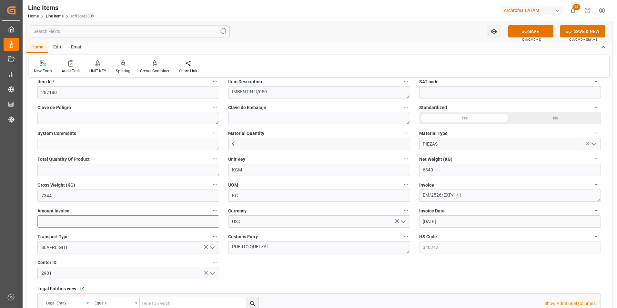
click at [150, 217] on input "text" at bounding box center [128, 221] width 182 height 12
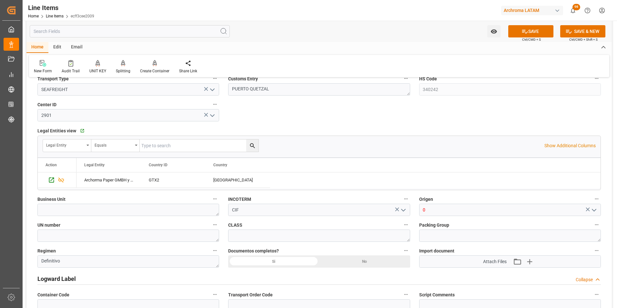
scroll to position [355, 0]
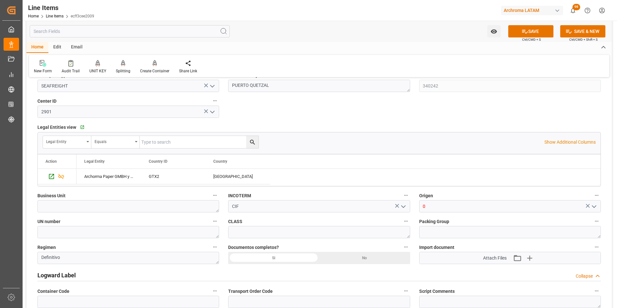
type input "20451.6"
click at [167, 207] on textarea at bounding box center [128, 206] width 182 height 12
type textarea "TEXTIL"
drag, startPoint x: 438, startPoint y: 205, endPoint x: 2, endPoint y: 211, distance: 436.5
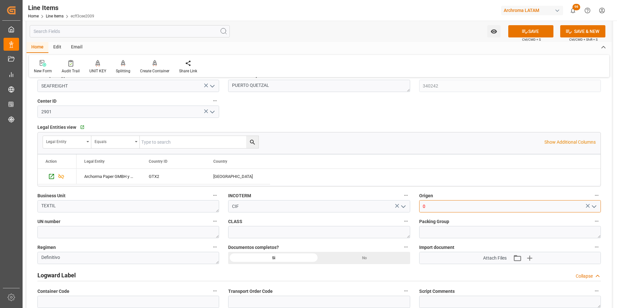
click at [384, 209] on div "Status IN PROCESS General Overview Collapse Purchase Order Number * 4504641936 …" at bounding box center [318, 44] width 585 height 632
click at [452, 221] on div "[GEOGRAPHIC_DATA]" at bounding box center [509, 220] width 181 height 15
type input "[GEOGRAPHIC_DATA]"
click at [519, 28] on button "SAVE" at bounding box center [530, 31] width 45 height 12
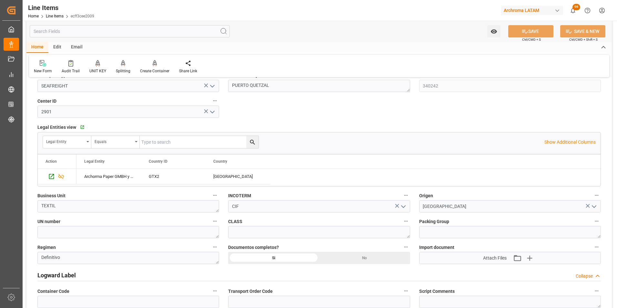
type textarea "9 PIEZAS"
type input "[DATE] 14:56"
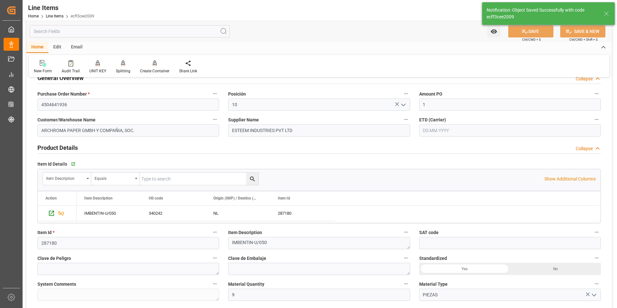
scroll to position [0, 0]
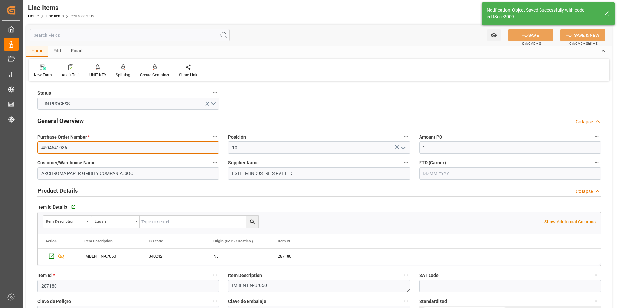
click at [61, 143] on input "4504641936" at bounding box center [128, 147] width 182 height 12
click at [56, 15] on link "Line Items" at bounding box center [55, 16] width 18 height 5
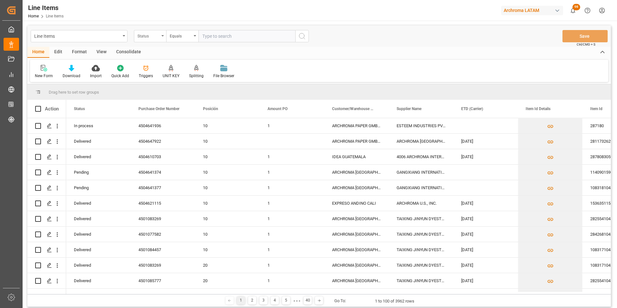
click at [161, 38] on div "Status" at bounding box center [150, 36] width 32 height 12
click at [162, 91] on div "Posición" at bounding box center [182, 93] width 96 height 14
drag, startPoint x: 162, startPoint y: 35, endPoint x: 163, endPoint y: 41, distance: 6.8
click at [162, 34] on div "Posición" at bounding box center [150, 36] width 32 height 12
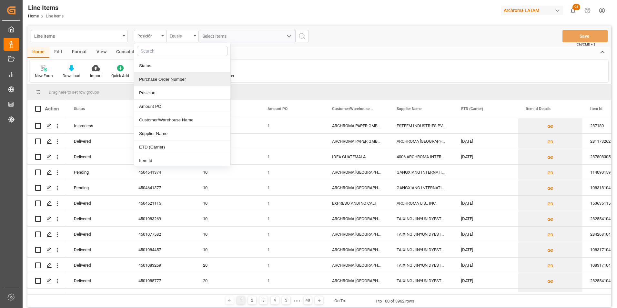
click at [167, 75] on div "Purchase Order Number" at bounding box center [182, 80] width 96 height 14
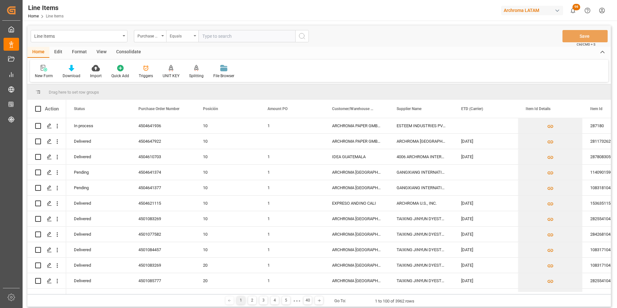
click at [176, 38] on div "Equals" at bounding box center [181, 35] width 22 height 7
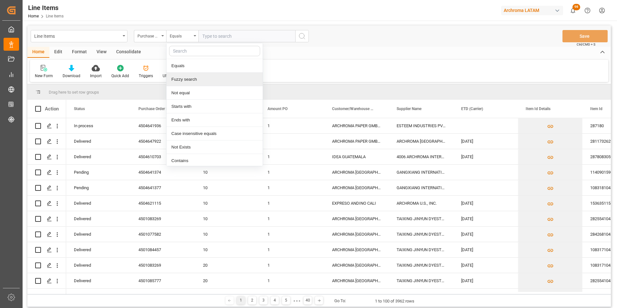
click at [189, 80] on div "Fuzzy search" at bounding box center [214, 80] width 96 height 14
paste input "4504641936"
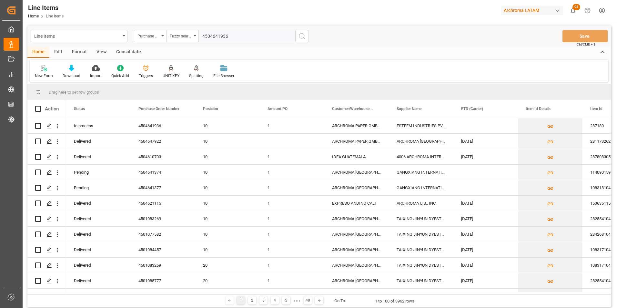
type input "4504641936"
click at [306, 36] on button "search button" at bounding box center [302, 36] width 14 height 12
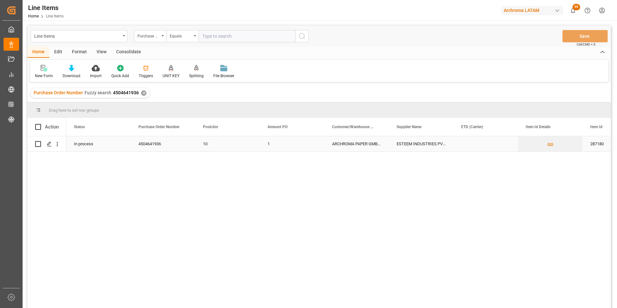
click at [39, 145] on input "Press Space to toggle row selection (unchecked)" at bounding box center [38, 144] width 6 height 6
checkbox input "true"
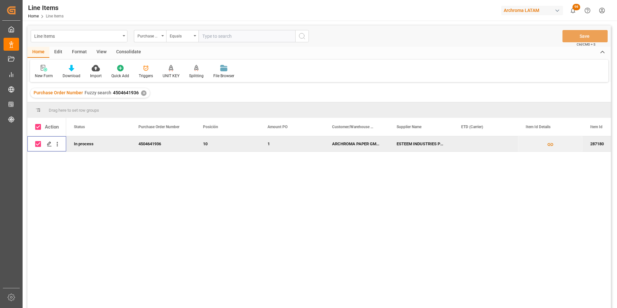
click at [125, 52] on div "Consolidate" at bounding box center [128, 52] width 35 height 11
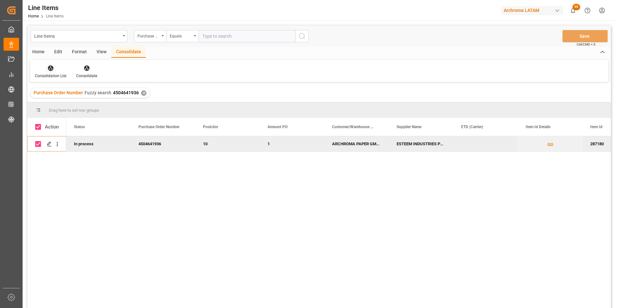
click at [55, 69] on div at bounding box center [51, 68] width 32 height 7
click at [66, 94] on div "Line Items Purchase Order Number Equals Save Ctrl/CMD + S Home Edit Format View…" at bounding box center [318, 174] width 583 height 299
click at [92, 78] on div "Consolidate" at bounding box center [86, 76] width 21 height 6
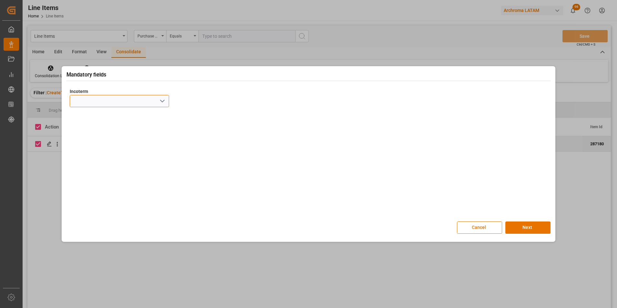
click at [167, 99] on input at bounding box center [119, 101] width 99 height 12
click at [164, 100] on polyline "open menu" at bounding box center [162, 101] width 4 height 2
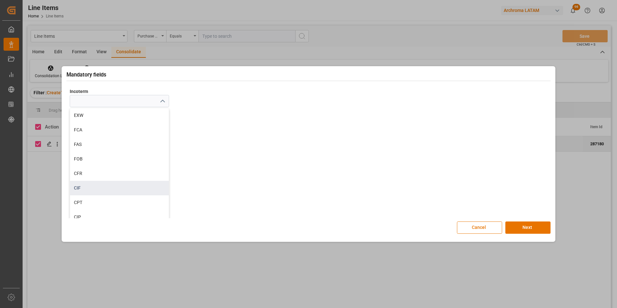
click at [111, 181] on div "CIF" at bounding box center [119, 188] width 99 height 15
type input "CIF"
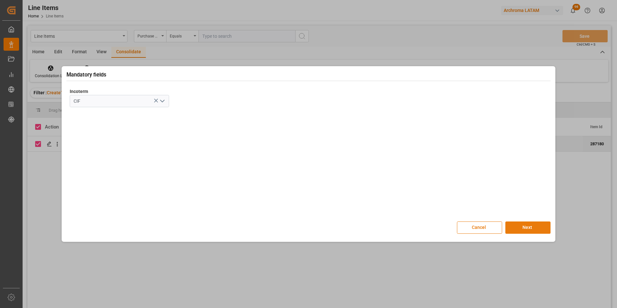
click at [517, 226] on button "Next" at bounding box center [527, 227] width 45 height 12
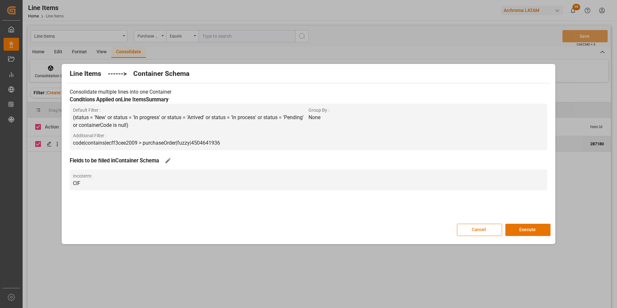
click at [517, 226] on button "Execute" at bounding box center [527, 230] width 45 height 12
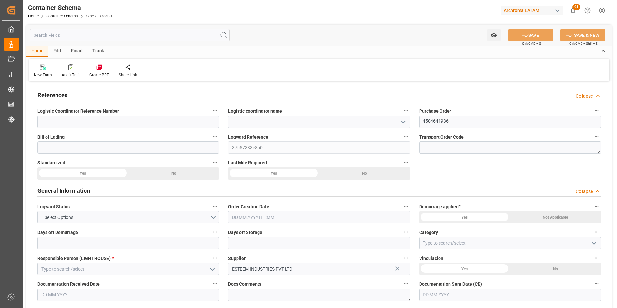
type input "0"
type input "1"
type input "9"
type input "6840"
type input "7344"
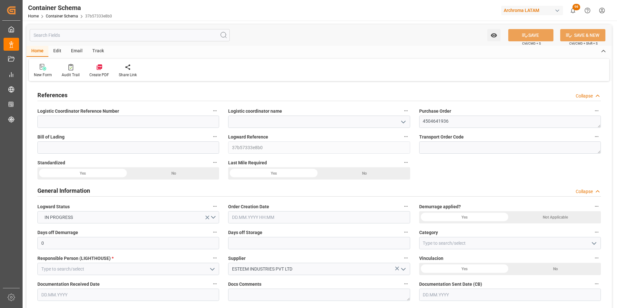
click at [402, 120] on icon "open menu" at bounding box center [403, 122] width 8 height 8
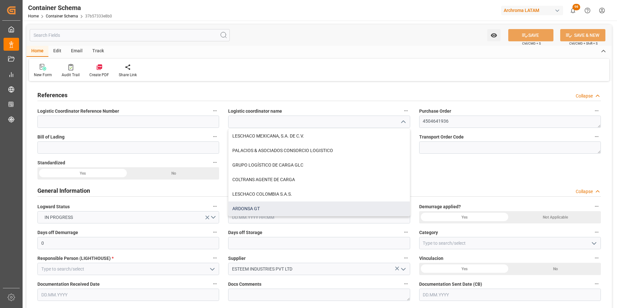
click at [261, 208] on div "ARDONSA GT" at bounding box center [318, 208] width 181 height 15
type input "ARDONSA GT"
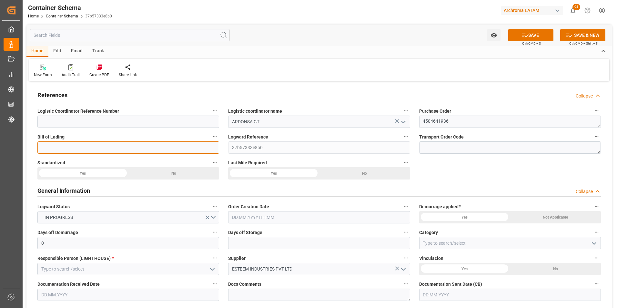
click at [153, 146] on input at bounding box center [128, 147] width 182 height 12
click at [123, 143] on input at bounding box center [128, 147] width 182 height 12
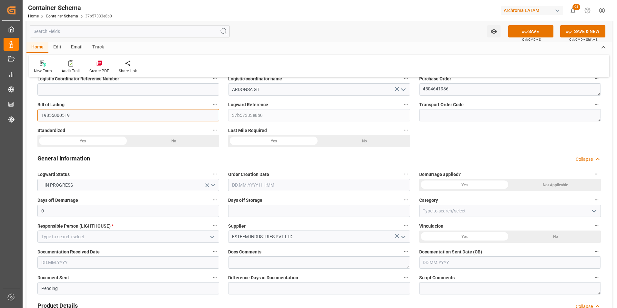
type input "19855000519"
click at [371, 187] on input "text" at bounding box center [319, 185] width 182 height 12
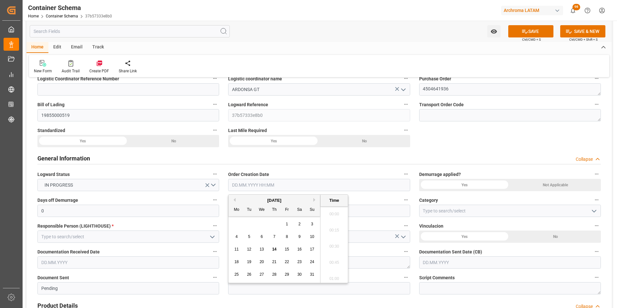
scroll to position [599, 0]
click at [234, 225] on div "28 29 30 31 1 2 3" at bounding box center [274, 224] width 88 height 13
click at [275, 247] on span "14" at bounding box center [274, 249] width 4 height 5
click at [334, 258] on li "10:00" at bounding box center [333, 260] width 27 height 16
type input "[DATE] 10:00"
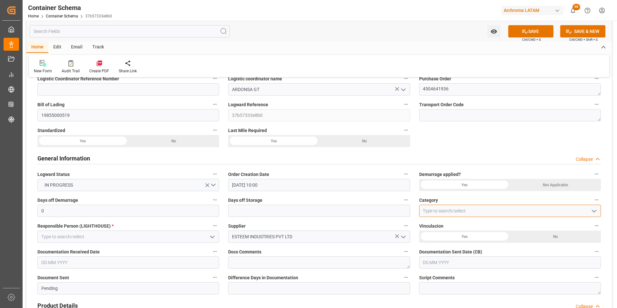
click at [598, 212] on input at bounding box center [510, 210] width 182 height 12
click at [593, 211] on polyline "open menu" at bounding box center [594, 211] width 4 height 2
click at [454, 240] on div "On time" at bounding box center [509, 239] width 181 height 15
type input "On time"
click at [213, 238] on icon "open menu" at bounding box center [212, 237] width 8 height 8
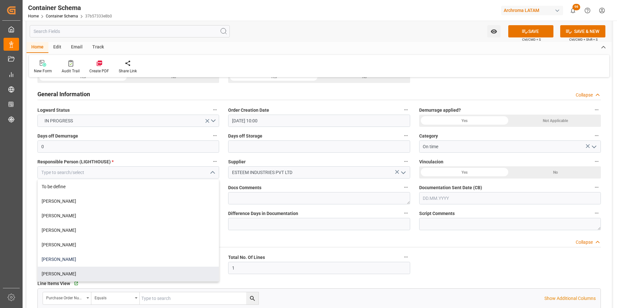
scroll to position [97, 0]
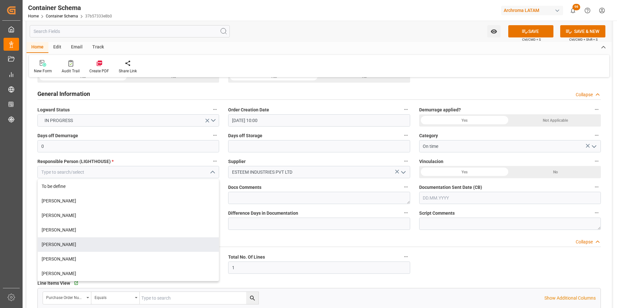
click at [97, 246] on div "[PERSON_NAME]" at bounding box center [128, 244] width 181 height 15
type input "[PERSON_NAME]"
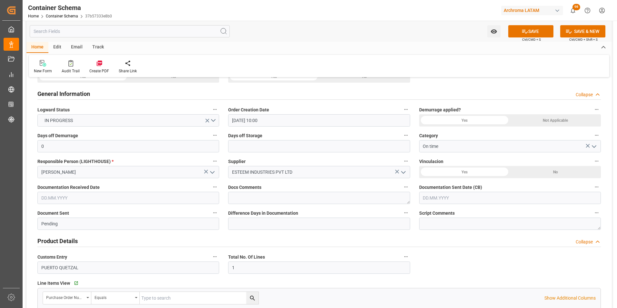
click at [137, 199] on input "text" at bounding box center [128, 198] width 182 height 12
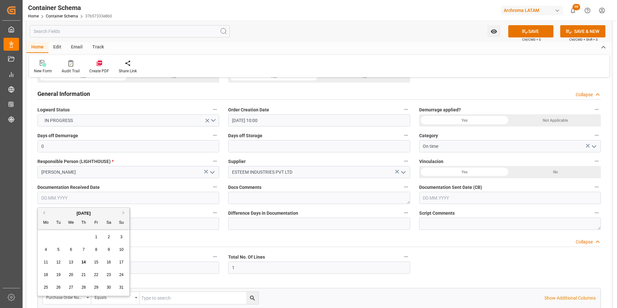
click at [41, 235] on div "28 29 30 31 1 2 3" at bounding box center [84, 237] width 88 height 13
click at [85, 264] on span "14" at bounding box center [83, 262] width 4 height 5
type input "[DATE]"
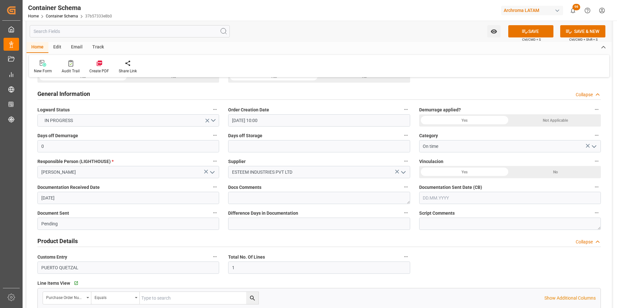
click at [436, 194] on input "text" at bounding box center [510, 198] width 182 height 12
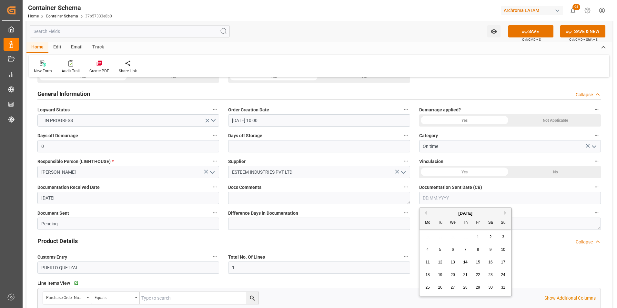
click at [427, 233] on div "28 29 30 31 1 2 3" at bounding box center [465, 237] width 88 height 13
click at [467, 259] on div "14" at bounding box center [465, 262] width 8 height 8
type input "[DATE]"
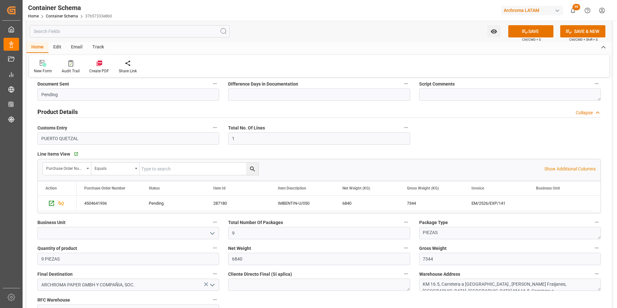
scroll to position [258, 0]
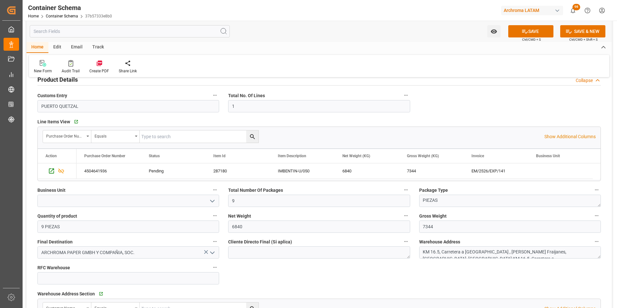
click at [210, 200] on icon "open menu" at bounding box center [212, 201] width 8 height 8
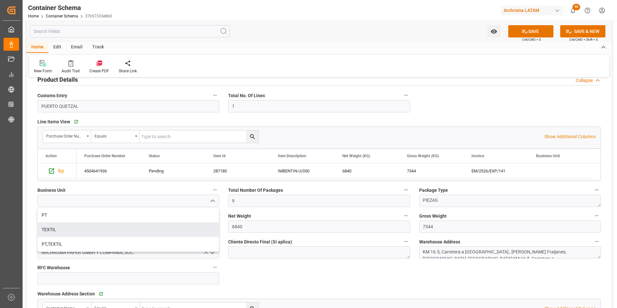
click at [155, 231] on div "TEXTIL" at bounding box center [128, 229] width 181 height 15
type input "TEXTIL"
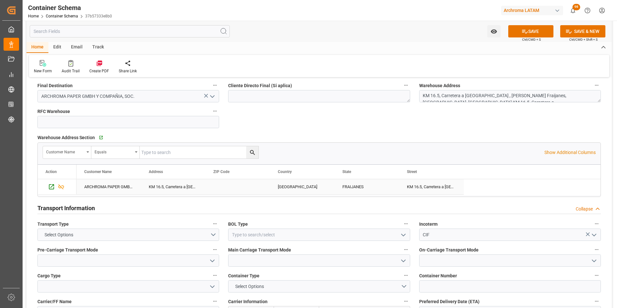
scroll to position [419, 0]
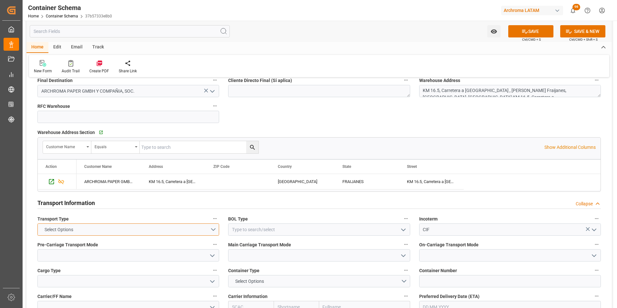
click at [214, 228] on button "Select Options" at bounding box center [128, 229] width 182 height 12
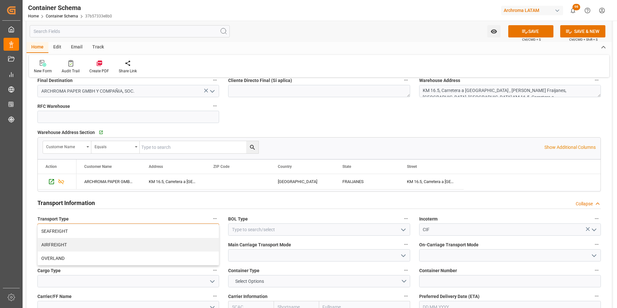
click at [176, 234] on div "SEAFREIGHT" at bounding box center [128, 231] width 181 height 14
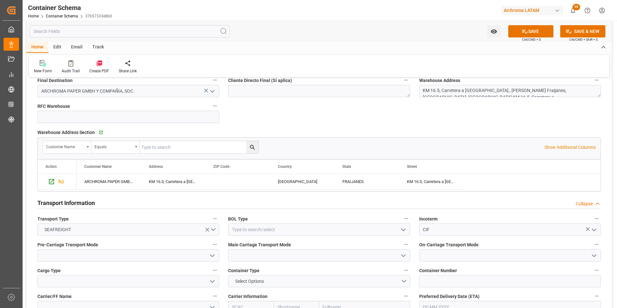
click at [403, 233] on icon "open menu" at bounding box center [403, 230] width 8 height 8
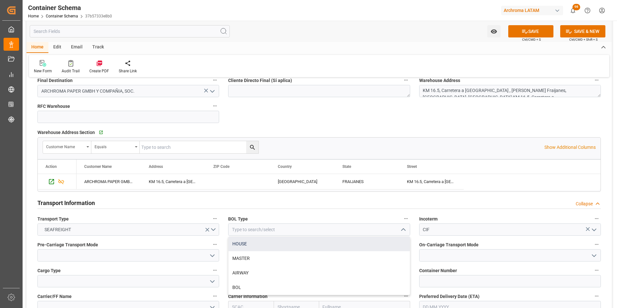
click at [313, 248] on div "HOUSE" at bounding box center [318, 243] width 181 height 15
type input "HOUSE"
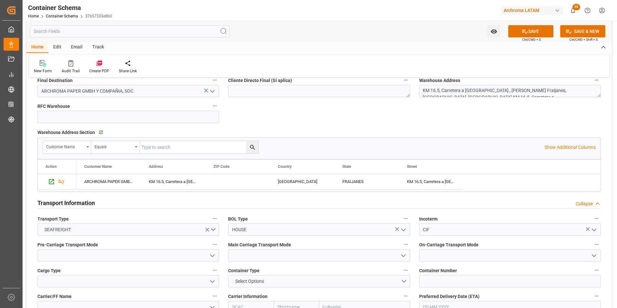
click at [209, 257] on icon "open menu" at bounding box center [212, 256] width 8 height 8
click at [184, 269] on div "Truck" at bounding box center [128, 269] width 181 height 15
type input "Truck"
click at [406, 255] on icon "open menu" at bounding box center [403, 256] width 8 height 8
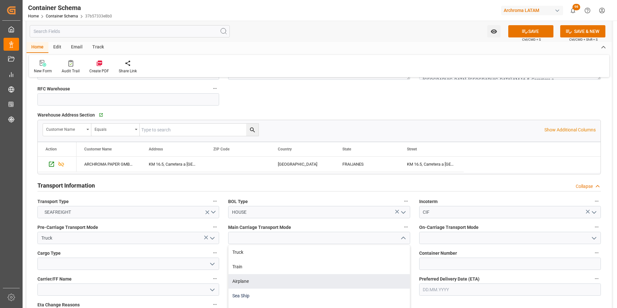
scroll to position [452, 0]
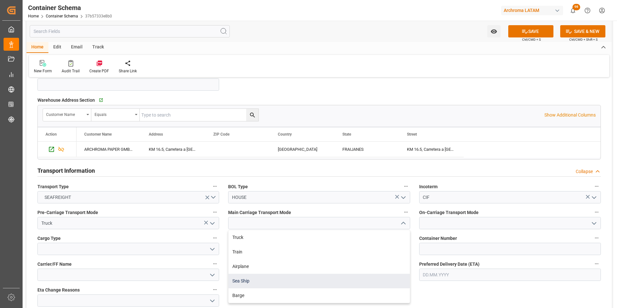
click at [296, 280] on div "Sea Ship" at bounding box center [318, 281] width 181 height 15
type input "Sea Ship"
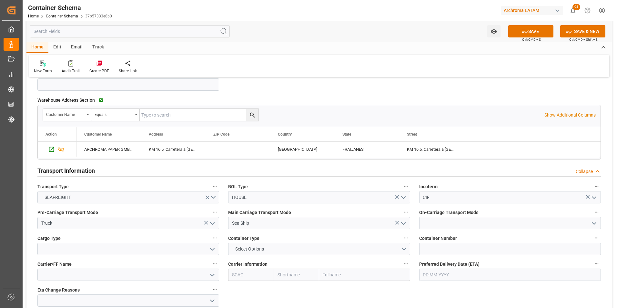
click at [596, 222] on icon "open menu" at bounding box center [594, 223] width 8 height 8
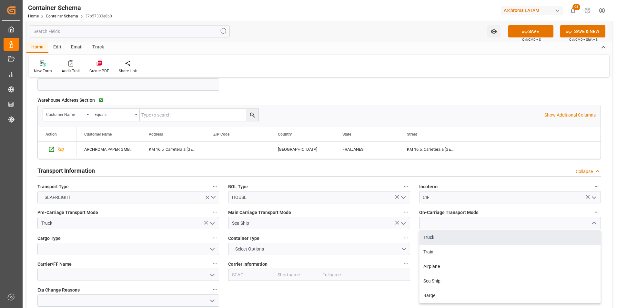
click at [573, 238] on div "Truck" at bounding box center [509, 237] width 181 height 15
type input "Truck"
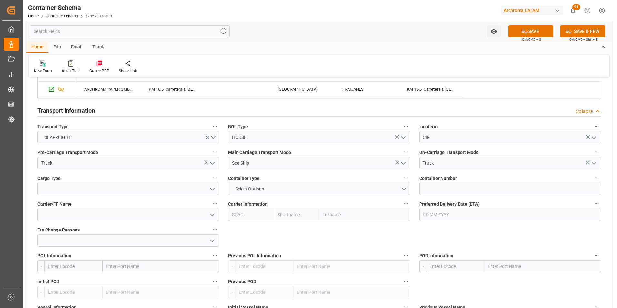
scroll to position [516, 0]
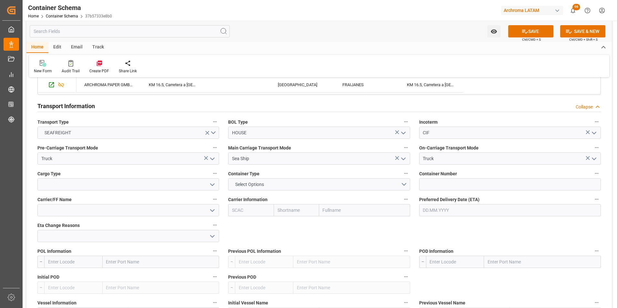
click at [212, 184] on icon "open menu" at bounding box center [212, 185] width 8 height 8
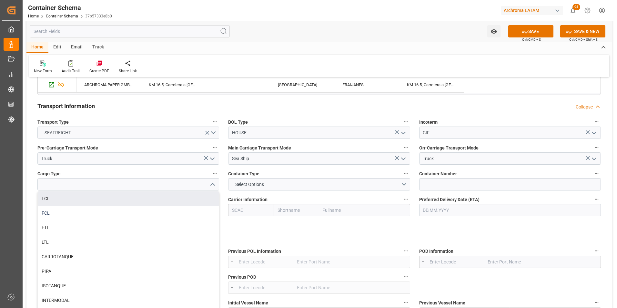
click at [121, 213] on div "FCL" at bounding box center [128, 213] width 181 height 15
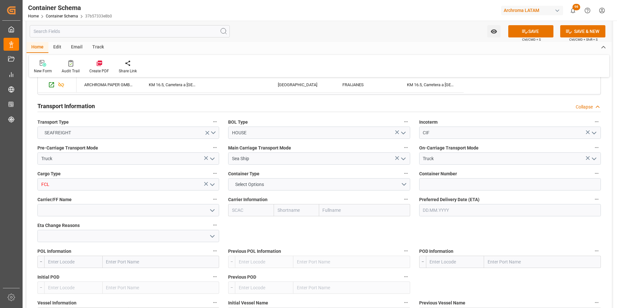
type input "FCL"
click at [403, 183] on button "Select Options" at bounding box center [319, 184] width 182 height 12
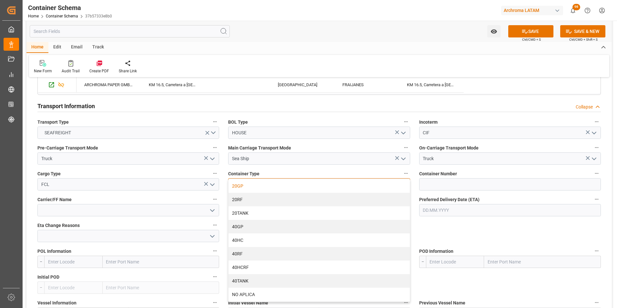
click at [300, 188] on div "20GP" at bounding box center [318, 186] width 181 height 14
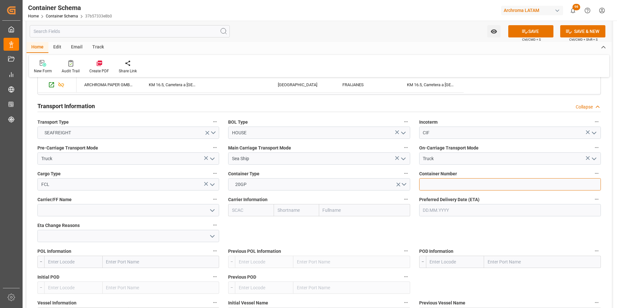
click at [448, 188] on input at bounding box center [510, 184] width 182 height 12
click at [425, 182] on input at bounding box center [510, 184] width 182 height 12
paste input "CMAU2467745"
type input "CMAU2467745"
click at [100, 215] on input at bounding box center [128, 210] width 182 height 12
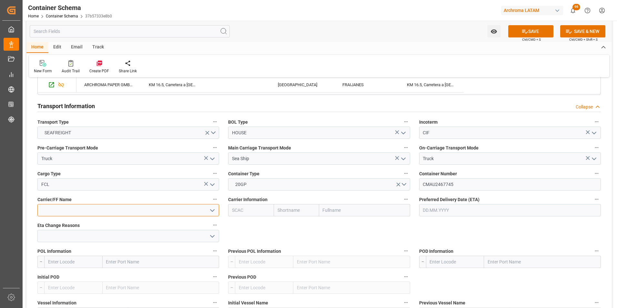
click at [133, 211] on input at bounding box center [128, 210] width 182 height 12
click at [129, 210] on input at bounding box center [128, 210] width 182 height 12
type input "A"
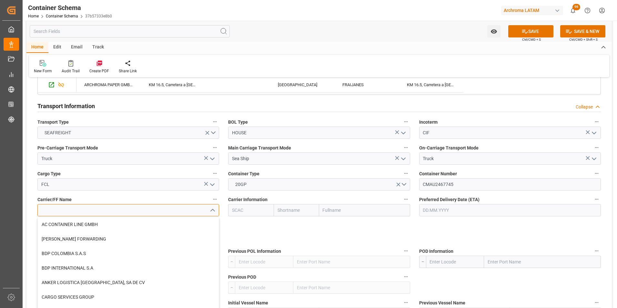
type input "U"
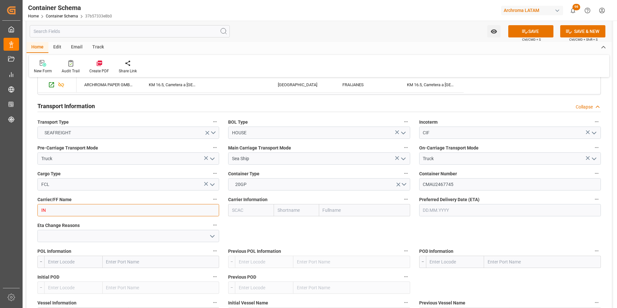
type input "I"
click at [342, 210] on input "text" at bounding box center [364, 210] width 91 height 12
type input "CMA"
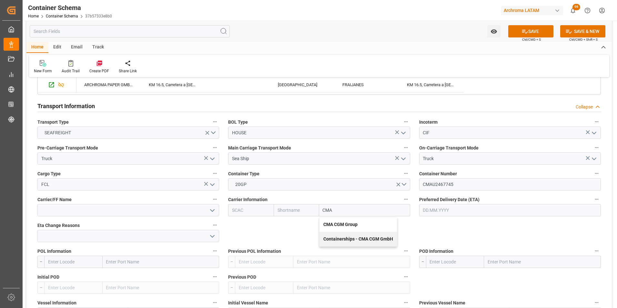
click at [347, 222] on b "CMA CGM Group" at bounding box center [340, 224] width 34 height 5
type input "CMDU"
type input "CMACGM"
type input "CMA CGM Group"
click at [465, 208] on input "text" at bounding box center [510, 210] width 182 height 12
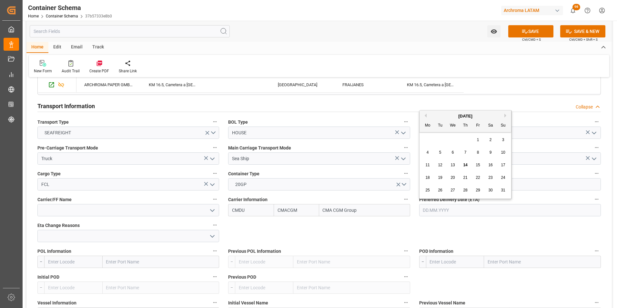
click at [503, 114] on div "August 2025" at bounding box center [465, 116] width 92 height 6
click at [505, 116] on button "Next Month" at bounding box center [506, 116] width 4 height 4
click at [438, 189] on span "30" at bounding box center [440, 190] width 4 height 5
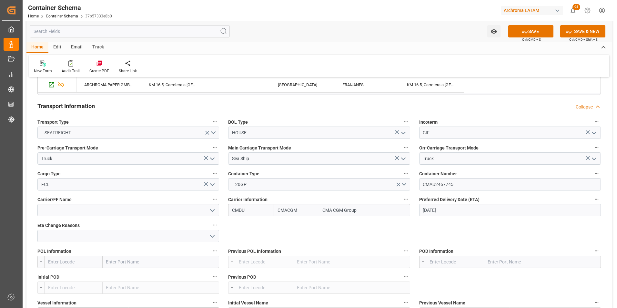
type input "[DATE]"
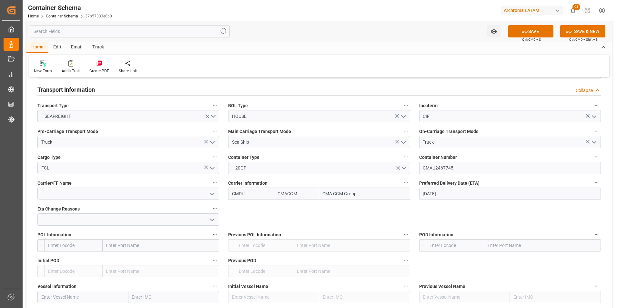
scroll to position [548, 0]
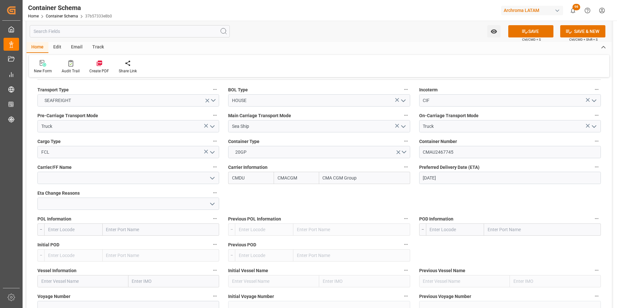
click at [114, 229] on input "text" at bounding box center [161, 229] width 117 height 12
click at [117, 231] on input "text" at bounding box center [161, 229] width 117 height 12
type input "MUNDRA"
click at [130, 242] on span "Mundra - INMUN" at bounding box center [123, 243] width 32 height 5
type input "INMUN"
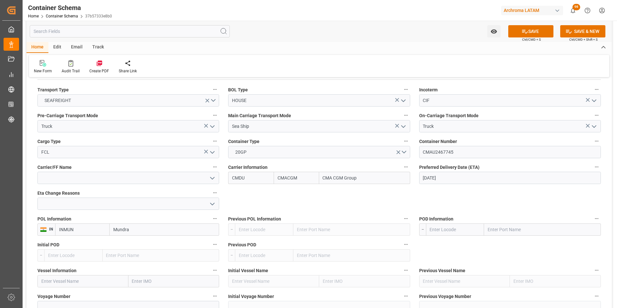
type input "Mundra"
click at [506, 229] on input "text" at bounding box center [542, 229] width 117 height 12
type input "PUERTO QUET"
click at [511, 244] on b "Puerto Quetzal" at bounding box center [503, 243] width 31 height 5
type input "GTPRQ"
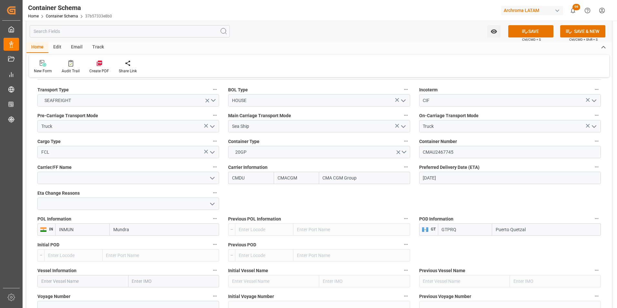
type input "Puerto Quetzal"
click at [106, 281] on input "text" at bounding box center [82, 281] width 91 height 12
click at [87, 276] on input "text" at bounding box center [82, 281] width 91 height 12
paste input "ESL MUNDRA"
type input "ESL MUNDRA"
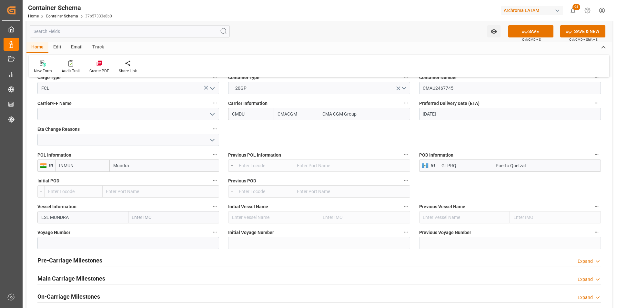
scroll to position [613, 0]
click at [120, 236] on input at bounding box center [128, 242] width 182 height 12
paste input "0FFF4E1MA"
type input "0FFF4E1MA"
click at [84, 275] on h2 "Main Carriage Milestones" at bounding box center [71, 277] width 68 height 9
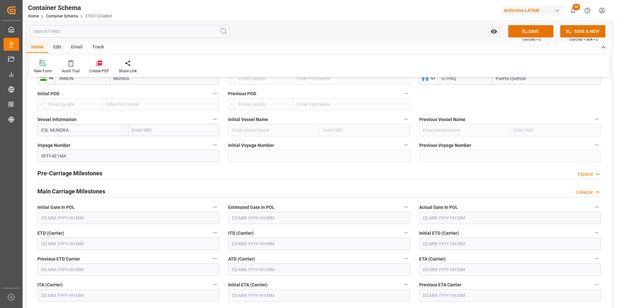
scroll to position [710, 0]
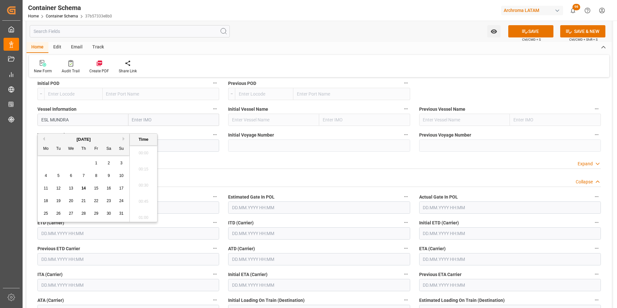
click at [63, 233] on input "text" at bounding box center [128, 233] width 182 height 12
click at [72, 187] on span "13" at bounding box center [71, 188] width 4 height 5
click at [145, 170] on li "12:45" at bounding box center [143, 167] width 27 height 16
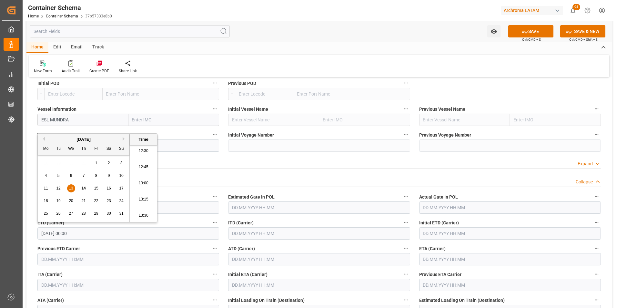
type input "[DATE] 12:45"
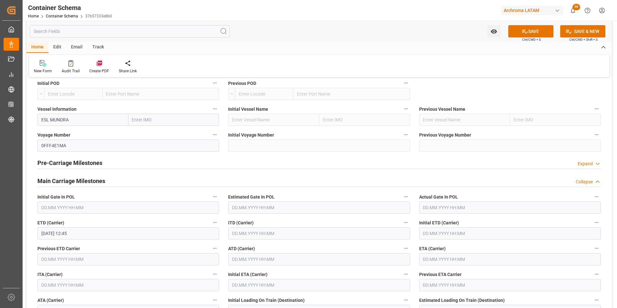
click at [440, 257] on input "text" at bounding box center [510, 259] width 182 height 12
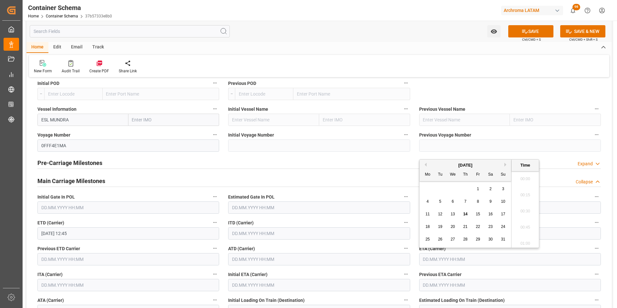
scroll to position [615, 0]
click at [504, 165] on div "August 2025" at bounding box center [465, 165] width 92 height 6
click at [505, 165] on button "Next Month" at bounding box center [506, 165] width 4 height 4
click at [443, 238] on div "30" at bounding box center [440, 239] width 8 height 8
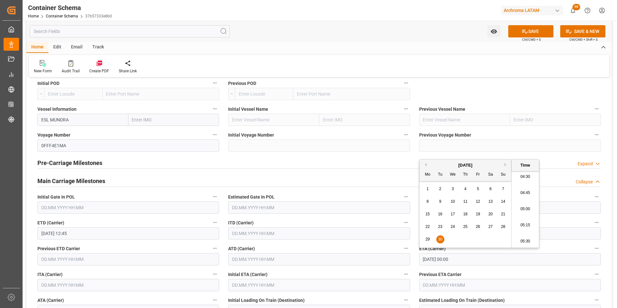
click at [527, 211] on li "05:00" at bounding box center [524, 209] width 27 height 16
type input "[DATE] 05:00"
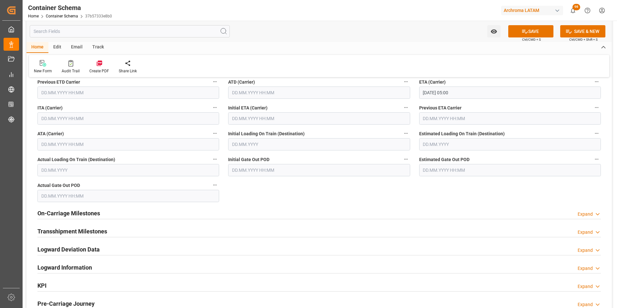
scroll to position [871, 0]
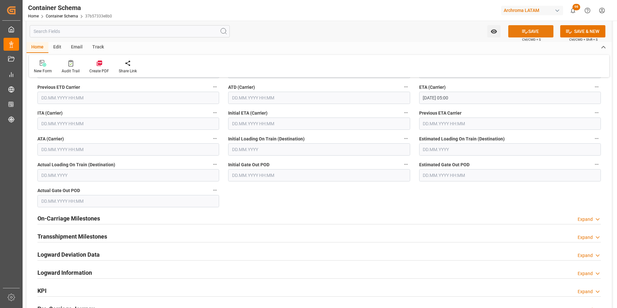
click at [532, 27] on button "SAVE" at bounding box center [530, 31] width 45 height 12
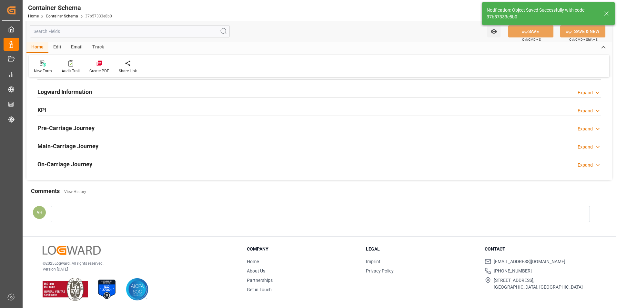
type input "Document Sent"
type input "GTPRQ"
type input "Puerto Quetzal"
type input "0FFF4E1MA"
type input "ESL MUNDRA"
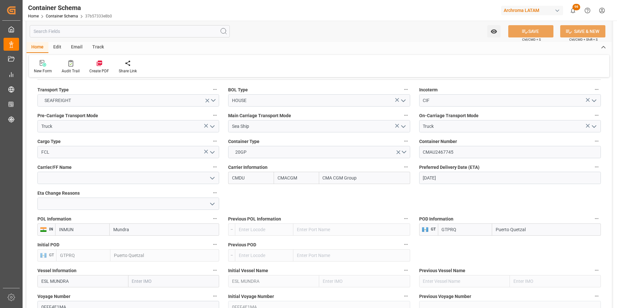
scroll to position [419, 0]
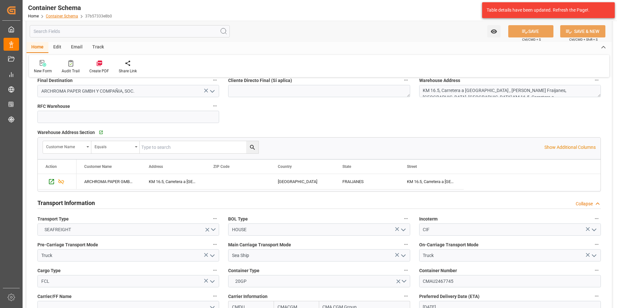
click at [72, 18] on div "Home Container Schema 37b57333e8b0" at bounding box center [70, 16] width 84 height 7
click at [65, 17] on link "Container Schema" at bounding box center [62, 16] width 32 height 5
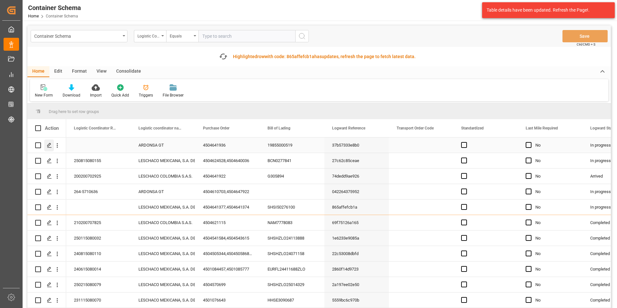
click at [51, 143] on icon "Press SPACE to select this row." at bounding box center [49, 145] width 5 height 5
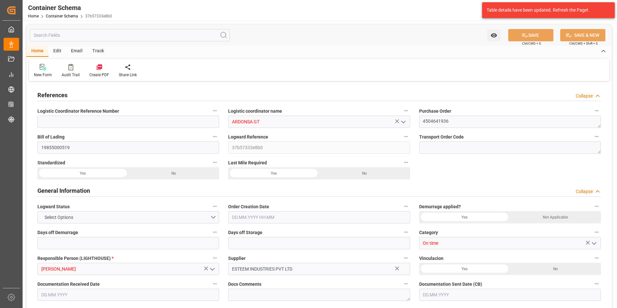
type input "0"
type input "1"
type input "9"
type input "6840"
type input "7344"
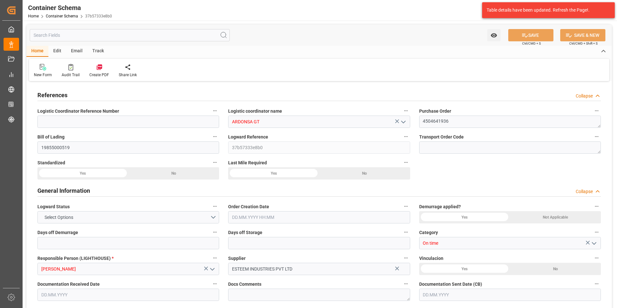
type input "CMACGM"
type input "CMA CGM Group"
type input "INMUN"
type input "GTPRQ"
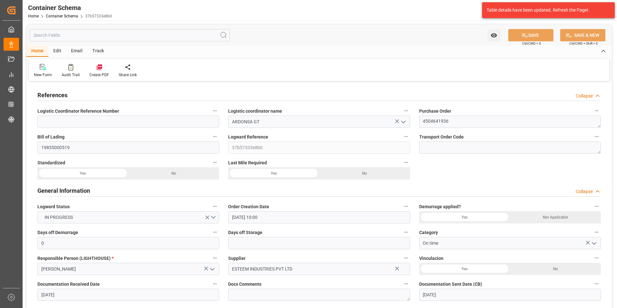
type input "[DATE] 10:00"
type input "[DATE]"
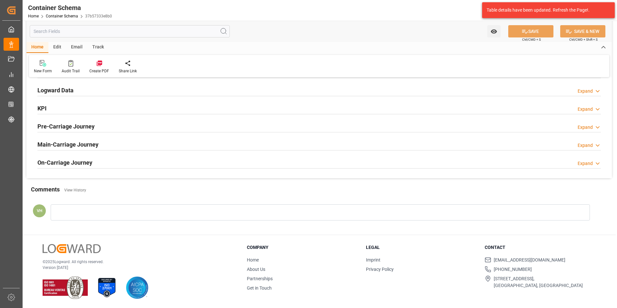
scroll to position [762, 0]
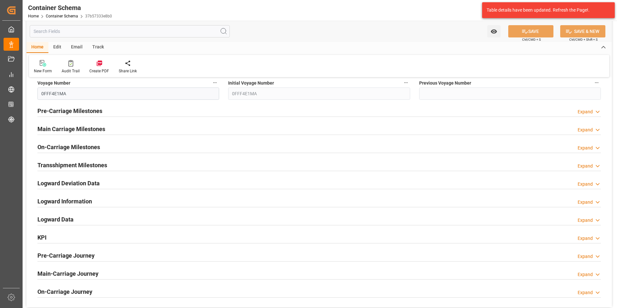
click at [67, 217] on h2 "Logward Data" at bounding box center [55, 219] width 36 height 9
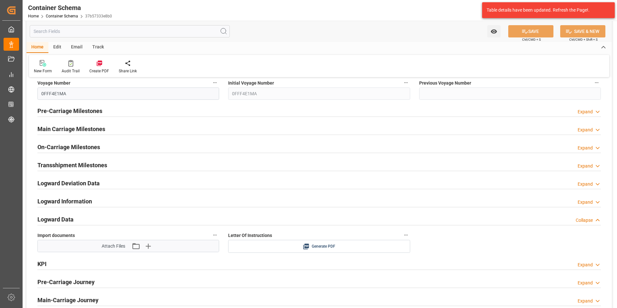
click at [72, 218] on h2 "Logward Data" at bounding box center [55, 219] width 36 height 9
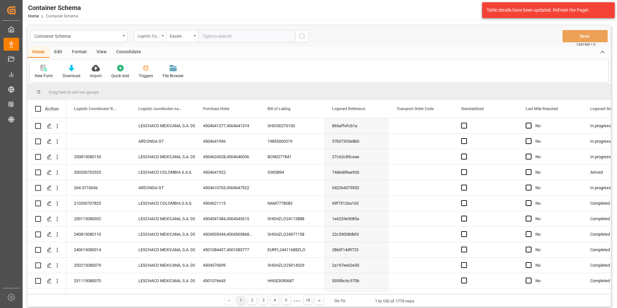
click at [151, 33] on div "Logistic Coordinator Reference Number" at bounding box center [148, 35] width 22 height 7
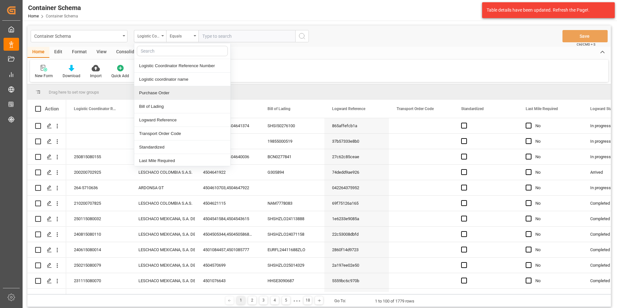
click at [153, 89] on div "Purchase Order" at bounding box center [182, 93] width 96 height 14
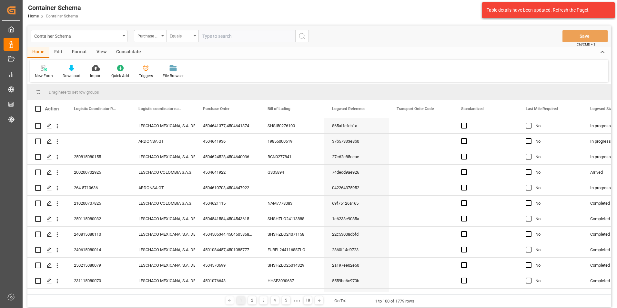
click at [177, 41] on div "Equals" at bounding box center [182, 36] width 32 height 12
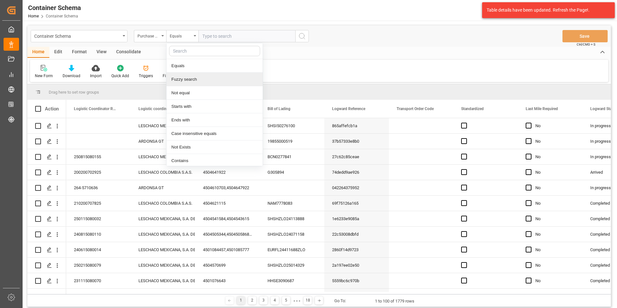
click at [190, 77] on div "Fuzzy search" at bounding box center [214, 80] width 96 height 14
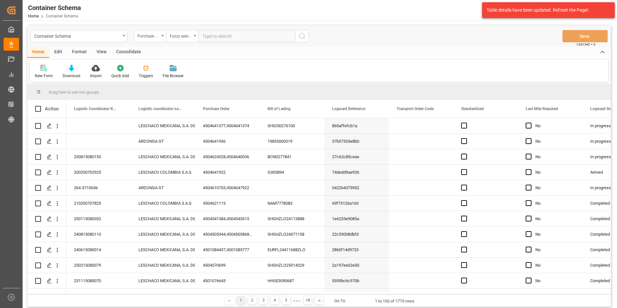
paste input "IBC 1000 L"
type input "IBC 1000 L"
click at [212, 41] on input "text" at bounding box center [246, 36] width 97 height 12
paste input "4504634517"
type input "4504634517"
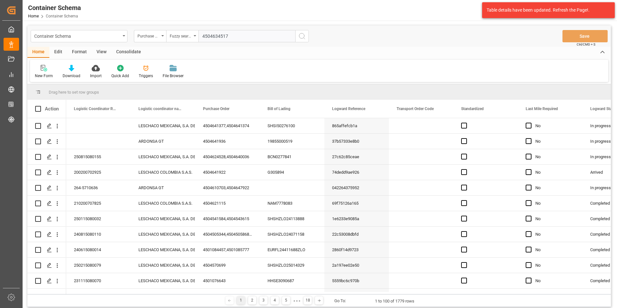
click at [303, 38] on icon "search button" at bounding box center [302, 36] width 8 height 8
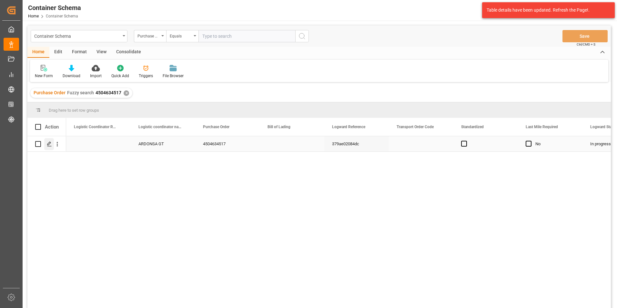
click at [48, 143] on icon "Press SPACE to select this row." at bounding box center [49, 143] width 5 height 5
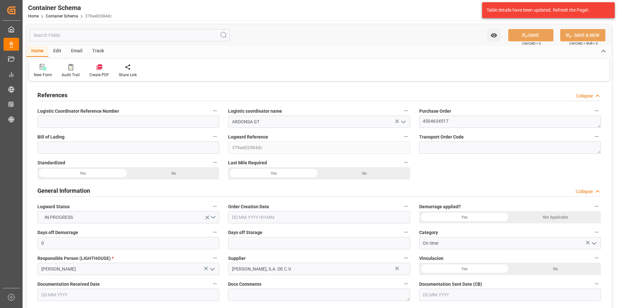
type input "0"
type input "1"
type input "56"
type input "3165.232"
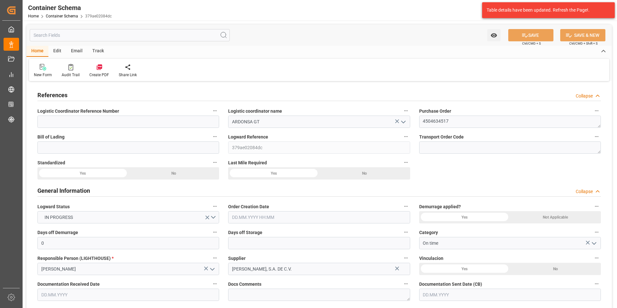
type input "MXZMF"
type input "[DATE] 07:45"
type input "[DATE]"
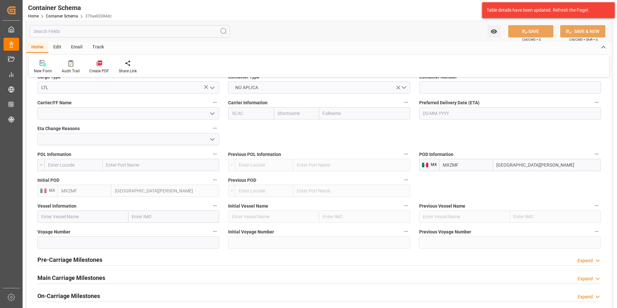
scroll to position [548, 0]
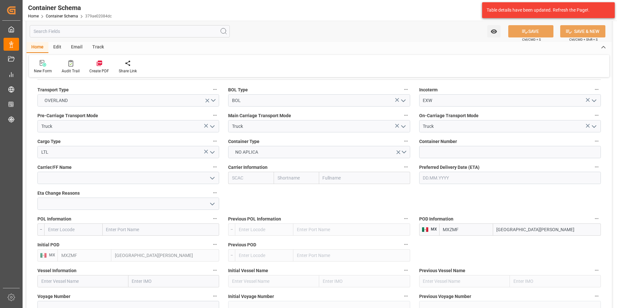
click at [442, 178] on input "text" at bounding box center [510, 178] width 182 height 12
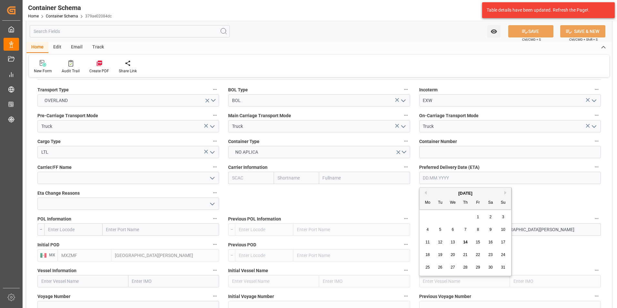
click at [428, 218] on div "28 29 30 31 1 2 3" at bounding box center [465, 217] width 88 height 13
click at [488, 241] on span "16" at bounding box center [490, 242] width 4 height 5
click at [443, 179] on input "16.08.2025" at bounding box center [510, 178] width 182 height 12
click at [476, 242] on span "15" at bounding box center [477, 242] width 4 height 5
type input "[DATE]"
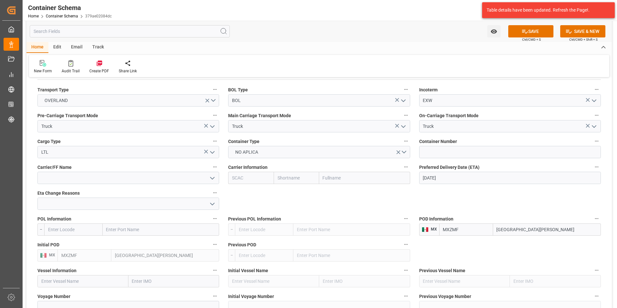
scroll to position [677, 0]
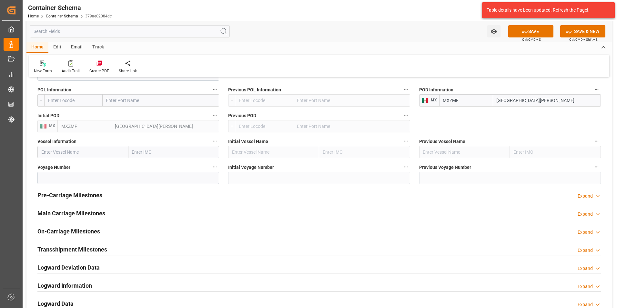
click at [71, 212] on h2 "Main Carriage Milestones" at bounding box center [71, 213] width 68 height 9
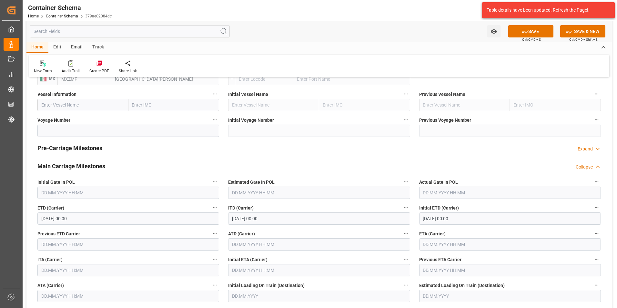
scroll to position [742, 0]
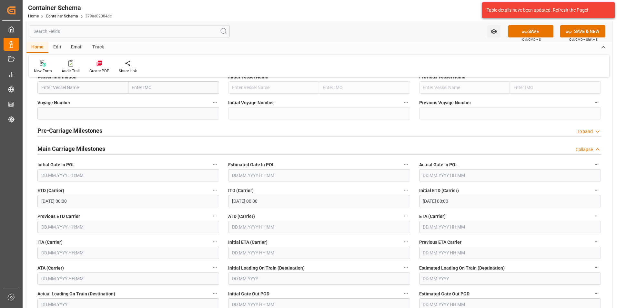
click at [427, 221] on input "text" at bounding box center [510, 227] width 182 height 12
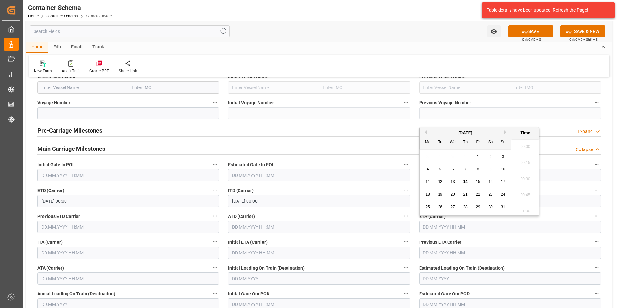
scroll to position [615, 0]
click at [474, 181] on div "15" at bounding box center [478, 182] width 8 height 8
type input "[DATE] 00:00"
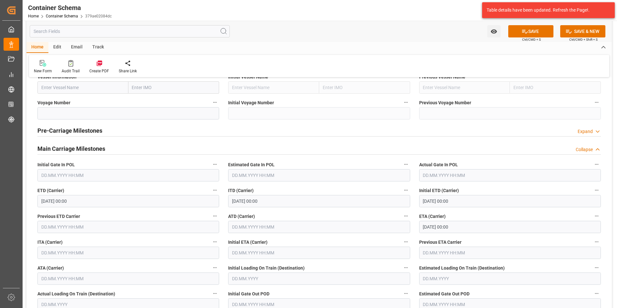
click at [413, 157] on div "Main Carriage Milestones Collapse" at bounding box center [319, 149] width 572 height 18
click at [516, 29] on button "SAVE" at bounding box center [530, 31] width 45 height 12
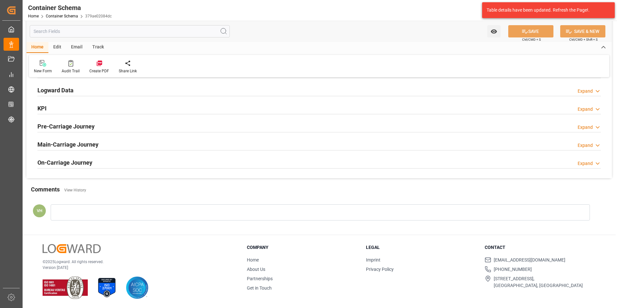
scroll to position [794, 0]
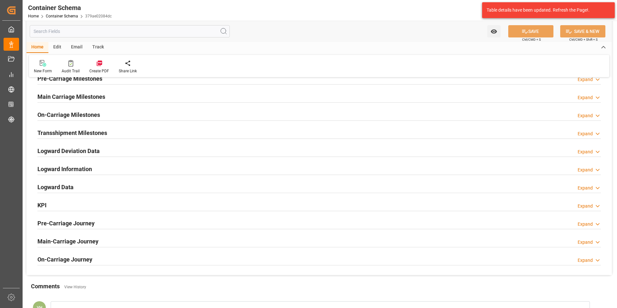
click at [64, 183] on h2 "Logward Data" at bounding box center [55, 187] width 36 height 9
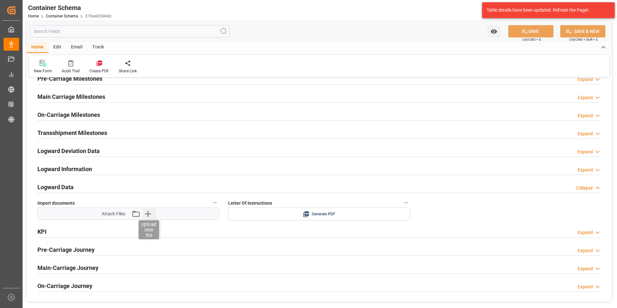
click at [146, 214] on icon "button" at bounding box center [148, 213] width 10 height 10
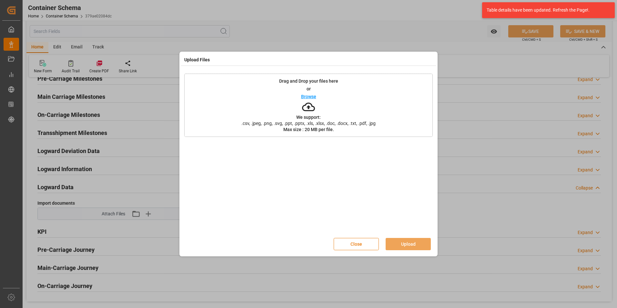
click at [370, 249] on button "Close" at bounding box center [356, 244] width 45 height 12
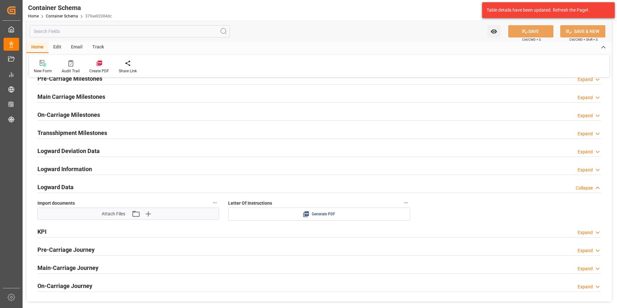
click at [138, 219] on div "Attach Files Attach existing file Upload new file" at bounding box center [128, 213] width 182 height 12
click at [136, 216] on icon "button" at bounding box center [135, 213] width 9 height 7
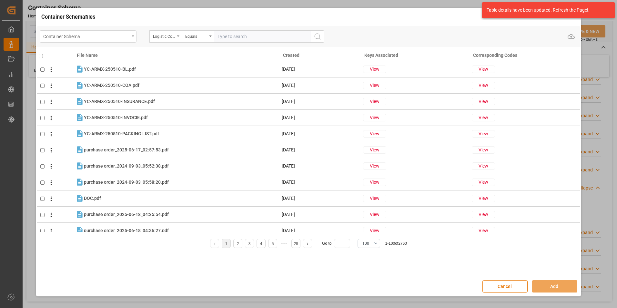
click at [127, 33] on div "Container Schema" at bounding box center [86, 36] width 86 height 8
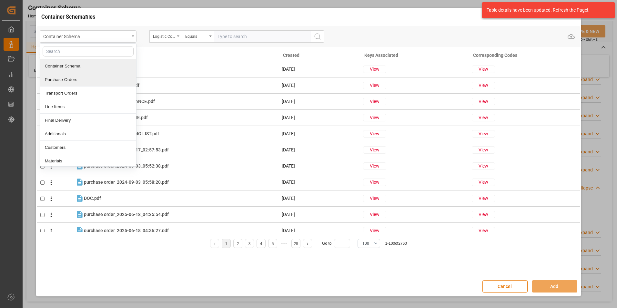
click at [87, 76] on div "Purchase Orders" at bounding box center [88, 80] width 96 height 14
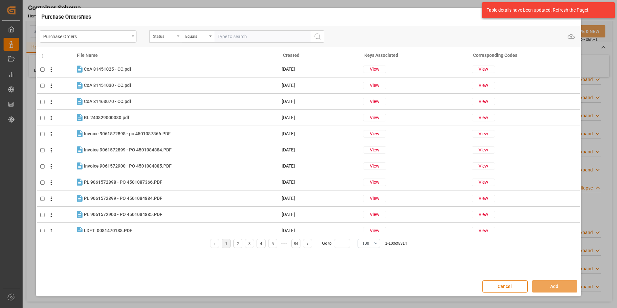
click at [161, 37] on div "Status" at bounding box center [164, 35] width 22 height 7
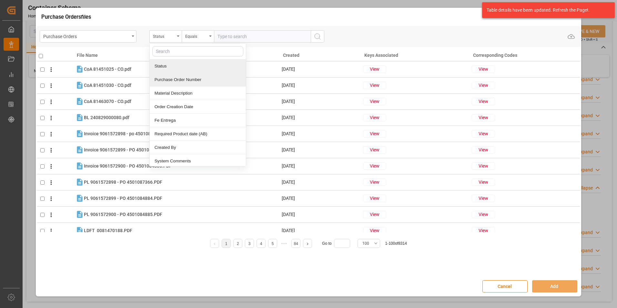
click at [177, 79] on div "Purchase Order Number" at bounding box center [198, 80] width 96 height 14
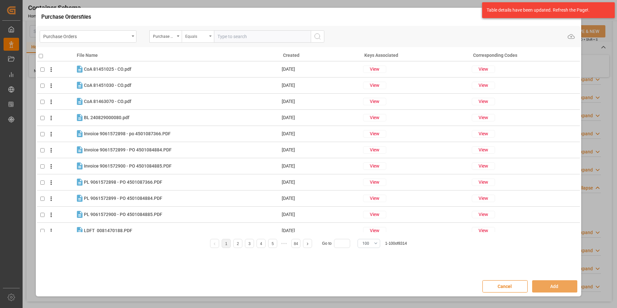
drag, startPoint x: 205, startPoint y: 36, endPoint x: 204, endPoint y: 39, distance: 3.5
click at [205, 36] on div "Equals" at bounding box center [196, 35] width 22 height 7
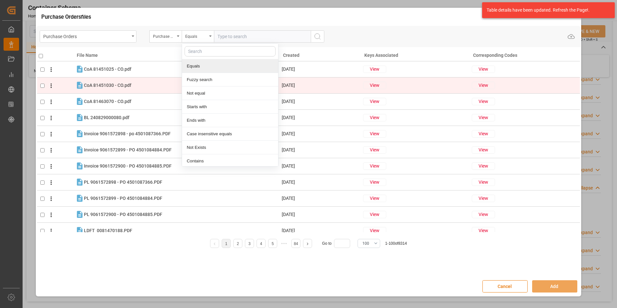
click at [206, 80] on div "Fuzzy search" at bounding box center [230, 80] width 96 height 14
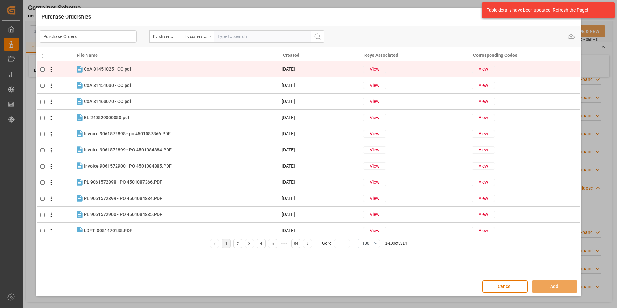
paste input "4504634517"
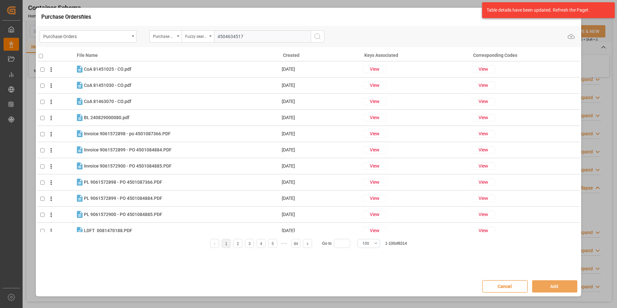
type input "4504634517"
click at [320, 35] on icon "search button" at bounding box center [318, 37] width 8 height 8
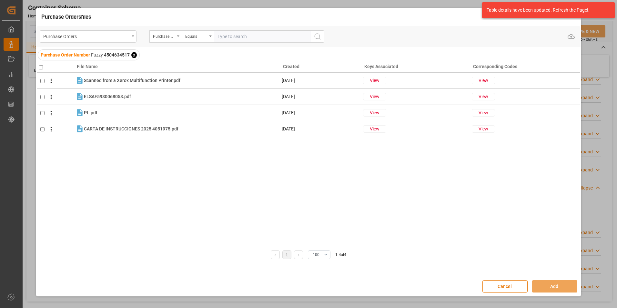
click at [40, 67] on input "checkbox" at bounding box center [41, 67] width 4 height 4
checkbox input "true"
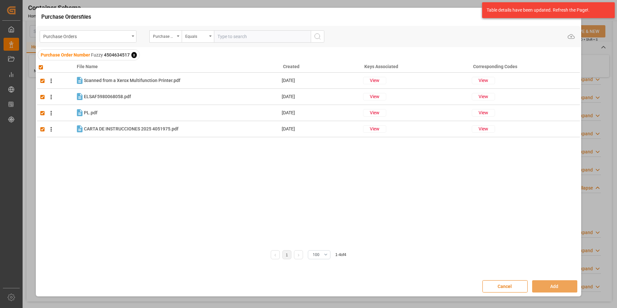
checkbox input "true"
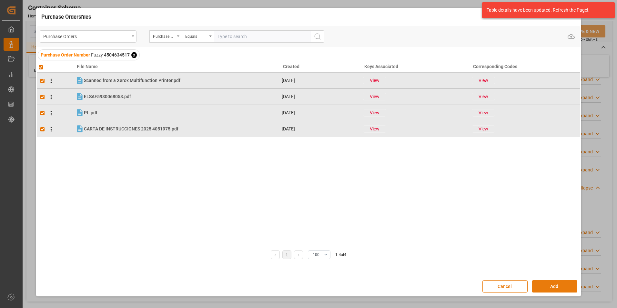
click at [544, 284] on button "Add" at bounding box center [554, 286] width 45 height 12
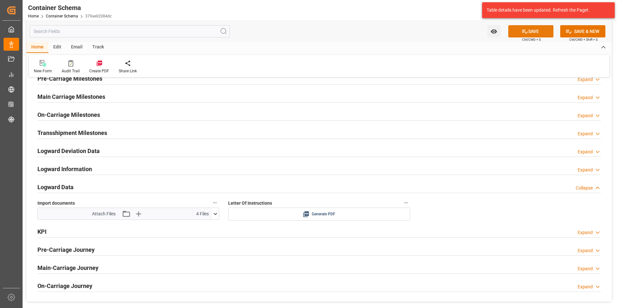
click at [531, 33] on button "SAVE" at bounding box center [530, 31] width 45 height 12
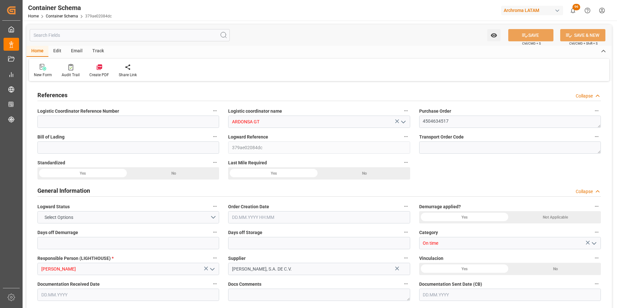
type input "0"
type input "1"
type input "56"
type input "3165.232"
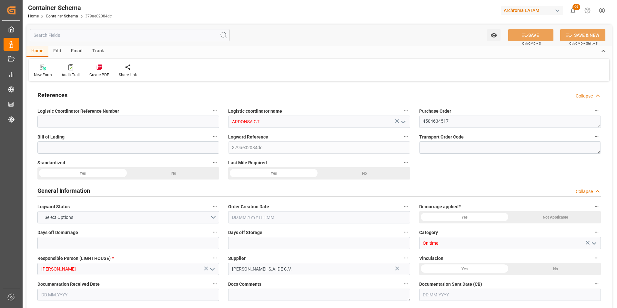
type input "MXZMF"
type input "[DATE] 07:45"
type input "[DATE]"
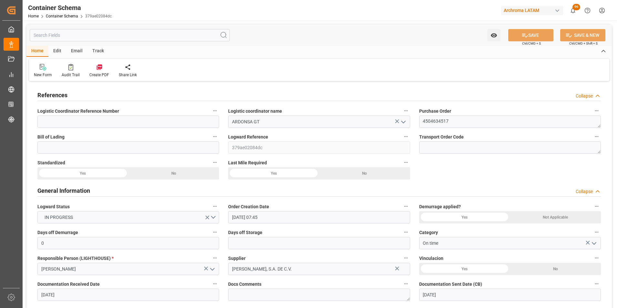
type input "[DATE]"
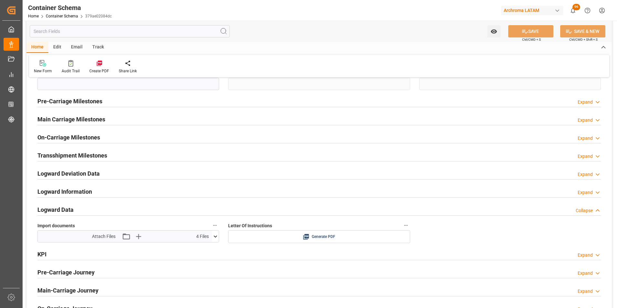
scroll to position [774, 0]
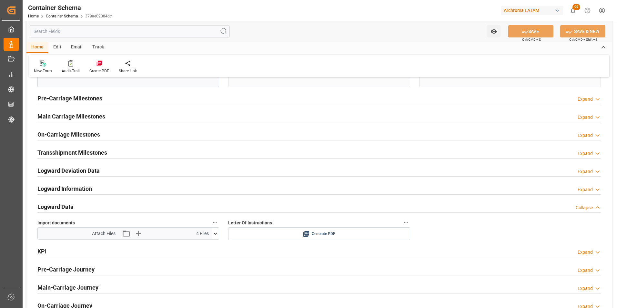
click at [84, 115] on h2 "Main Carriage Milestones" at bounding box center [71, 116] width 68 height 9
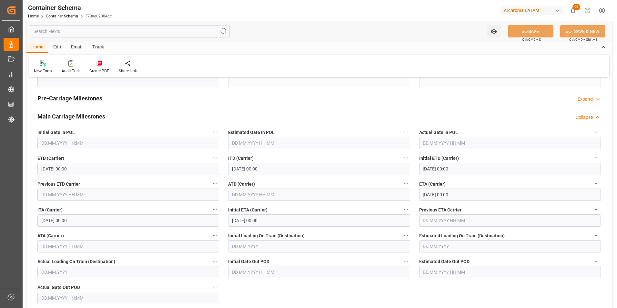
click at [84, 115] on h2 "Main Carriage Milestones" at bounding box center [71, 116] width 68 height 9
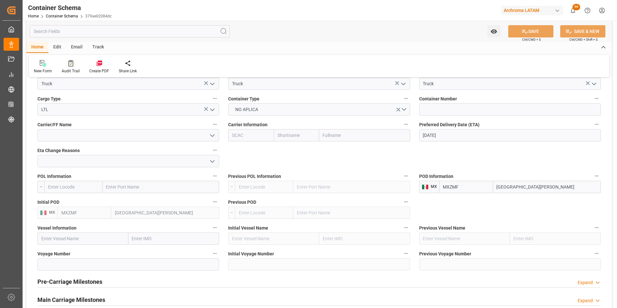
scroll to position [548, 0]
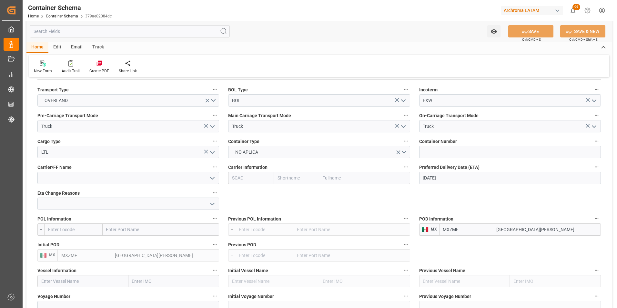
click at [71, 49] on div "Email" at bounding box center [76, 47] width 21 height 11
click at [39, 69] on div "Send Email" at bounding box center [44, 71] width 20 height 6
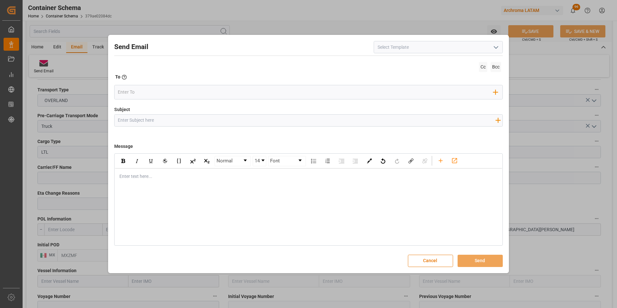
click at [495, 47] on icon "open menu" at bounding box center [496, 48] width 8 height 8
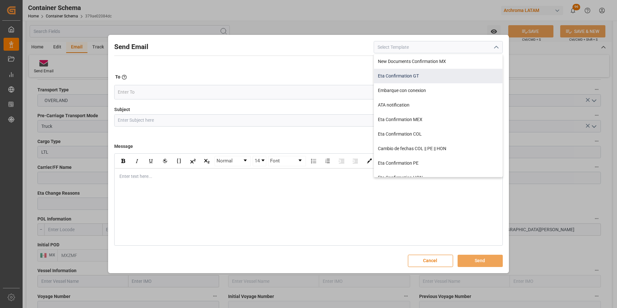
click at [448, 70] on div "Eta Confirmation GT" at bounding box center [438, 76] width 128 height 15
type input "Eta Confirmation GT"
type input "GT || PO {{purchaseOrder}} || {{category}} || BL {{bookingNumber}} || Confirmac…"
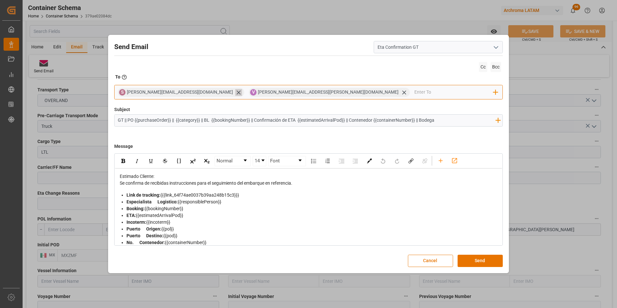
click at [236, 94] on icon at bounding box center [238, 92] width 4 height 4
click at [283, 94] on input "email" at bounding box center [388, 92] width 210 height 10
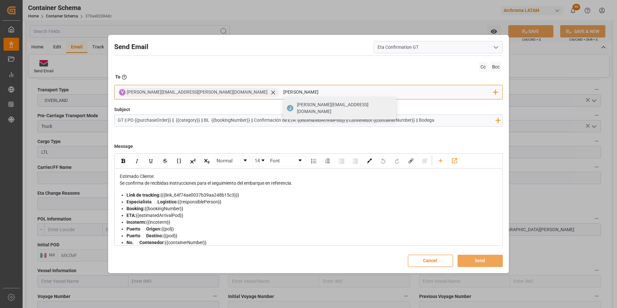
type input "johana.tunche@ardonsa.net"
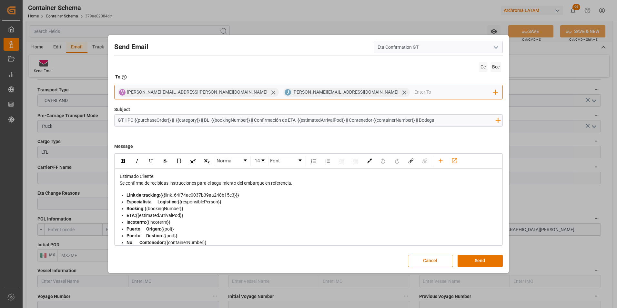
click at [414, 92] on input "email" at bounding box center [453, 92] width 79 height 10
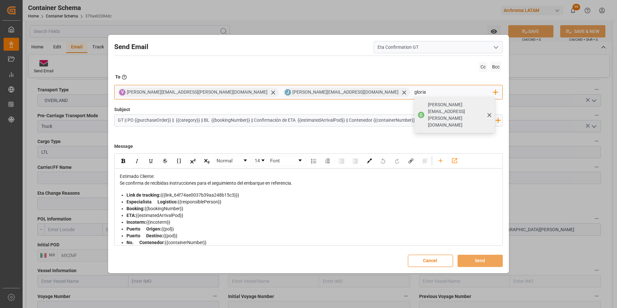
type input "gloria"
click at [428, 102] on span "gloria.ruiz@archroma.com" at bounding box center [459, 114] width 63 height 27
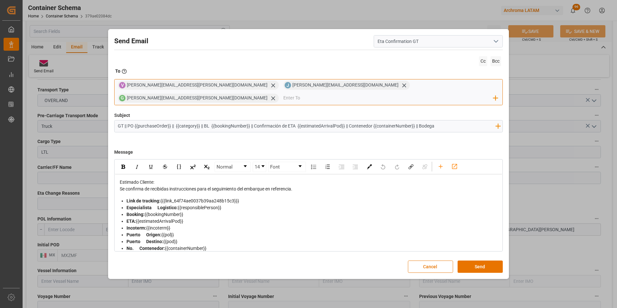
click at [389, 93] on input "email" at bounding box center [388, 98] width 210 height 10
type input "mg"
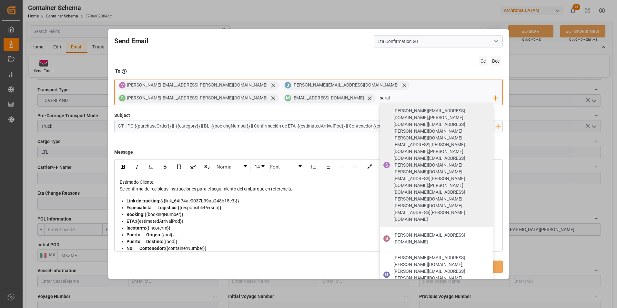
type input "saralo"
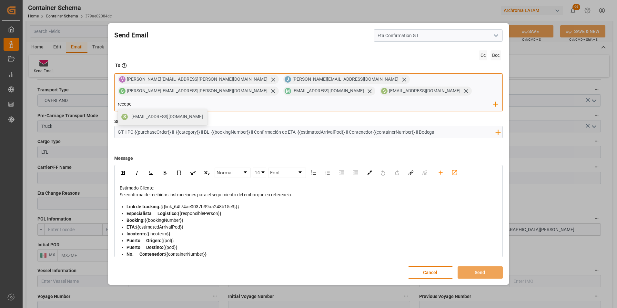
type input "recepci"
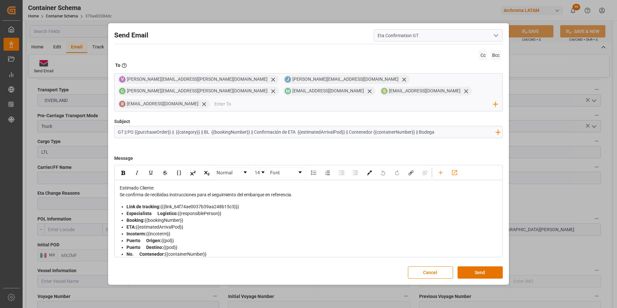
drag, startPoint x: 254, startPoint y: 127, endPoint x: 204, endPoint y: 125, distance: 49.4
click at [204, 126] on input "GT || PO {{purchaseOrder}} || {{category}} || BL {{bookingNumber}} || Confirmac…" at bounding box center [307, 131] width 384 height 11
drag, startPoint x: 370, startPoint y: 125, endPoint x: 301, endPoint y: 126, distance: 69.0
click at [301, 126] on input "GT || PO {{purchaseOrder}} || {{category}} || Confirmación de ETA {{estimatedAr…" at bounding box center [307, 131] width 384 height 11
click at [323, 127] on input "GT || PO {{purchaseOrder}} || {{category}} || Confirmación de ETA {{estimatedAr…" at bounding box center [307, 131] width 384 height 11
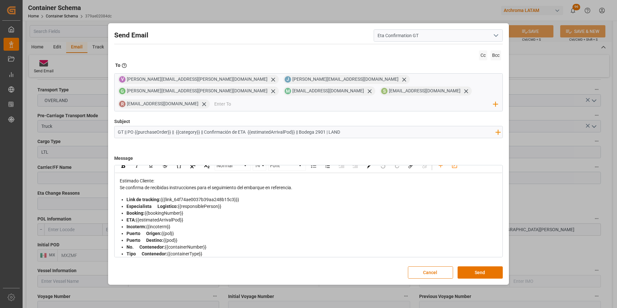
scroll to position [0, 0]
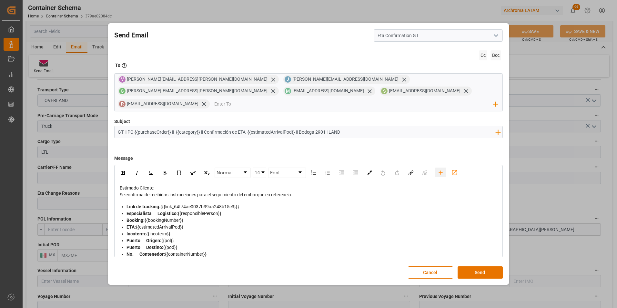
click at [440, 169] on icon "rdw-toolbar" at bounding box center [440, 172] width 7 height 7
type input "GT || PO {{purchaseOrder}} || {{category}} || Confirmación de ETA {{estimatedAr…"
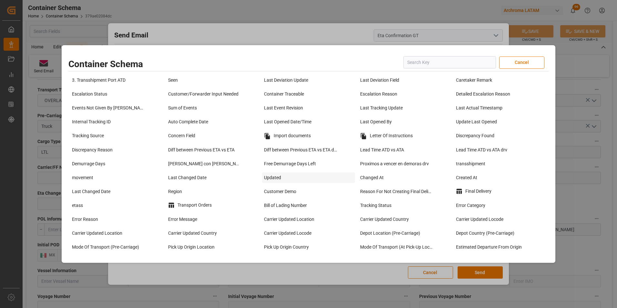
scroll to position [484, 0]
click at [294, 136] on div "Import documents" at bounding box center [308, 135] width 93 height 11
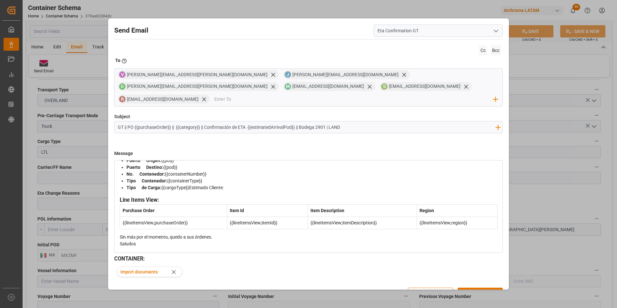
scroll to position [0, 0]
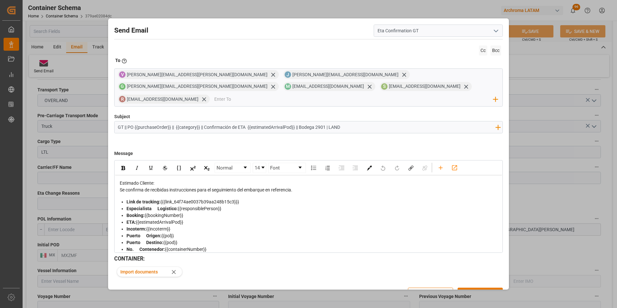
click at [478, 287] on button "Send" at bounding box center [479, 293] width 45 height 12
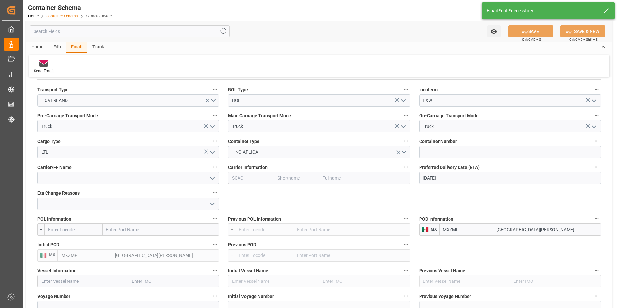
click at [67, 16] on link "Container Schema" at bounding box center [62, 16] width 32 height 5
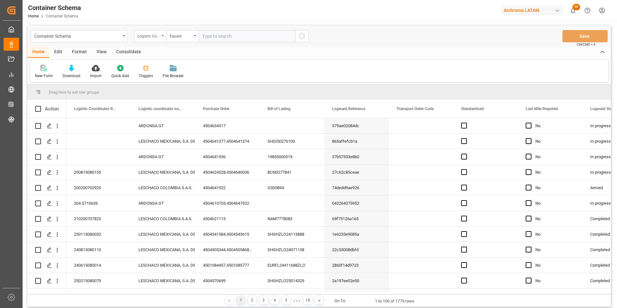
click at [155, 32] on div "Logistic Coordinator Reference Number" at bounding box center [148, 35] width 22 height 7
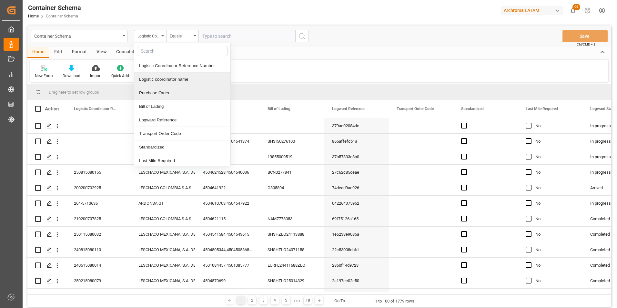
click at [159, 91] on div "Purchase Order" at bounding box center [182, 93] width 96 height 14
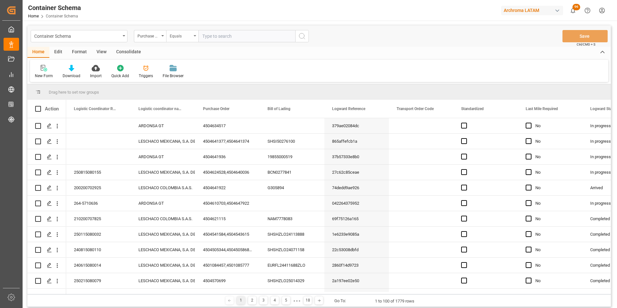
click at [177, 39] on div "Equals" at bounding box center [182, 36] width 32 height 12
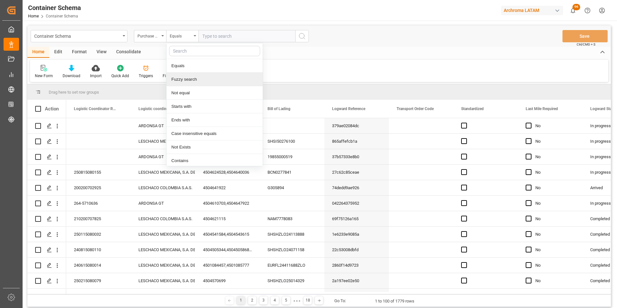
click at [191, 78] on div "Fuzzy search" at bounding box center [214, 80] width 96 height 14
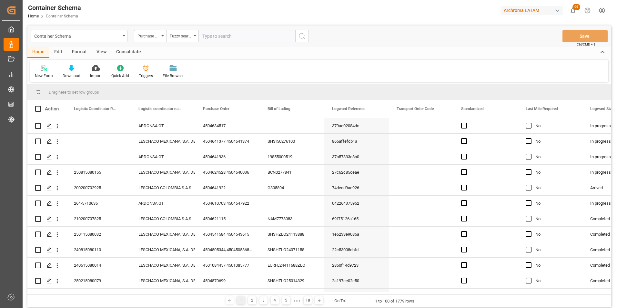
paste input "4504641936"
type input "4504641936"
click at [300, 39] on icon "search button" at bounding box center [302, 36] width 8 height 8
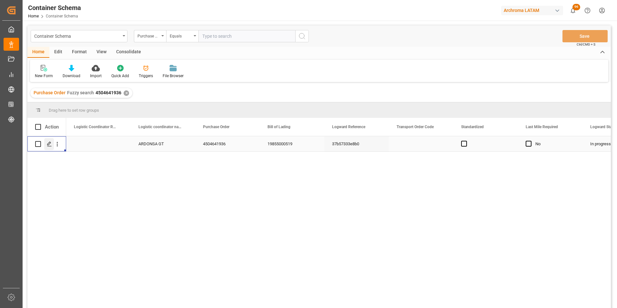
click at [48, 145] on icon "Press SPACE to select this row." at bounding box center [49, 143] width 5 height 5
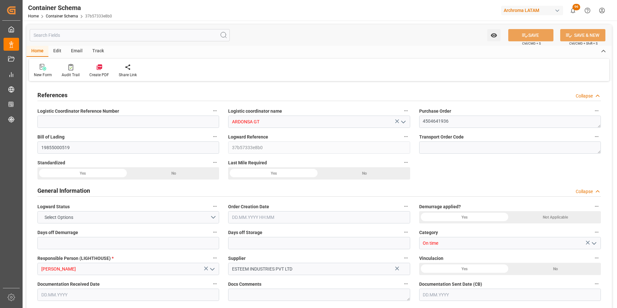
type input "0"
type input "1"
type input "9"
type input "6840"
type input "7344"
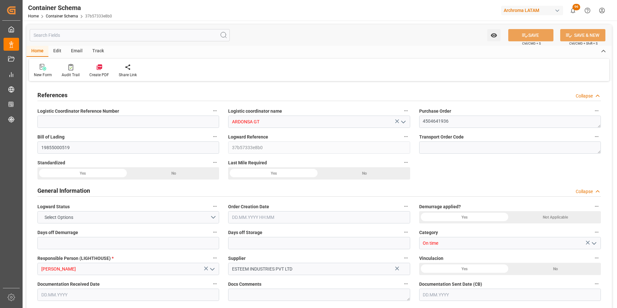
type input "CMACGM"
type input "CMA CGM Group"
type input "INMUN"
type input "GTPRQ"
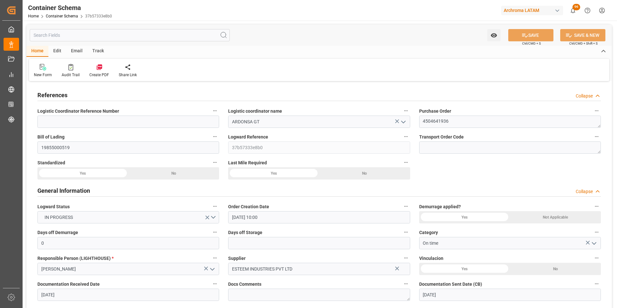
type input "14.08.2025 10:00"
type input "[DATE]"
type input "30.09.2025"
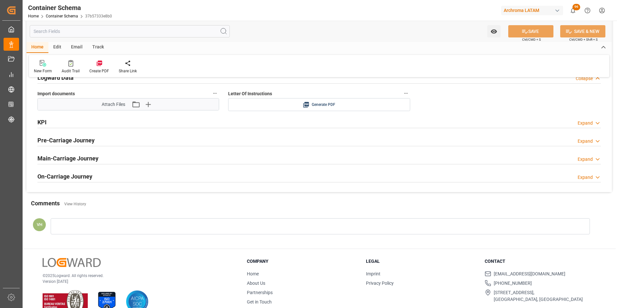
scroll to position [806, 0]
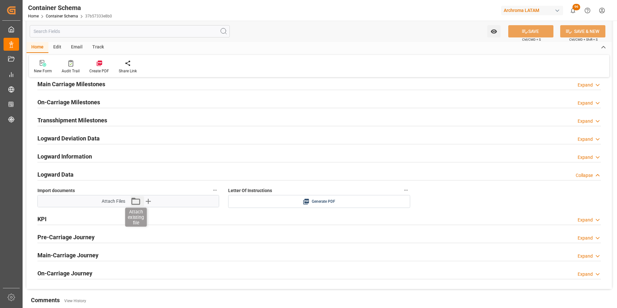
click at [135, 199] on icon "button" at bounding box center [135, 200] width 9 height 7
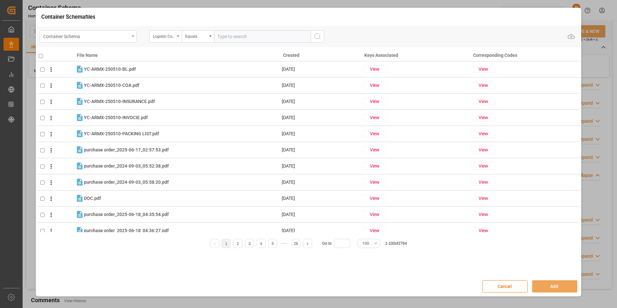
click at [133, 34] on div "Container Schema" at bounding box center [88, 36] width 97 height 12
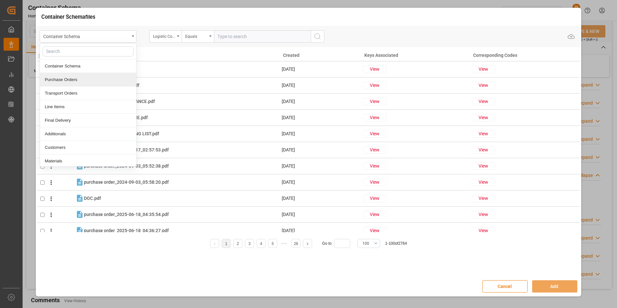
click at [102, 81] on div "Purchase Orders" at bounding box center [88, 80] width 96 height 14
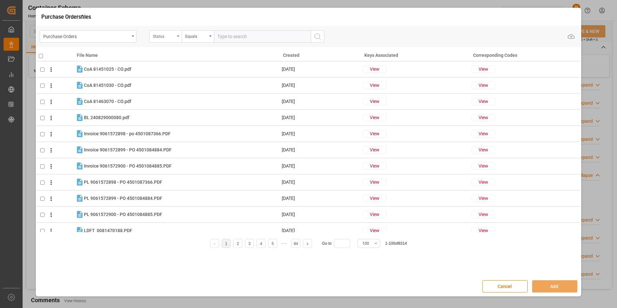
click at [173, 36] on div "Status" at bounding box center [164, 35] width 22 height 7
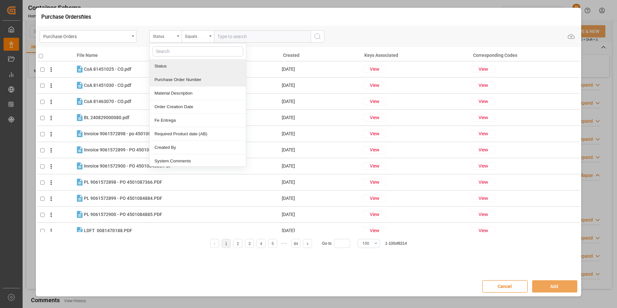
click at [178, 80] on div "Purchase Order Number" at bounding box center [198, 80] width 96 height 14
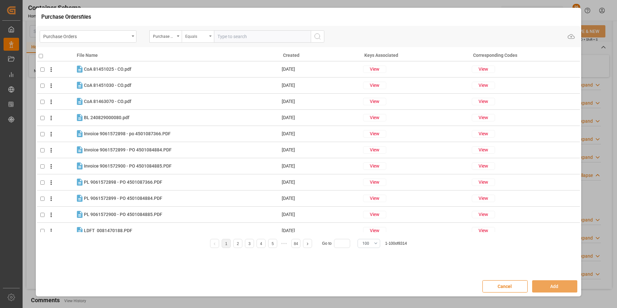
click at [189, 37] on div "Equals" at bounding box center [196, 35] width 22 height 7
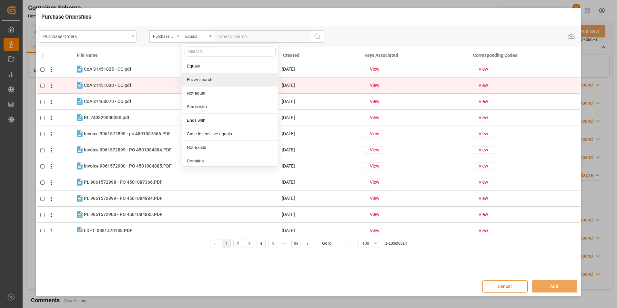
click at [199, 79] on div "Fuzzy search" at bounding box center [230, 80] width 96 height 14
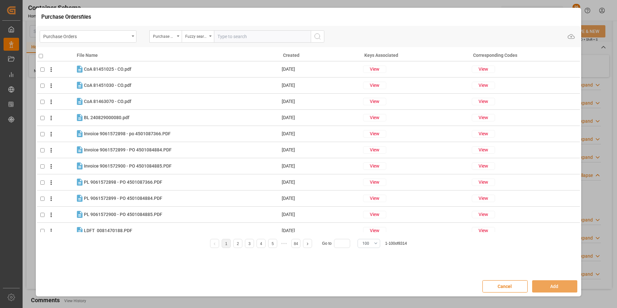
paste input "4504641936"
type input "4504641936"
click at [318, 37] on icon "search button" at bounding box center [318, 37] width 8 height 8
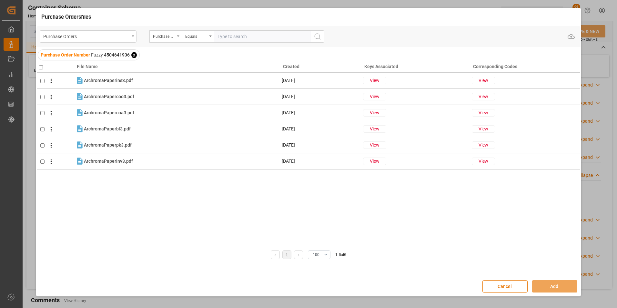
click at [41, 66] on input "checkbox" at bounding box center [41, 67] width 4 height 4
checkbox input "true"
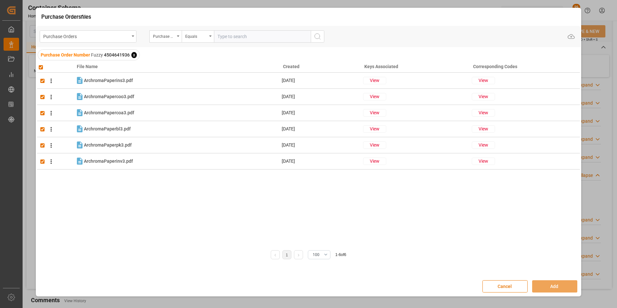
checkbox input "true"
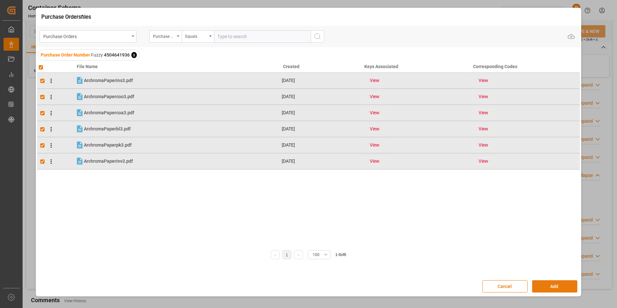
click at [564, 285] on button "Add" at bounding box center [554, 286] width 45 height 12
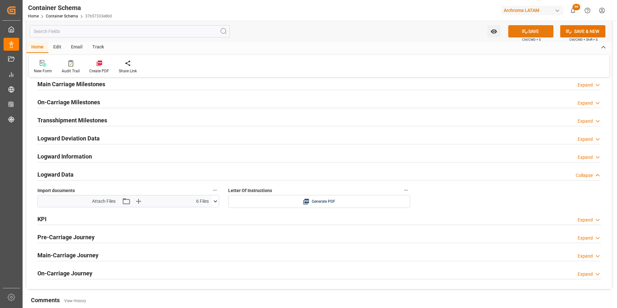
click at [525, 33] on icon at bounding box center [524, 31] width 7 height 7
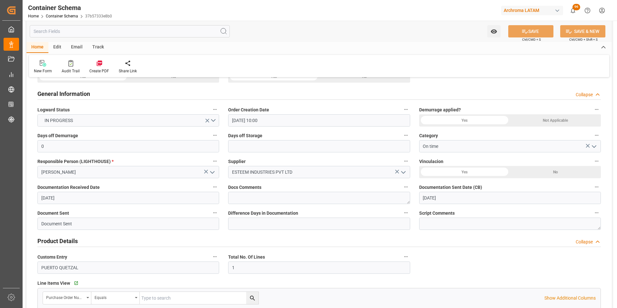
scroll to position [0, 0]
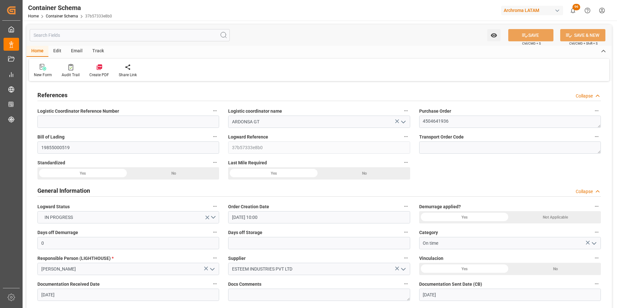
click at [76, 48] on div "Email" at bounding box center [76, 51] width 21 height 11
click at [48, 67] on div at bounding box center [44, 67] width 20 height 7
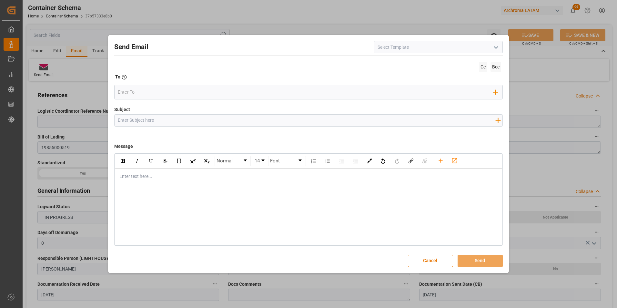
click at [496, 51] on icon "open menu" at bounding box center [496, 48] width 8 height 8
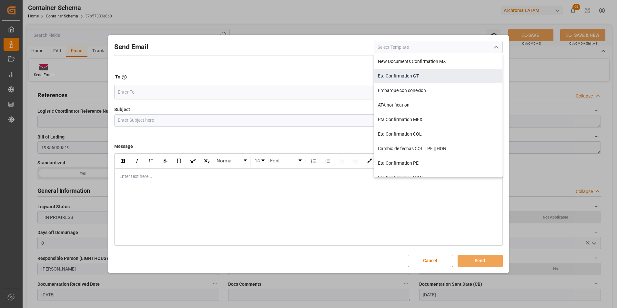
click at [434, 72] on div "Eta Confirmation GT" at bounding box center [438, 76] width 128 height 15
type input "Eta Confirmation GT"
type input "GT || PO {{purchaseOrder}} || {{category}} || BL {{bookingNumber}} || Confirmac…"
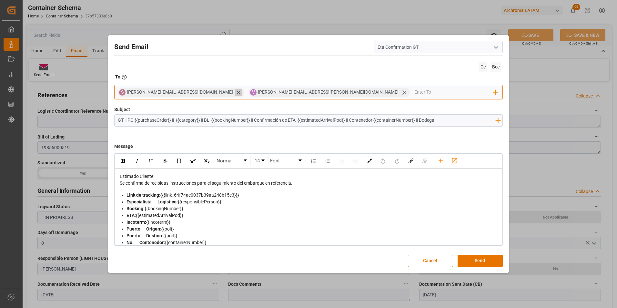
click at [236, 92] on icon at bounding box center [238, 92] width 4 height 4
click at [283, 93] on input "email" at bounding box center [388, 92] width 210 height 10
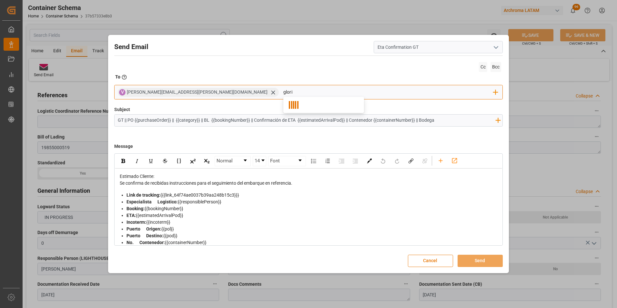
type input "gloria"
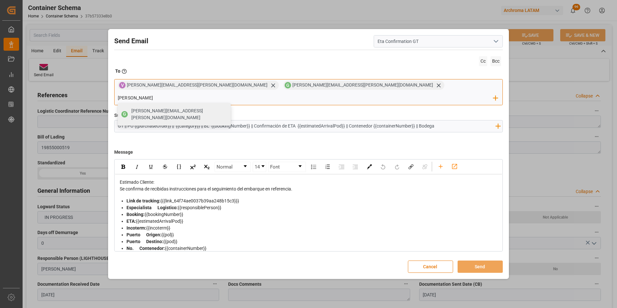
type input "johana"
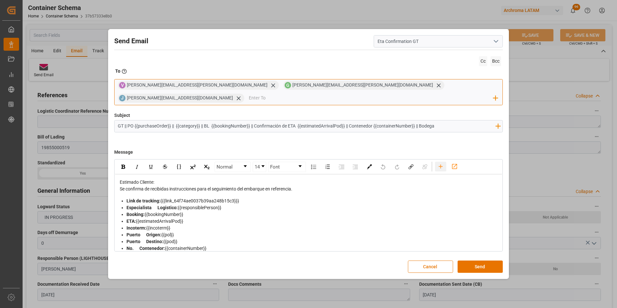
click at [439, 163] on icon "rdw-toolbar" at bounding box center [440, 166] width 7 height 7
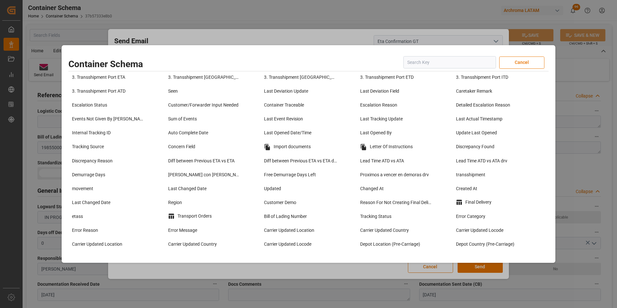
scroll to position [419, 0]
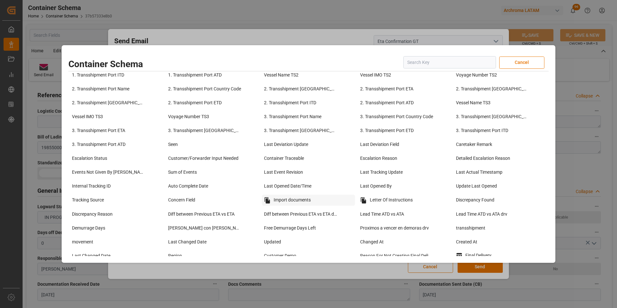
click at [304, 198] on div "Import documents" at bounding box center [308, 199] width 93 height 11
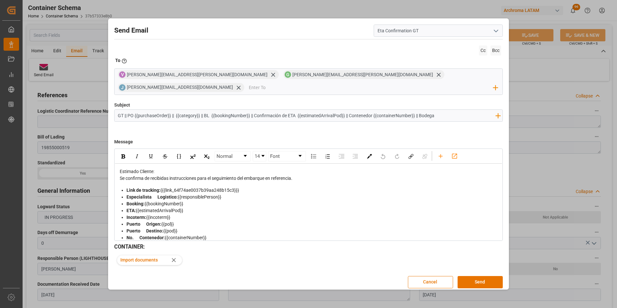
click at [443, 110] on input "GT || PO {{purchaseOrder}} || {{category}} || BL {{bookingNumber}} || Confirmac…" at bounding box center [307, 115] width 384 height 11
click at [449, 110] on input "GT || PO {{purchaseOrder}} || {{category}} || BL {{bookingNumber}} || Confirmac…" at bounding box center [307, 115] width 384 height 11
click at [465, 111] on input "GT || PO {{purchaseOrder}} || {{category}} || BL {{bookingNumber}} || Confirmac…" at bounding box center [307, 115] width 384 height 11
type input "GT || PO {{purchaseOrder}} || {{category}} || BL {{bookingNumber}} || Confirmac…"
click at [473, 276] on button "Send" at bounding box center [479, 282] width 45 height 12
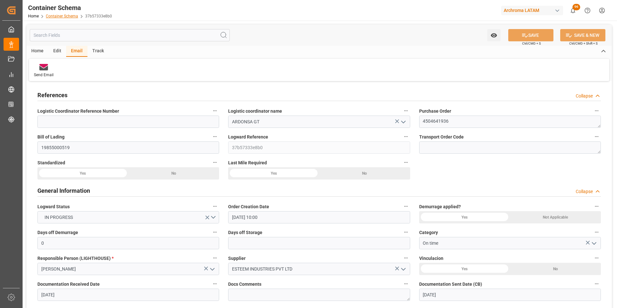
click at [67, 15] on link "Container Schema" at bounding box center [62, 16] width 32 height 5
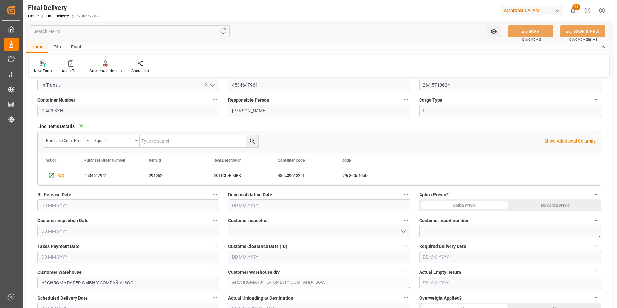
scroll to position [65, 0]
click at [49, 200] on input "text" at bounding box center [128, 205] width 182 height 12
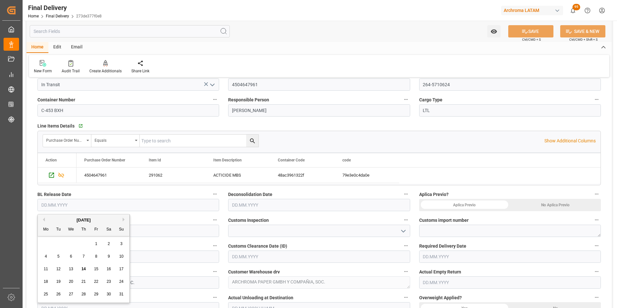
click at [95, 256] on div "8" at bounding box center [96, 257] width 8 height 8
type input "[DATE]"
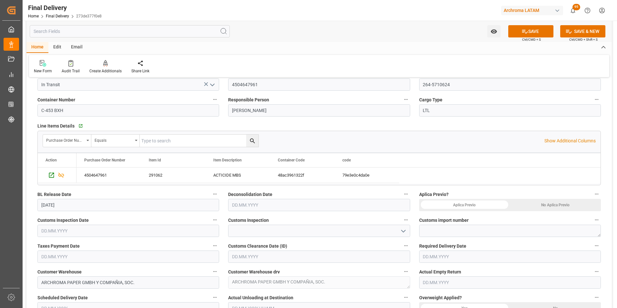
click at [72, 255] on input "text" at bounding box center [128, 256] width 182 height 12
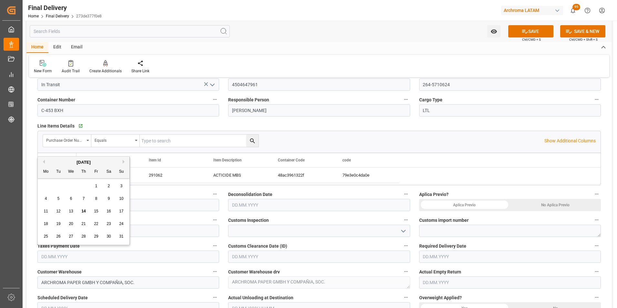
click at [97, 198] on span "8" at bounding box center [96, 198] width 2 height 5
type input "[DATE]"
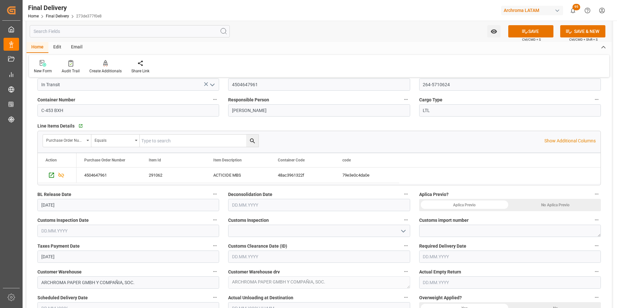
click at [76, 234] on input "text" at bounding box center [128, 230] width 182 height 12
click at [97, 174] on div "8" at bounding box center [96, 173] width 8 height 8
type input "[DATE]"
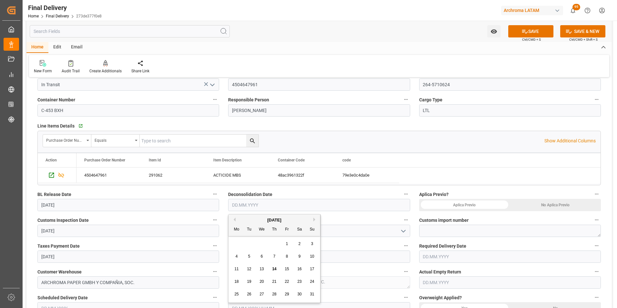
click at [241, 203] on input "text" at bounding box center [319, 205] width 182 height 12
click at [223, 219] on div "Customs Inspection Date 08.08.2025" at bounding box center [128, 226] width 191 height 26
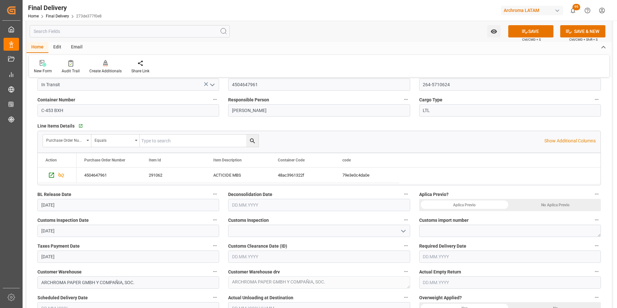
click at [261, 208] on input "text" at bounding box center [319, 205] width 182 height 12
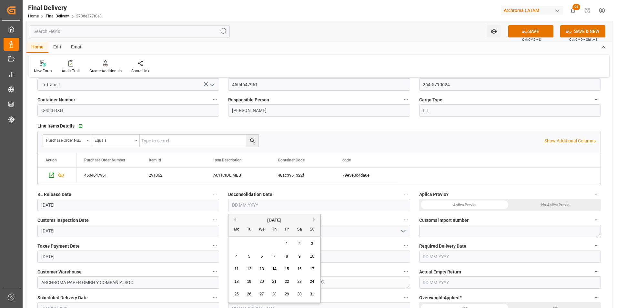
click at [273, 266] on span "14" at bounding box center [274, 268] width 4 height 5
type input "[DATE]"
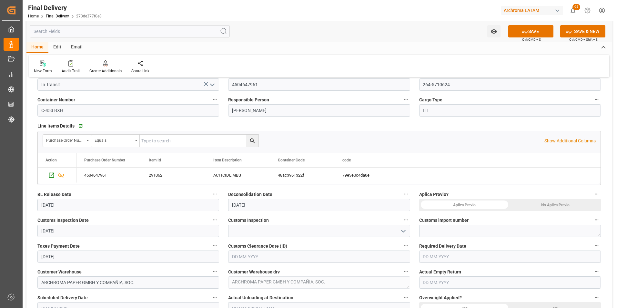
click at [545, 203] on div "No Aplica Previo" at bounding box center [555, 205] width 91 height 12
click at [486, 253] on input "text" at bounding box center [510, 256] width 182 height 12
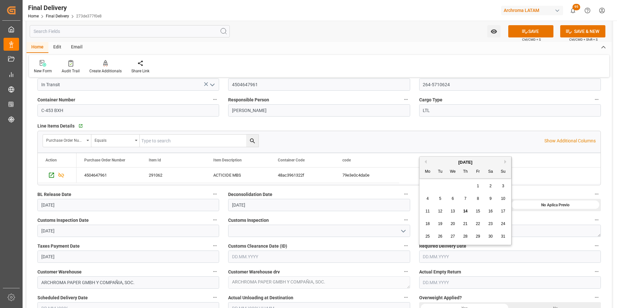
click at [466, 210] on span "14" at bounding box center [465, 211] width 4 height 5
type input "[DATE]"
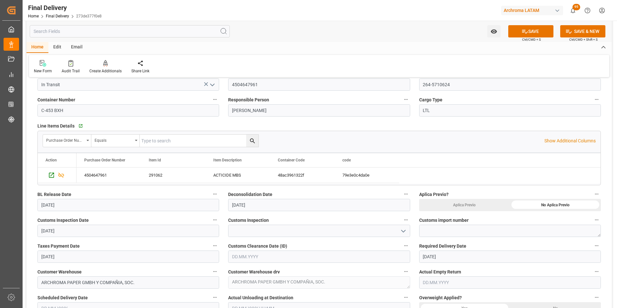
click at [440, 276] on input "text" at bounding box center [510, 282] width 182 height 12
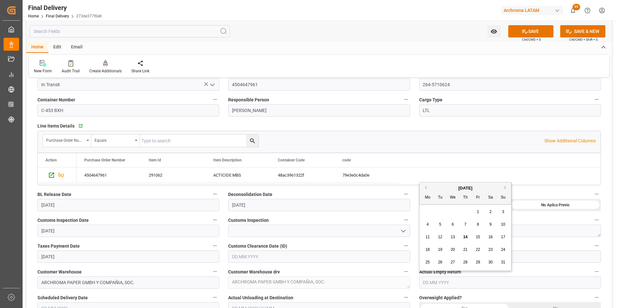
click at [466, 235] on span "14" at bounding box center [465, 236] width 4 height 5
type input "[DATE]"
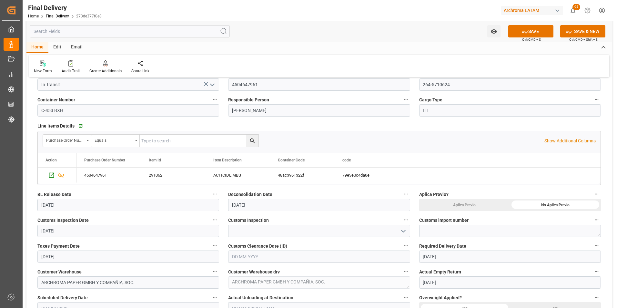
scroll to position [97, 0]
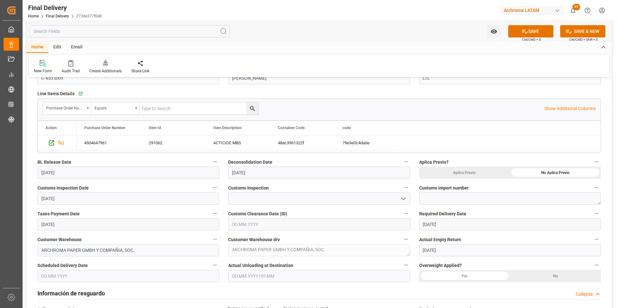
click at [544, 179] on div "No" at bounding box center [555, 172] width 91 height 12
click at [276, 273] on input "text" at bounding box center [319, 276] width 182 height 12
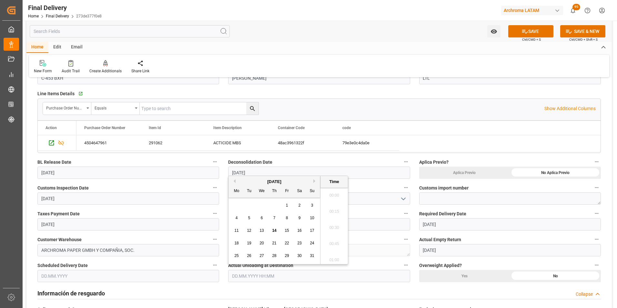
scroll to position [631, 0]
click at [274, 229] on span "14" at bounding box center [274, 230] width 4 height 5
type input "14.08.2025 00:00"
click at [89, 279] on input "text" at bounding box center [128, 276] width 182 height 12
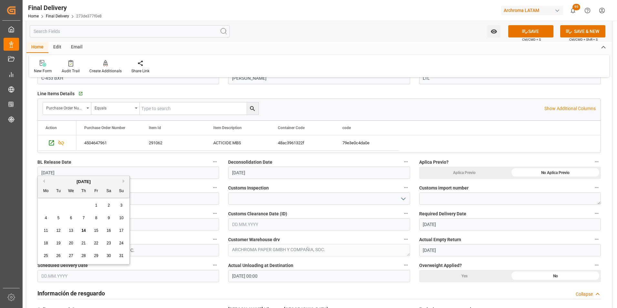
click at [84, 230] on span "14" at bounding box center [83, 230] width 4 height 5
type input "[DATE]"
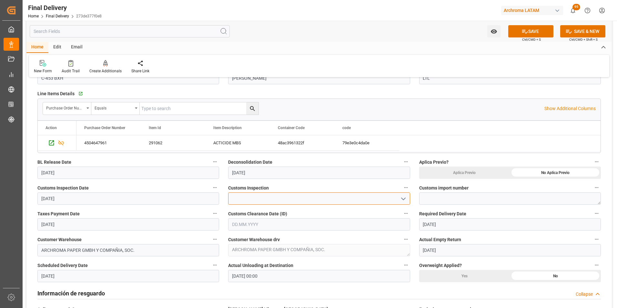
click at [407, 197] on input at bounding box center [319, 198] width 182 height 12
click at [405, 197] on icon "open menu" at bounding box center [403, 199] width 8 height 8
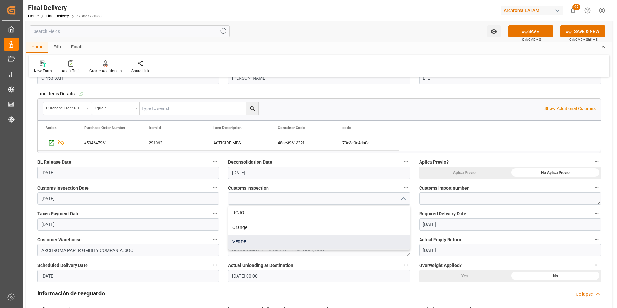
click at [349, 242] on div "VERDE" at bounding box center [318, 241] width 181 height 15
type input "VERDE"
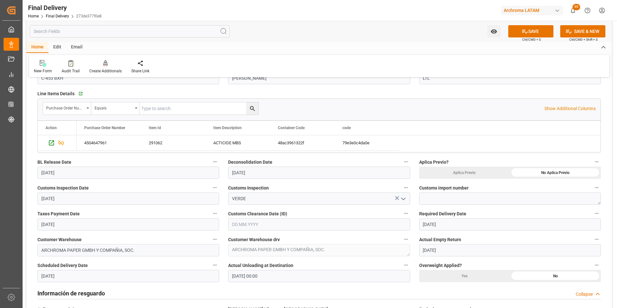
click at [337, 224] on input "text" at bounding box center [319, 224] width 182 height 12
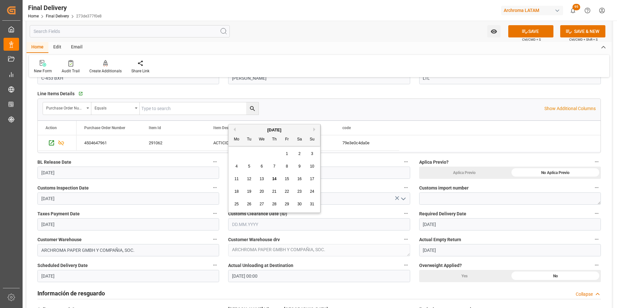
click at [288, 166] on div "8" at bounding box center [287, 167] width 8 height 8
type input "08.08.2025"
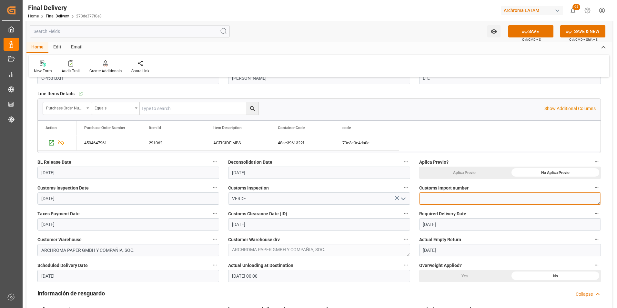
click at [502, 198] on textarea at bounding box center [510, 198] width 182 height 12
click at [440, 198] on textarea at bounding box center [510, 198] width 182 height 12
paste textarea "264-5710624"
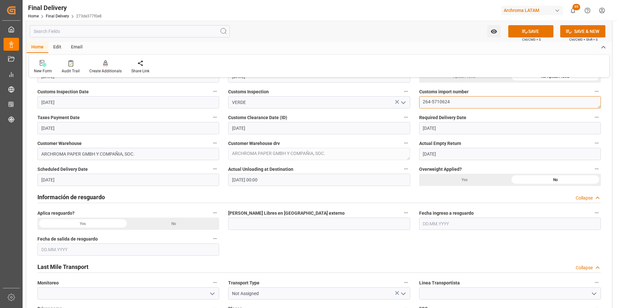
scroll to position [194, 0]
type textarea "264-5710624"
click at [510, 82] on div "No" at bounding box center [555, 76] width 91 height 12
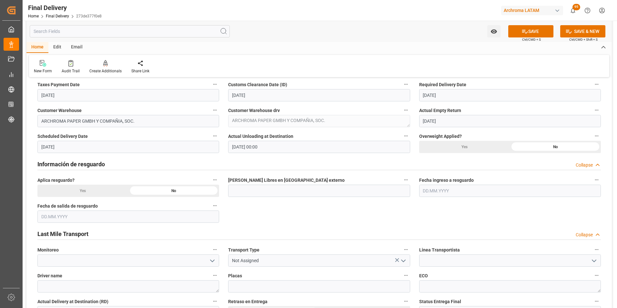
click at [404, 259] on icon "open menu" at bounding box center [403, 261] width 8 height 8
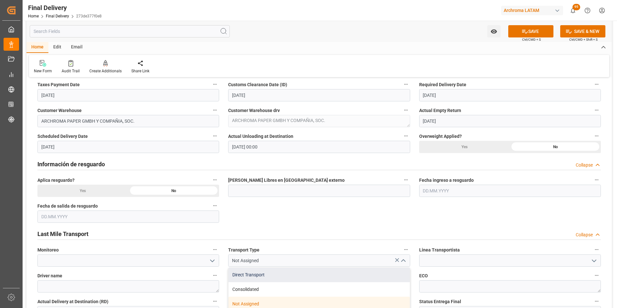
click at [373, 274] on div "Direct Transport" at bounding box center [318, 274] width 181 height 15
type input "Direct Transport"
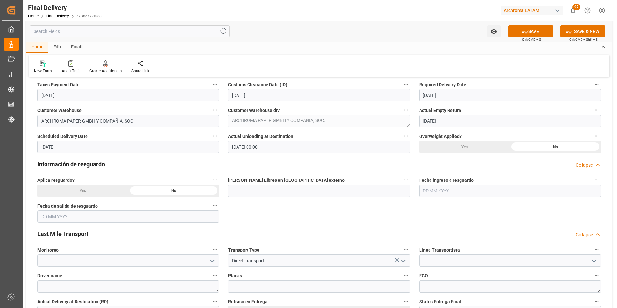
click at [598, 260] on button "open menu" at bounding box center [593, 260] width 10 height 10
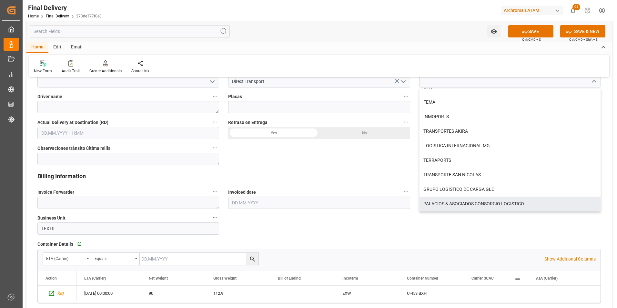
scroll to position [387, 0]
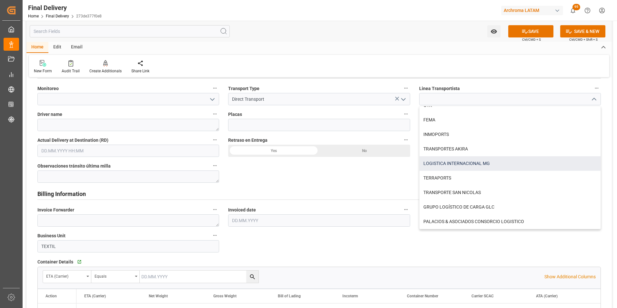
click at [474, 164] on div "LOGISTICA INTERNACIONAL MG" at bounding box center [509, 163] width 181 height 15
type input "LOGISTICA INTERNACIONAL MG"
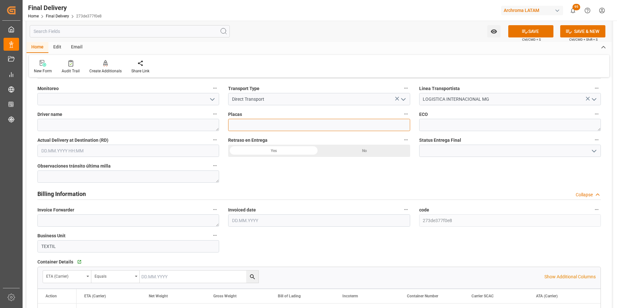
click at [371, 125] on input at bounding box center [319, 125] width 182 height 12
type input "TC-32 CPW"
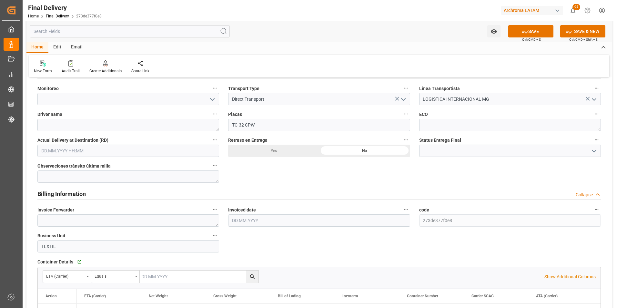
click at [594, 150] on icon "open menu" at bounding box center [594, 151] width 8 height 8
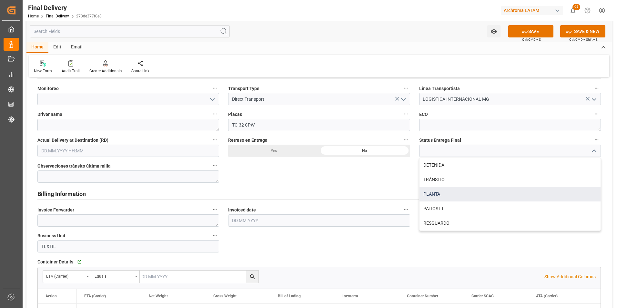
click at [506, 194] on div "PLANTA" at bounding box center [509, 194] width 181 height 15
type input "PLANTA"
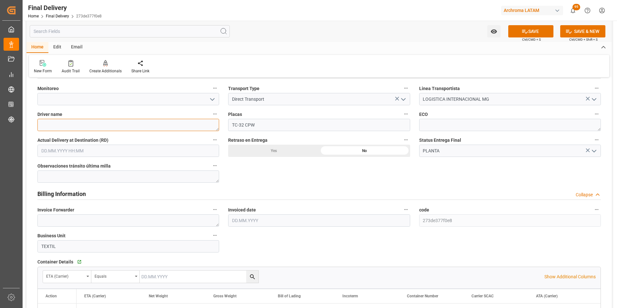
click at [132, 127] on textarea at bounding box center [128, 125] width 182 height 12
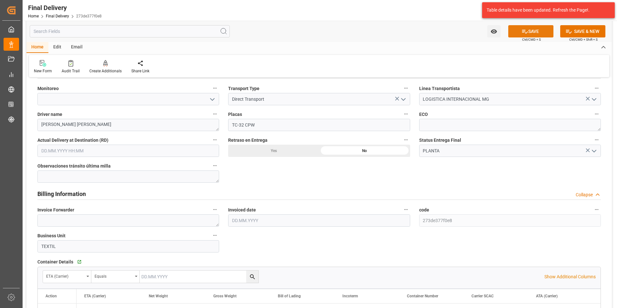
click at [519, 32] on button "SAVE" at bounding box center [530, 31] width 45 height 12
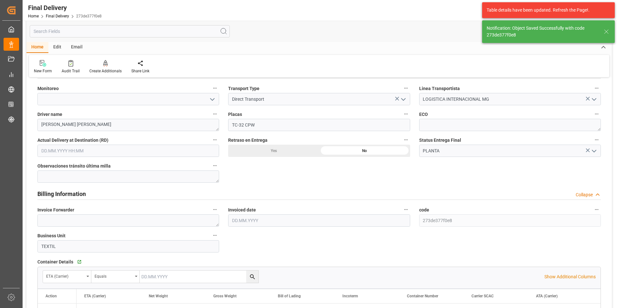
type textarea "MARCO POLO BARRIOS FUENTES"
type input "TC-32 CPW"
type textarea "1"
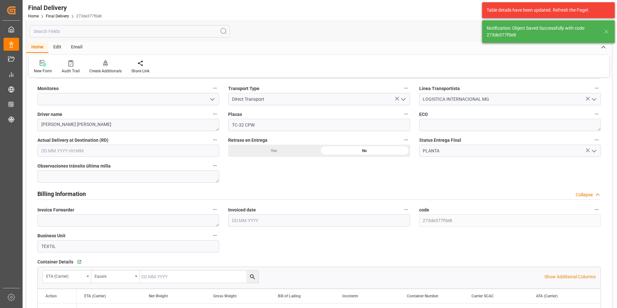
type textarea "1"
type input "Unloaded"
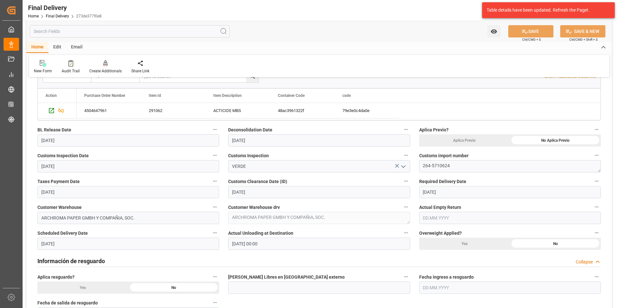
scroll to position [0, 0]
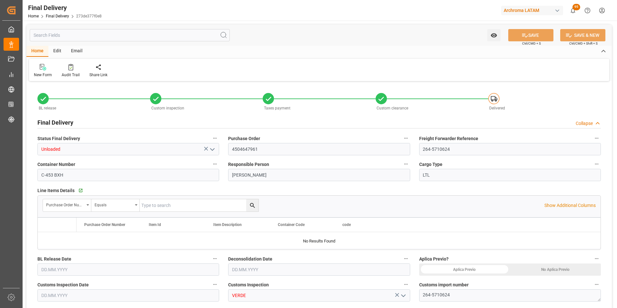
type input "[DATE]"
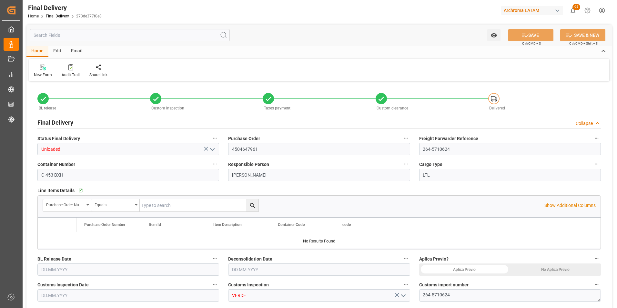
type input "[DATE]"
type input "[DATE] 00:00"
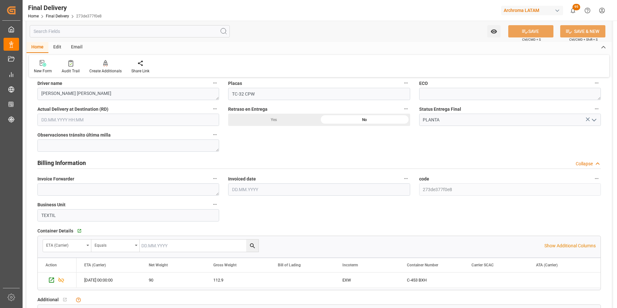
scroll to position [387, 0]
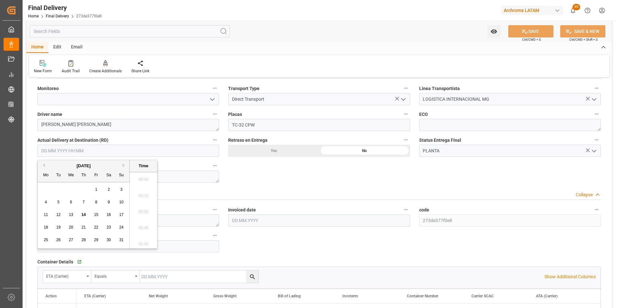
click at [85, 153] on input "text" at bounding box center [128, 151] width 182 height 12
click at [84, 213] on span "14" at bounding box center [83, 214] width 4 height 5
type input "[DATE] 00:00"
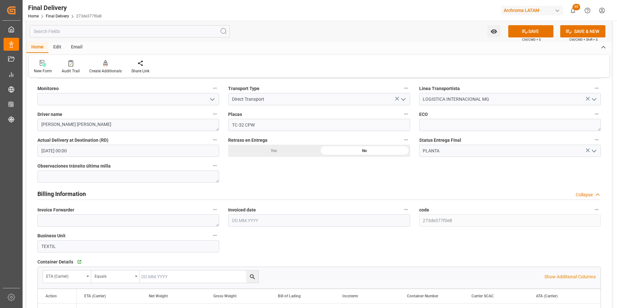
click at [279, 175] on div "BL release Custom inspection Taxes payment Custom clearance Delivered Final Del…" at bounding box center [318, 124] width 585 height 857
click at [519, 31] on button "SAVE" at bounding box center [530, 31] width 45 height 12
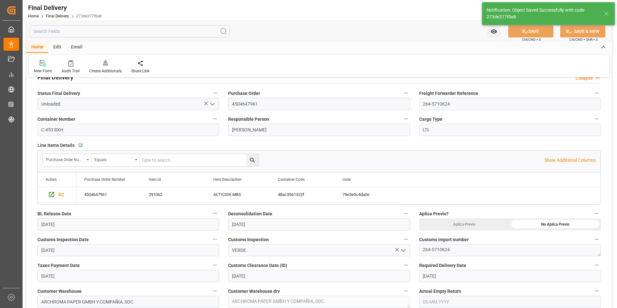
type textarea "1"
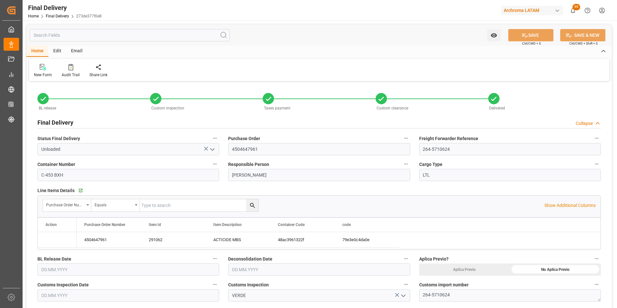
type input "[DATE]"
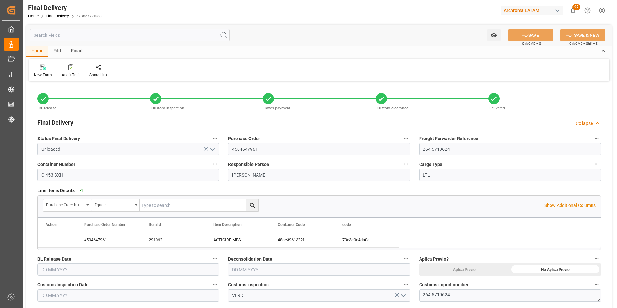
type input "[DATE]"
type input "[DATE] 00:00"
click at [58, 14] on link "Final Delivery" at bounding box center [57, 16] width 23 height 5
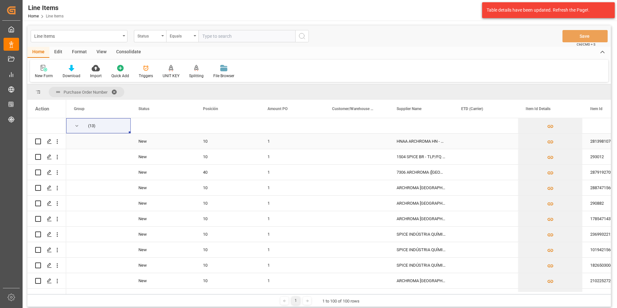
click at [37, 143] on input "Press Space to toggle row selection (unchecked)" at bounding box center [38, 141] width 6 height 6
checkbox input "true"
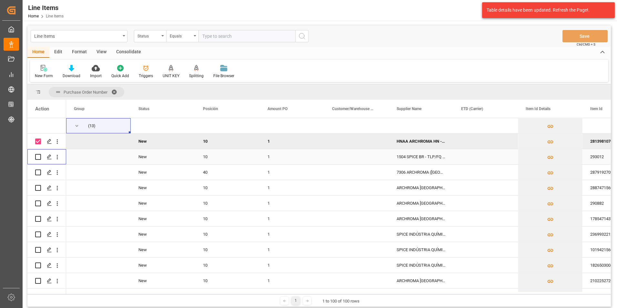
click at [37, 154] on input "Press Space to toggle row selection (unchecked)" at bounding box center [38, 157] width 6 height 6
checkbox input "true"
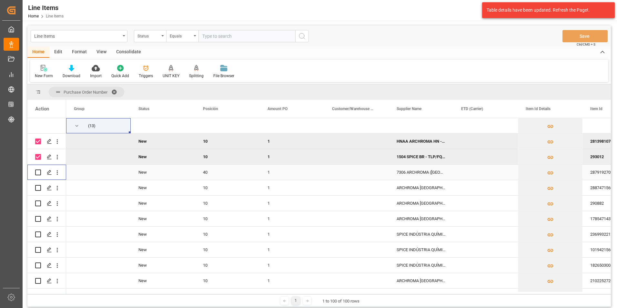
click at [39, 172] on input "Press Space to toggle row selection (unchecked)" at bounding box center [38, 172] width 6 height 6
checkbox input "true"
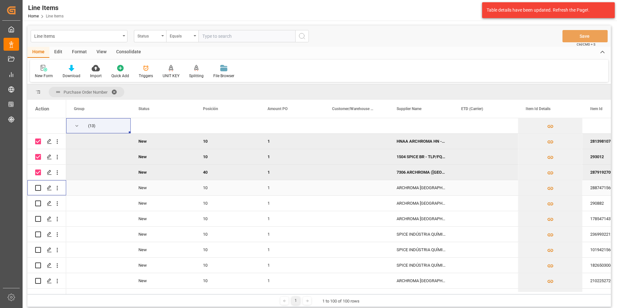
drag, startPoint x: 37, startPoint y: 188, endPoint x: 37, endPoint y: 195, distance: 7.1
click at [38, 188] on input "Press Space to toggle row selection (unchecked)" at bounding box center [38, 188] width 6 height 6
checkbox input "true"
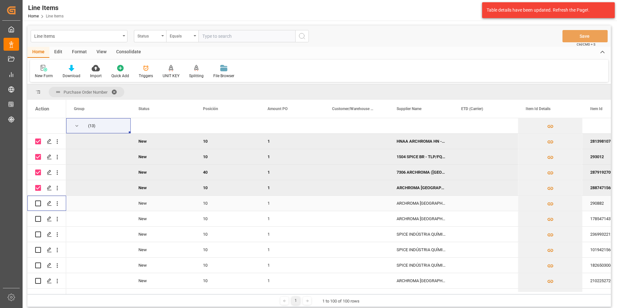
click at [37, 203] on input "Press Space to toggle row selection (unchecked)" at bounding box center [38, 203] width 6 height 6
checkbox input "true"
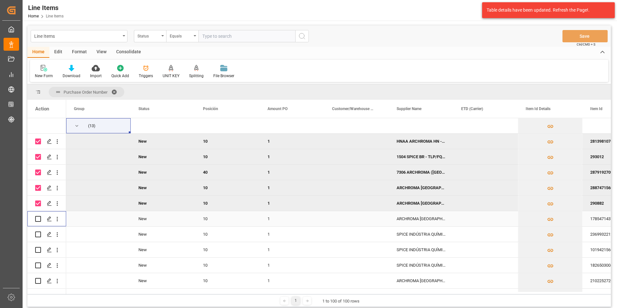
click at [38, 218] on input "Press Space to toggle row selection (unchecked)" at bounding box center [38, 219] width 6 height 6
checkbox input "true"
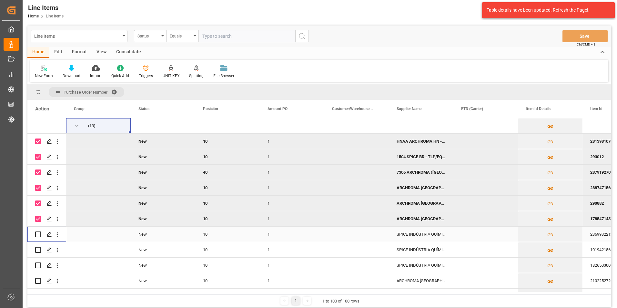
click at [37, 232] on input "Press Space to toggle row selection (unchecked)" at bounding box center [38, 234] width 6 height 6
checkbox input "true"
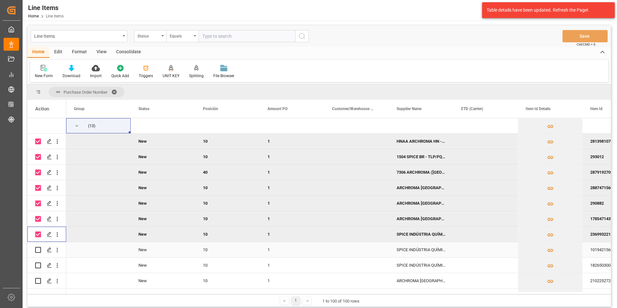
click at [41, 248] on input "Press Space to toggle row selection (unchecked)" at bounding box center [38, 250] width 6 height 6
checkbox input "true"
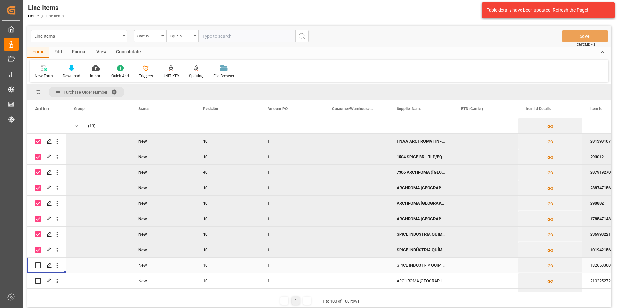
click at [35, 266] on div "Press SPACE to select this row." at bounding box center [46, 264] width 39 height 15
click at [39, 280] on input "Press Space to toggle row selection (unchecked)" at bounding box center [38, 281] width 6 height 6
checkbox input "true"
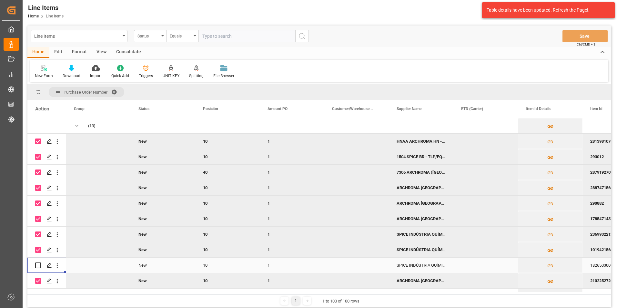
click at [38, 267] on input "Press Space to toggle row selection (unchecked)" at bounding box center [38, 265] width 6 height 6
checkbox input "true"
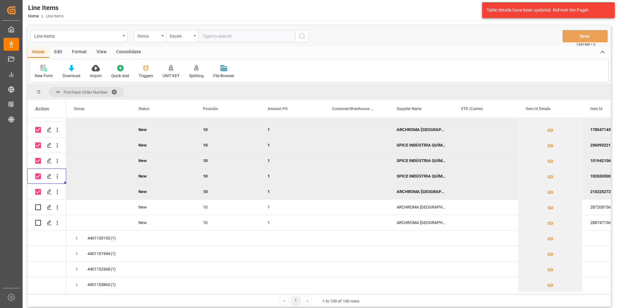
scroll to position [97, 0]
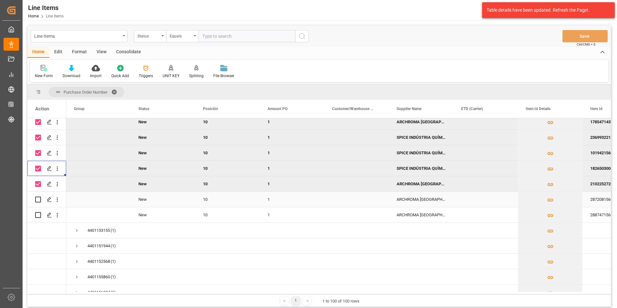
click at [37, 200] on input "Press Space to toggle row selection (unchecked)" at bounding box center [38, 199] width 6 height 6
checkbox input "true"
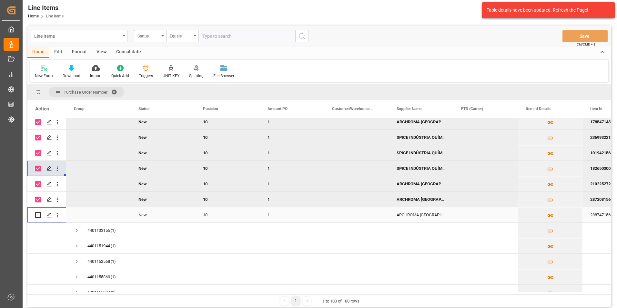
click at [38, 214] on input "Press Space to toggle row selection (unchecked)" at bounding box center [38, 215] width 6 height 6
checkbox input "true"
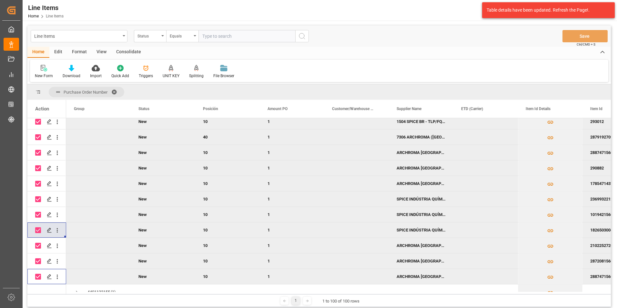
scroll to position [0, 0]
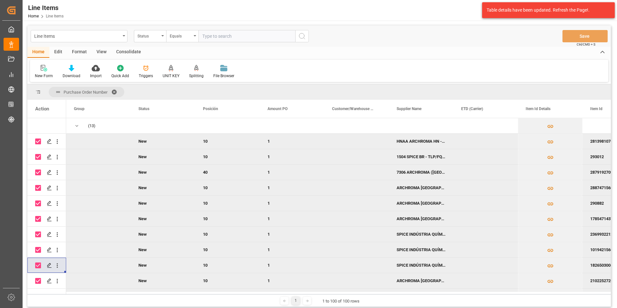
click at [56, 49] on div "Edit" at bounding box center [58, 52] width 18 height 11
click at [96, 72] on div "Bulk Delete" at bounding box center [101, 72] width 29 height 14
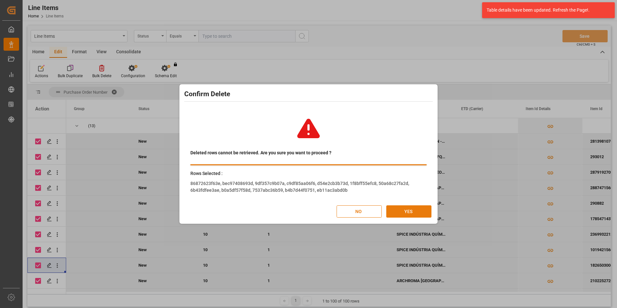
click at [422, 213] on button "YES" at bounding box center [408, 211] width 45 height 12
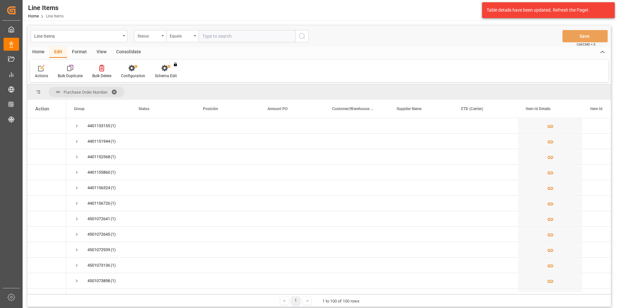
click at [114, 91] on span at bounding box center [116, 92] width 10 height 6
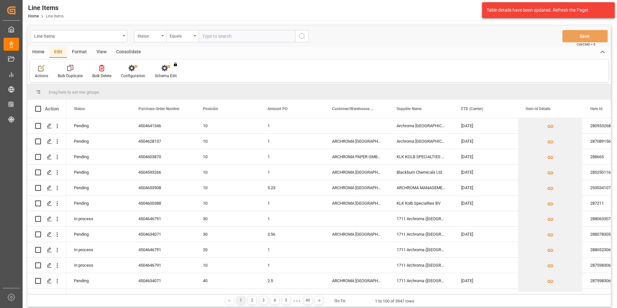
click at [39, 52] on div "Home" at bounding box center [38, 52] width 22 height 11
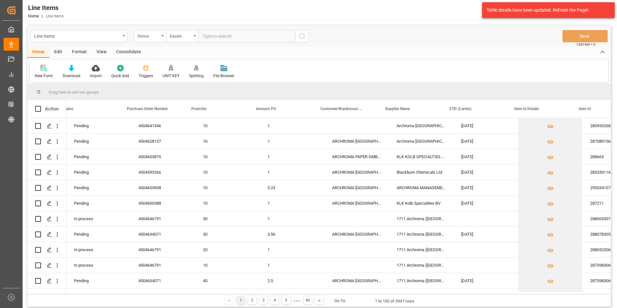
scroll to position [0, 66]
